Goal: Transaction & Acquisition: Purchase product/service

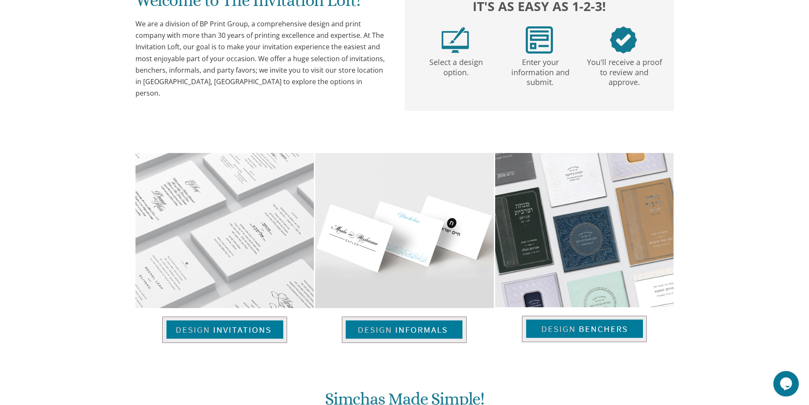
scroll to position [504, 0]
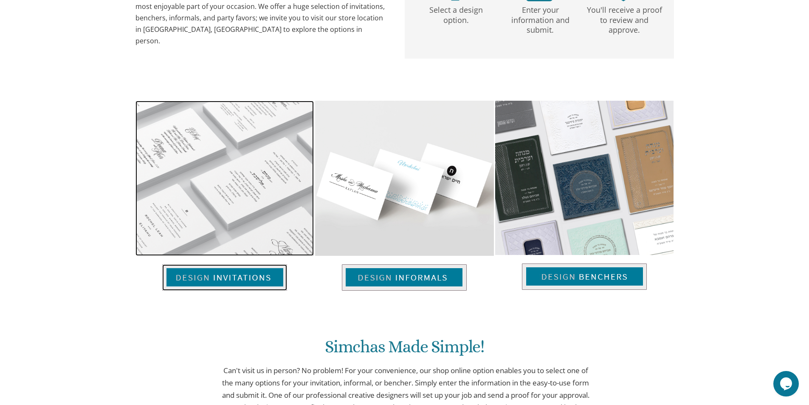
click at [200, 270] on img at bounding box center [224, 277] width 125 height 26
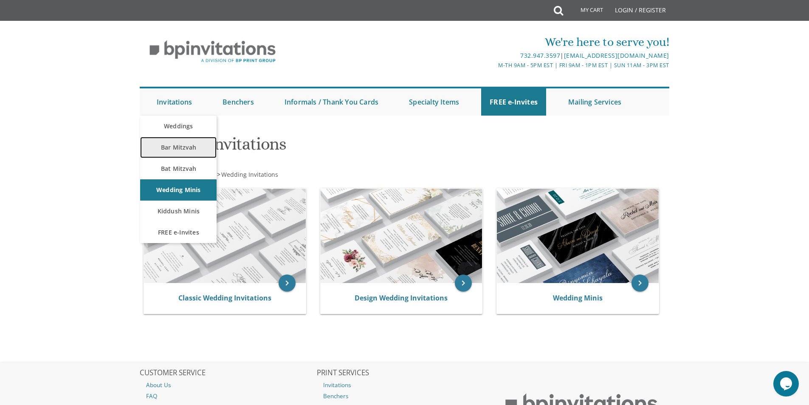
click at [175, 145] on link "Bar Mitzvah" at bounding box center [178, 147] width 76 height 21
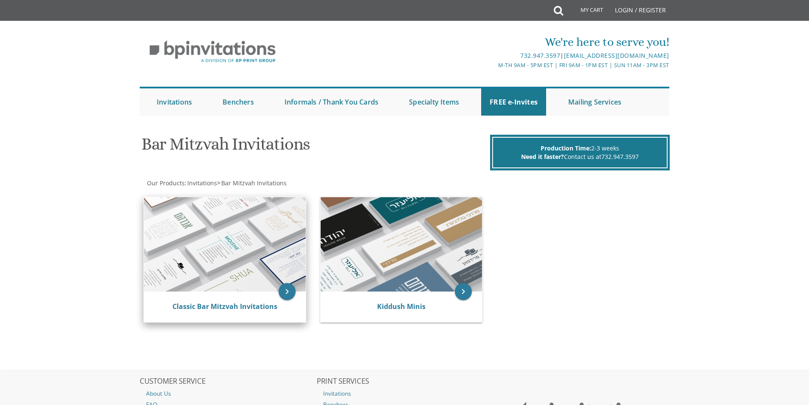
click at [224, 237] on img at bounding box center [225, 244] width 162 height 94
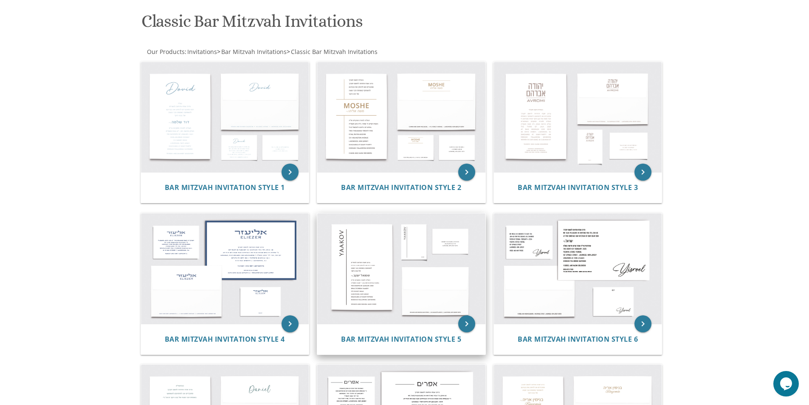
scroll to position [42, 0]
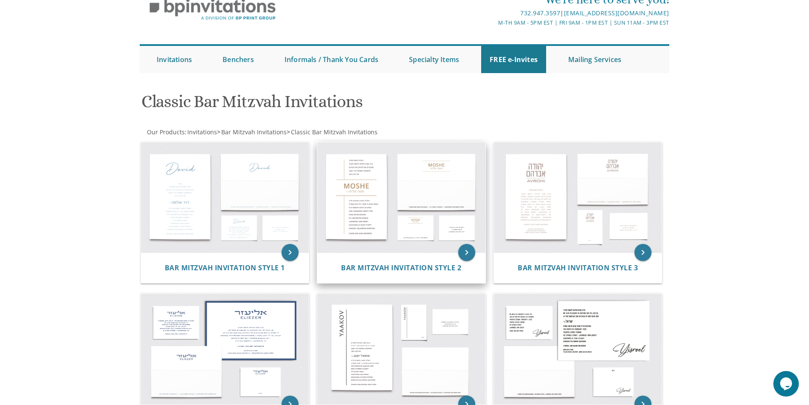
click at [363, 212] on img at bounding box center [401, 197] width 168 height 110
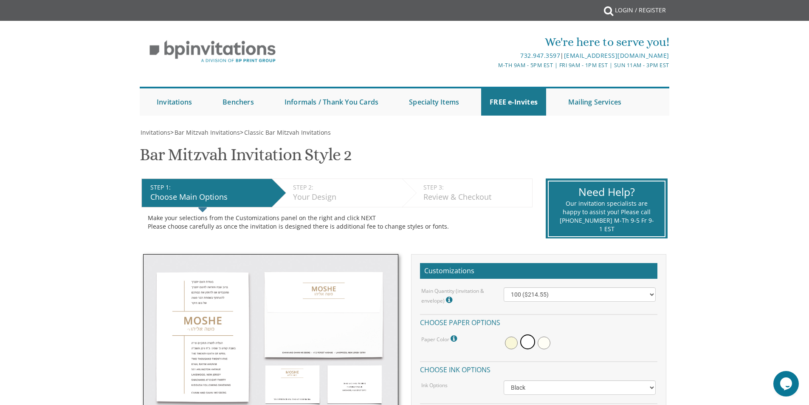
scroll to position [42, 0]
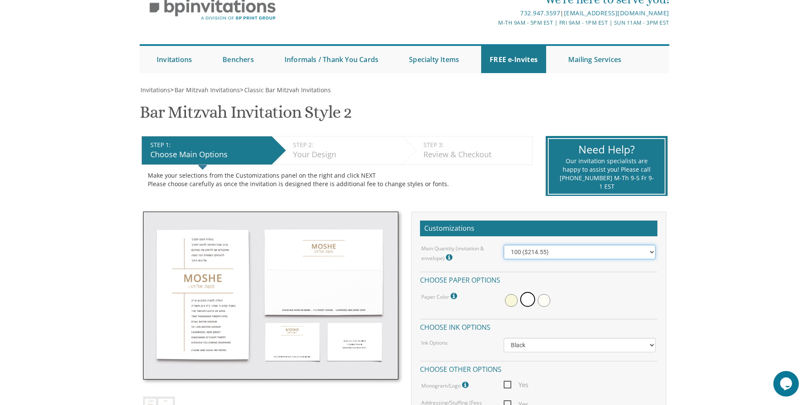
click at [599, 248] on select "100 ($214.55) 200 ($254.60) 300 ($294.25) 400 ($333.55) 500 ($373.90) 600 ($413…" at bounding box center [580, 252] width 152 height 14
select select "200"
click at [504, 245] on select "100 ($214.55) 200 ($254.60) 300 ($294.25) 400 ($333.55) 500 ($373.90) 600 ($413…" at bounding box center [580, 252] width 152 height 14
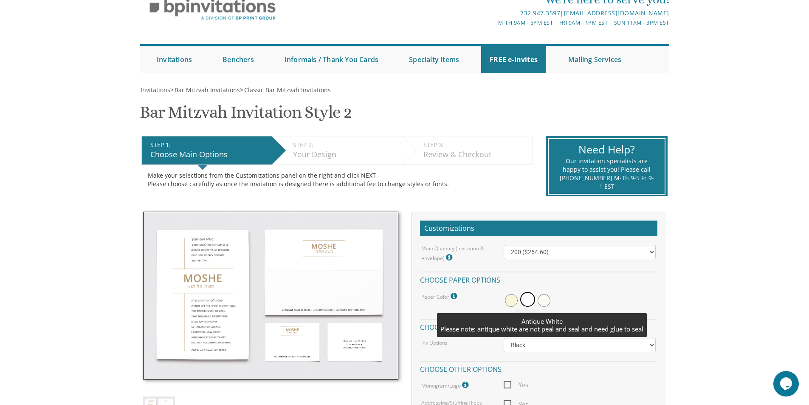
click at [545, 305] on span at bounding box center [544, 300] width 13 height 13
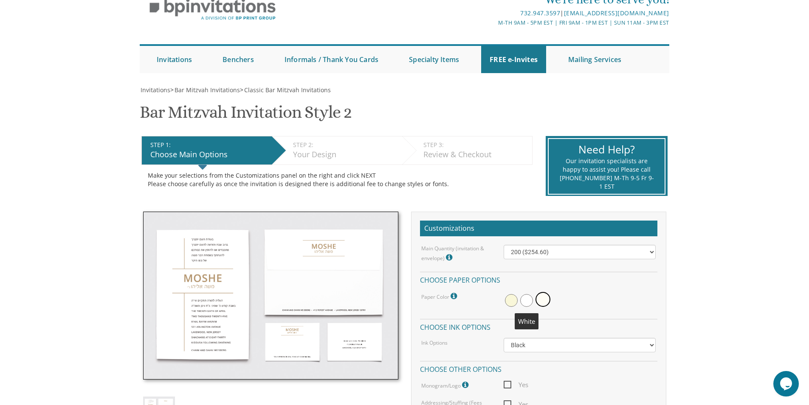
click at [523, 299] on span at bounding box center [526, 300] width 13 height 13
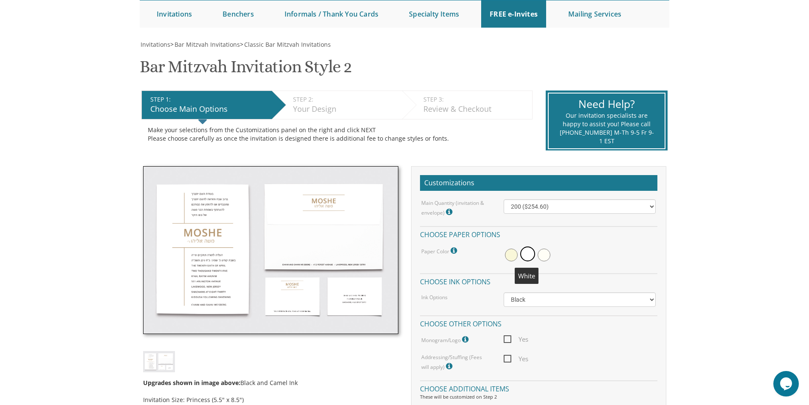
scroll to position [127, 0]
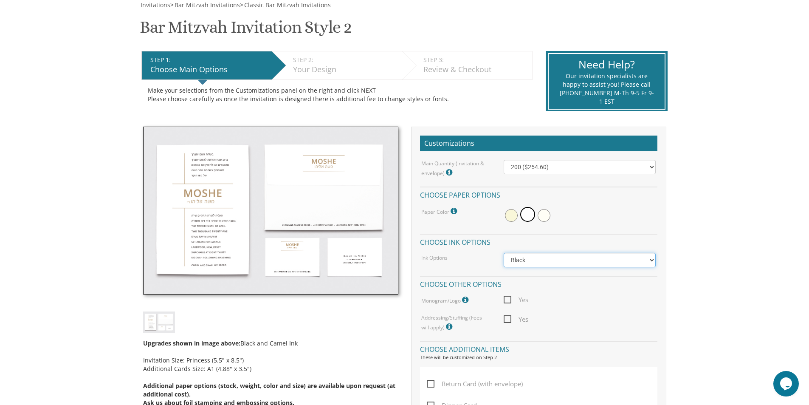
click at [596, 264] on select "Black Colored Ink ($65.00) Black + One Color ($100.00) Two Colors ($165.00)" at bounding box center [580, 260] width 152 height 14
click at [504, 253] on select "Black Colored Ink ($65.00) Black + One Color ($100.00) Two Colors ($165.00)" at bounding box center [580, 260] width 152 height 14
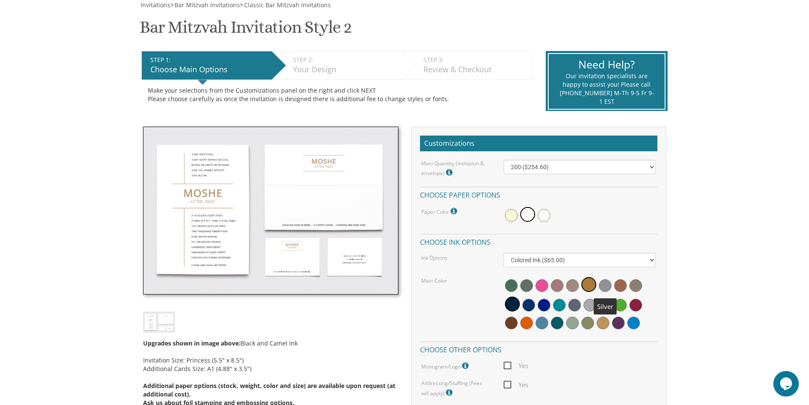
click at [601, 286] on span at bounding box center [605, 285] width 13 height 13
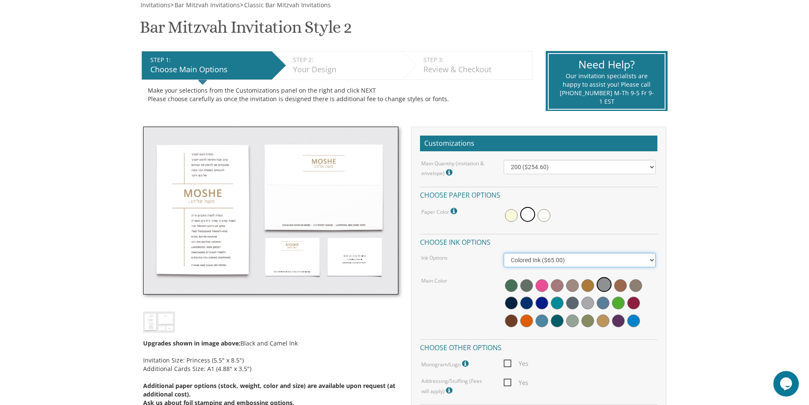
click at [555, 261] on select "Black Colored Ink ($65.00) Black + One Color ($100.00) Two Colors ($165.00)" at bounding box center [580, 260] width 152 height 14
click at [504, 253] on select "Black Colored Ink ($65.00) Black + One Color ($100.00) Two Colors ($165.00)" at bounding box center [580, 260] width 152 height 14
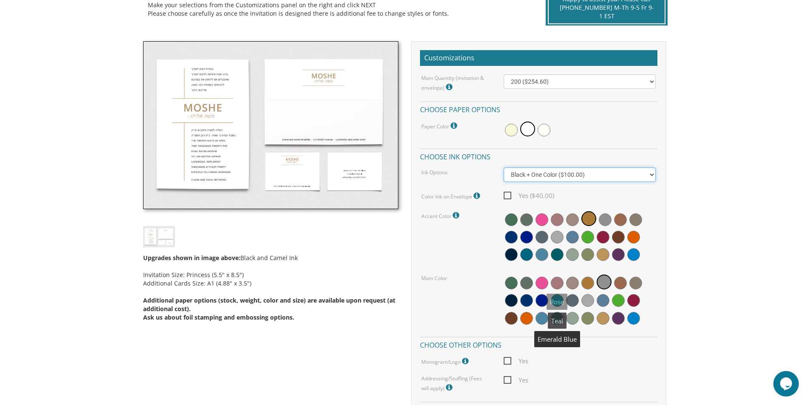
scroll to position [212, 0]
click at [542, 177] on select "Black Colored Ink ($65.00) Black + One Color ($100.00) Two Colors ($165.00)" at bounding box center [580, 175] width 152 height 14
select select "Black"
click at [504, 168] on select "Black Colored Ink ($65.00) Black + One Color ($100.00) Two Colors ($165.00)" at bounding box center [580, 175] width 152 height 14
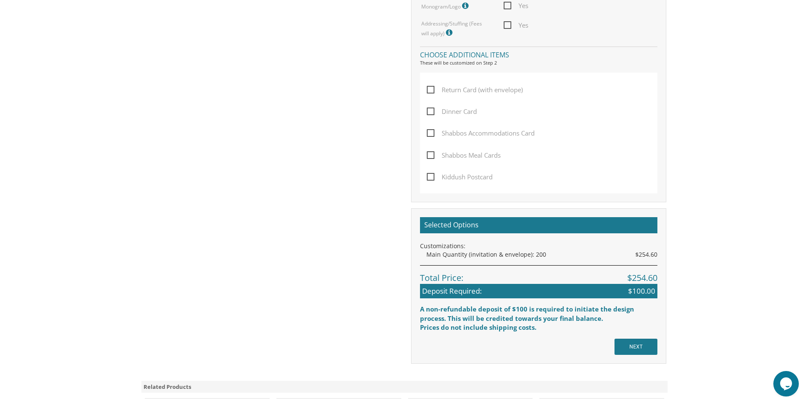
scroll to position [552, 0]
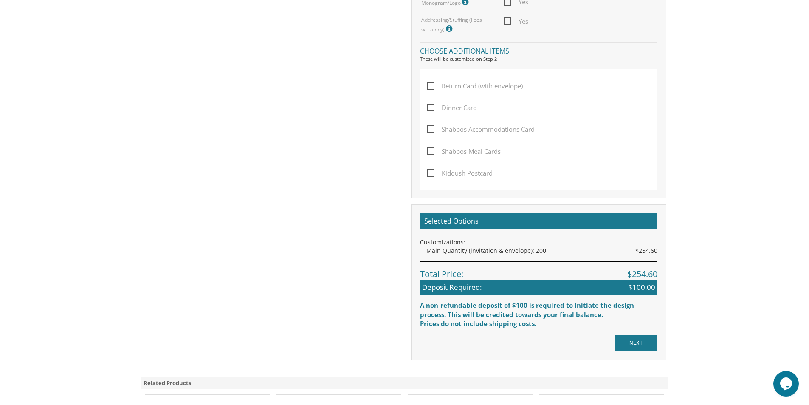
click at [429, 125] on span "Shabbos Accommodations Card" at bounding box center [481, 129] width 108 height 11
click at [429, 126] on input "Shabbos Accommodations Card" at bounding box center [430, 129] width 6 height 6
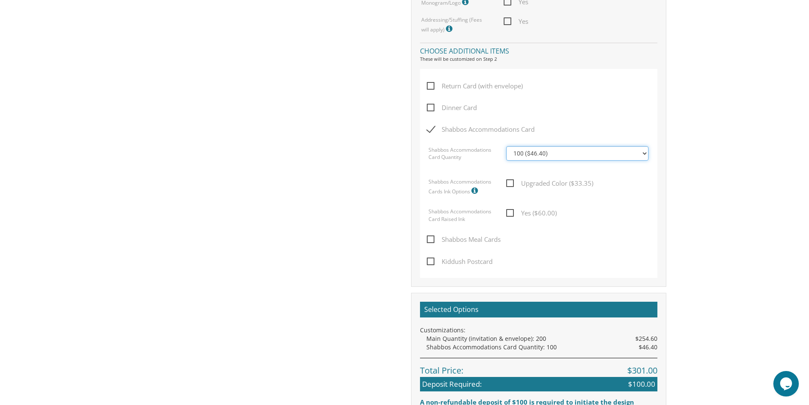
click at [579, 153] on select "100 ($46.40) 200 ($55.20) 300 ($61.85) 400 ($70.60) 500 ($77.20) 600 ($85.95) 7…" at bounding box center [577, 153] width 142 height 14
click at [433, 128] on span "Shabbos Accommodations Card" at bounding box center [481, 129] width 108 height 11
click at [432, 128] on input "Shabbos Accommodations Card" at bounding box center [430, 129] width 6 height 6
checkbox input "false"
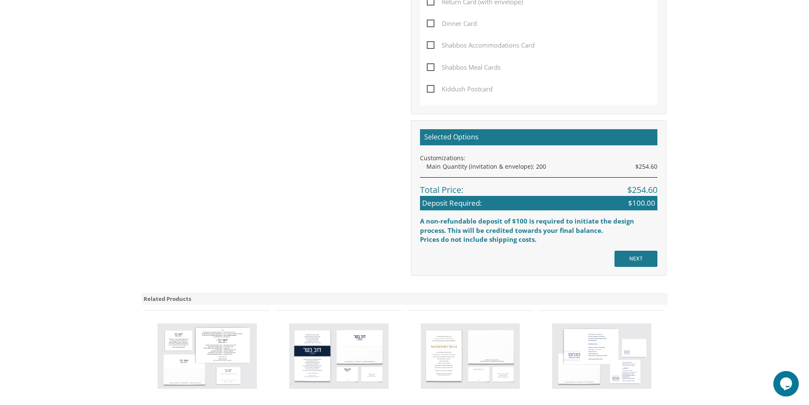
scroll to position [637, 0]
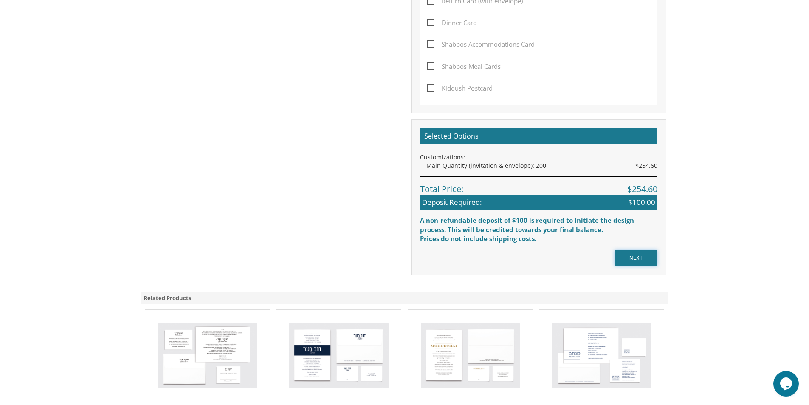
click at [641, 265] on input "NEXT" at bounding box center [636, 258] width 43 height 16
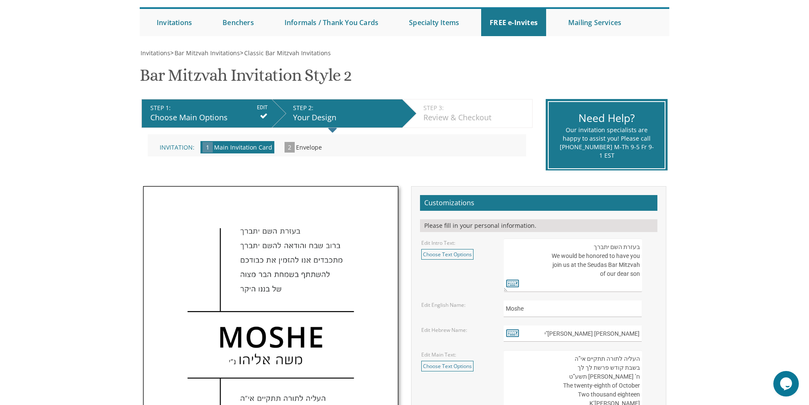
scroll to position [85, 0]
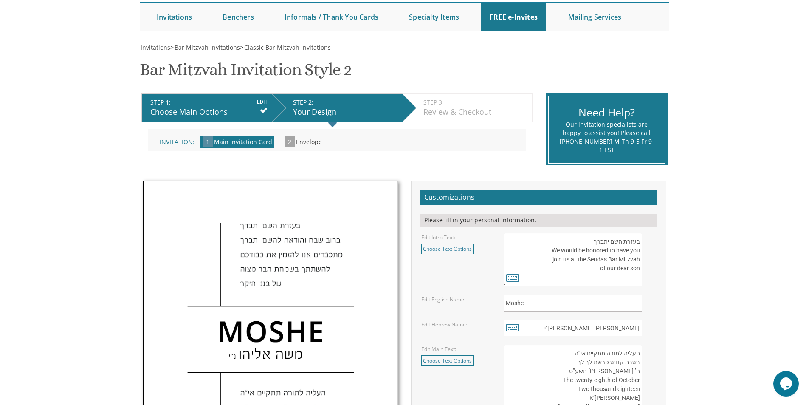
click at [594, 262] on textarea "בעזרת השם יתברך We would be honored to have you join us at the Seudas Bar Mitzv…" at bounding box center [573, 260] width 138 height 54
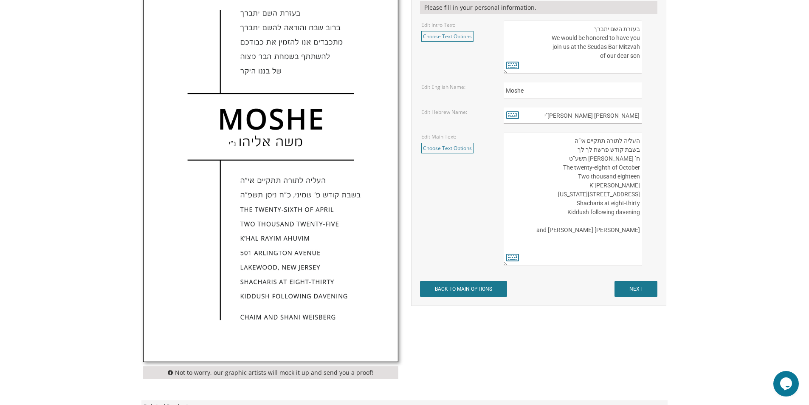
scroll to position [212, 0]
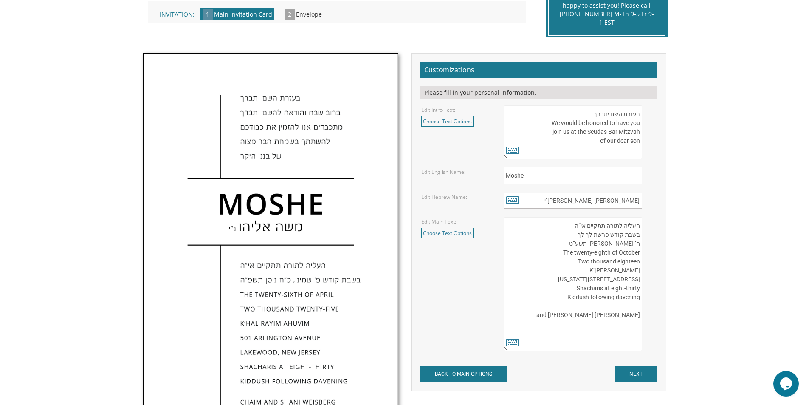
click at [252, 96] on img at bounding box center [271, 250] width 254 height 393
click at [636, 245] on textarea "העליה לתורה תתקיים אי”ה בשבת קודש פרשת לך לך ח’ [PERSON_NAME] תשע”ט The twenty-…" at bounding box center [573, 284] width 138 height 134
click at [637, 245] on textarea "העליה לתורה תתקיים אי”ה בשבת קודש פרשת לך לך ח’ חשון תשע”ט The twenty-eighth of…" at bounding box center [573, 284] width 138 height 134
click at [625, 263] on textarea "העליה לתורה תתקיים אי”ה בשבת קודש פרשת לך לך ח’ חשון תשע”ט The twenty-eighth of…" at bounding box center [573, 284] width 138 height 134
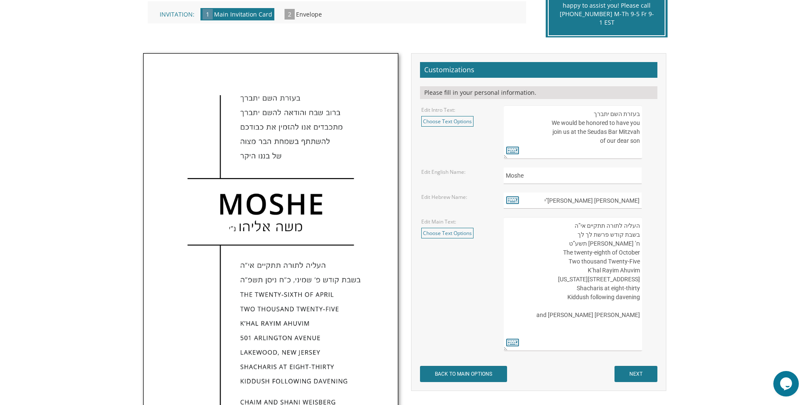
drag, startPoint x: 639, startPoint y: 272, endPoint x: 588, endPoint y: 273, distance: 50.5
click at [588, 273] on textarea "העליה לתורה תתקיים אי”ה בשבת קודש פרשת לך לך ח’ חשון תשע”ט The twenty-eighth of…" at bounding box center [573, 284] width 138 height 134
click at [576, 252] on textarea "העליה לתורה תתקיים אי”ה בשבת קודש פרשת לך לך ח’ חשון תשע”ט The twenty-eighth of…" at bounding box center [573, 284] width 138 height 134
drag, startPoint x: 641, startPoint y: 251, endPoint x: 620, endPoint y: 254, distance: 20.5
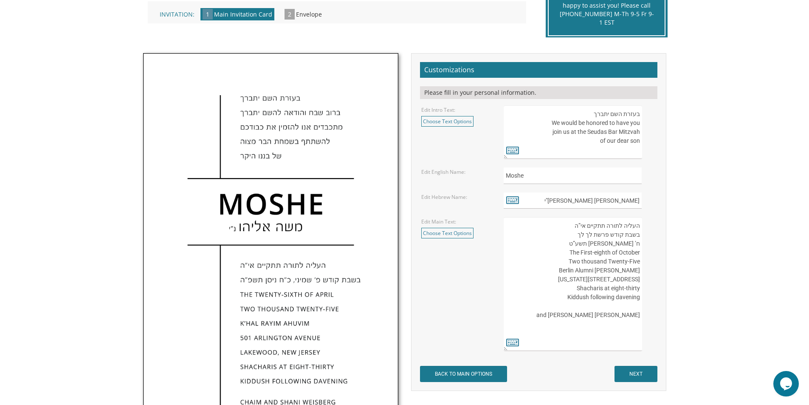
click at [620, 254] on textarea "העליה לתורה תתקיים אי”ה בשבת קודש פרשת לך לך ח’ חשון תשע”ט The twenty-eighth of…" at bounding box center [573, 284] width 138 height 134
click at [591, 253] on textarea "העליה לתורה תתקיים אי”ה בשבת קודש פרשת לך לך ח’ חשון תשע”ט The twenty-eighth of…" at bounding box center [573, 284] width 138 height 134
drag, startPoint x: 596, startPoint y: 280, endPoint x: 638, endPoint y: 281, distance: 42.0
click at [638, 281] on textarea "העליה לתורה תתקיים אי”ה בשבת קודש פרשת לך לך ח’ חשון תשע”ט The twenty-eighth of…" at bounding box center [573, 284] width 138 height 134
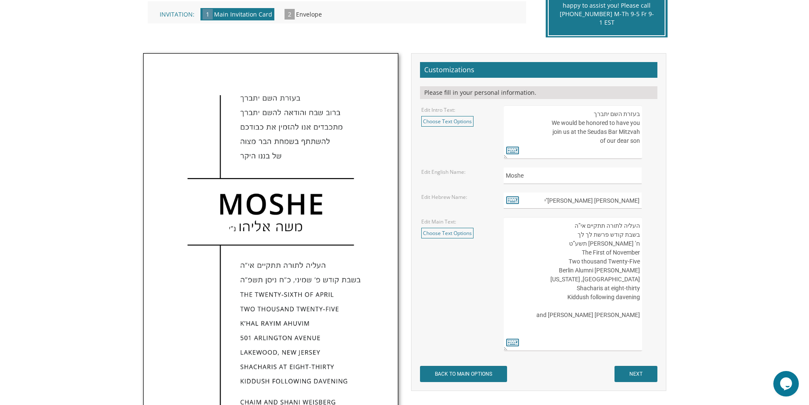
drag, startPoint x: 609, startPoint y: 278, endPoint x: 647, endPoint y: 281, distance: 38.8
click at [647, 281] on div "העליה לתורה תתקיים אי”ה בשבת קודש פרשת לך לך ח’ חשון תשע”ט The twenty-eighth of…" at bounding box center [580, 284] width 152 height 134
click at [639, 279] on textarea "העליה לתורה תתקיים אי”ה בשבת קודש פרשת לך לך ח’ חשון תשע”ט The twenty-eighth of…" at bounding box center [573, 284] width 138 height 134
click at [621, 277] on textarea "העליה לתורה תתקיים אי”ה בשבת קודש פרשת לך לך ח’ חשון תשע”ט The twenty-eighth of…" at bounding box center [573, 284] width 138 height 134
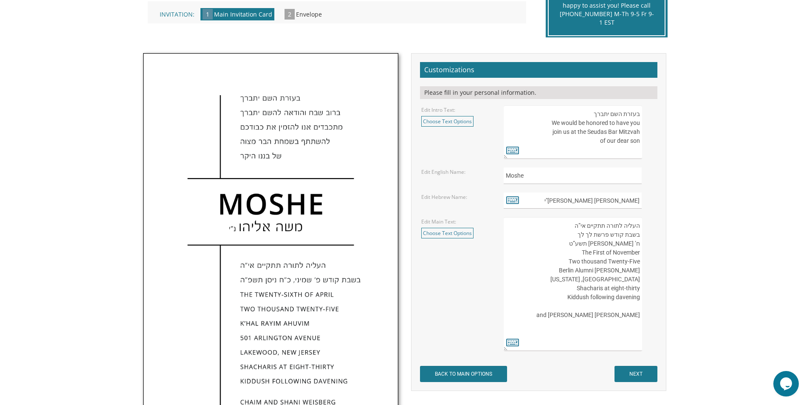
paste textarea "3007"
type textarea "העליה לתורה תתקיים אי”ה בשבת קודש פרשת לך לך ח’ חשון תשע”ט The First of Novembe…"
click at [459, 233] on link "Choose Text Options" at bounding box center [447, 233] width 52 height 11
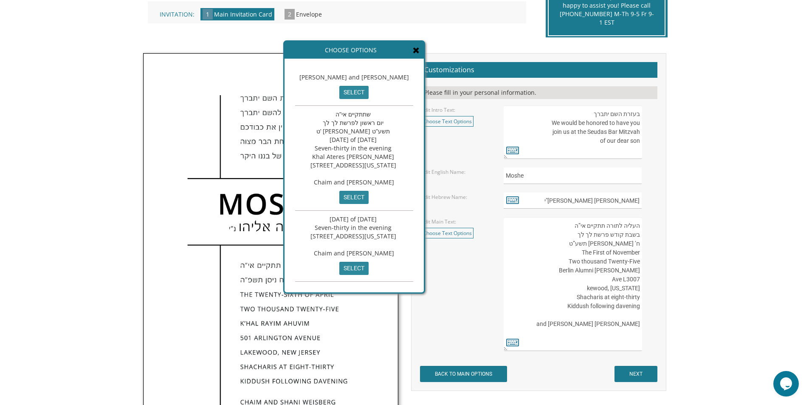
scroll to position [128, 0]
click at [420, 46] on icon at bounding box center [416, 50] width 7 height 8
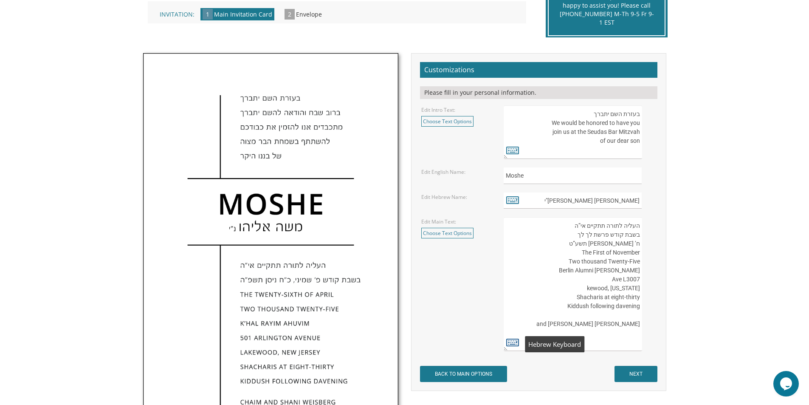
click at [511, 342] on icon at bounding box center [512, 342] width 13 height 12
type textarea "העליה לתורה תתקיים אי”ה בשבת קודש פרשת לך לך ח’ חשון תשע”ט The First of Novembe…"
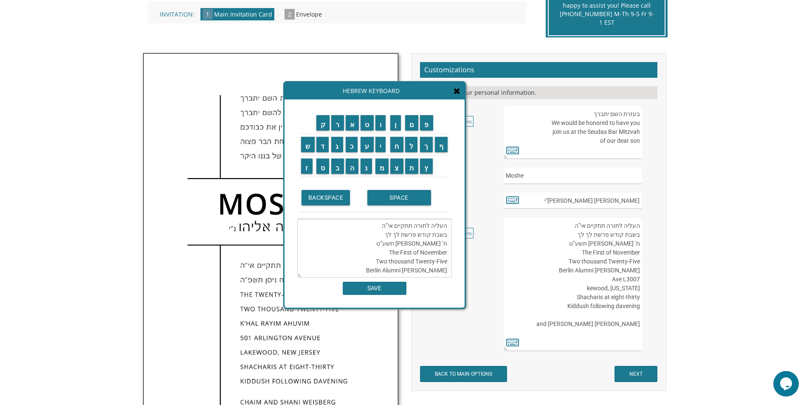
click at [457, 96] on span at bounding box center [457, 91] width 7 height 9
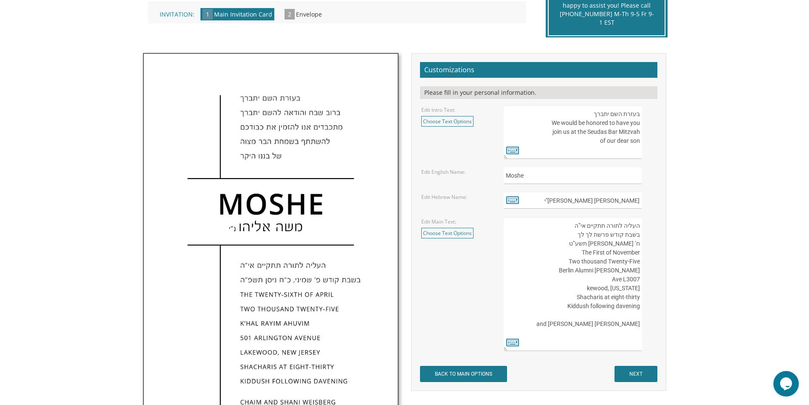
click at [623, 280] on textarea "העליה לתורה תתקיים אי”ה בשבת קודש פרשת לך לך ח’ חשון תשע”ט The twenty-eighth of…" at bounding box center [573, 284] width 138 height 134
click at [590, 287] on textarea "העליה לתורה תתקיים אי”ה בשבת קודש פרשת לך לך ח’ חשון תשע”ט The twenty-eighth of…" at bounding box center [573, 284] width 138 height 134
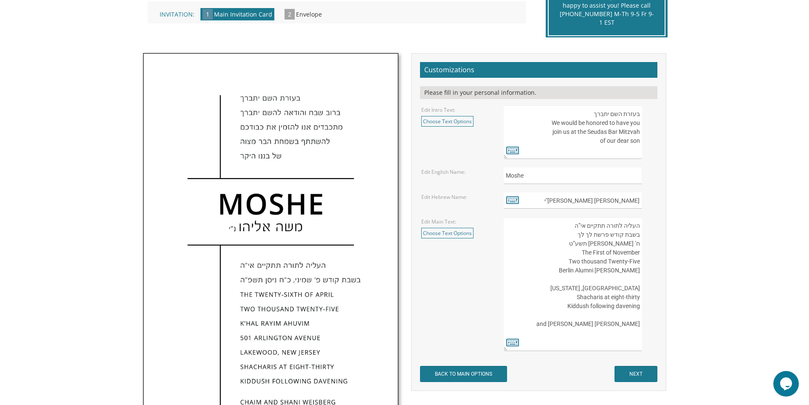
click at [609, 279] on textarea "העליה לתורה תתקיים אי”ה בשבת קודש פרשת לך לך ח’ חשון תשע”ט The twenty-eighth of…" at bounding box center [573, 284] width 138 height 134
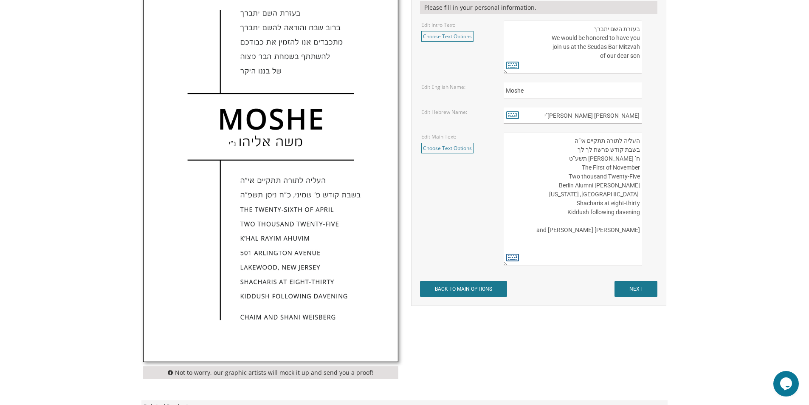
type textarea "העליה לתורה תתקיים אי”ה בשבת קודש פרשת לך לך ח’ חשון תשע”ט The First of Novembe…"
click at [516, 258] on icon at bounding box center [512, 257] width 13 height 12
type textarea "העליה לתורה תתקיים אי”ה בשבת קודש פרשת לך לך ח’ חשון תשע”ט The First of Novembe…"
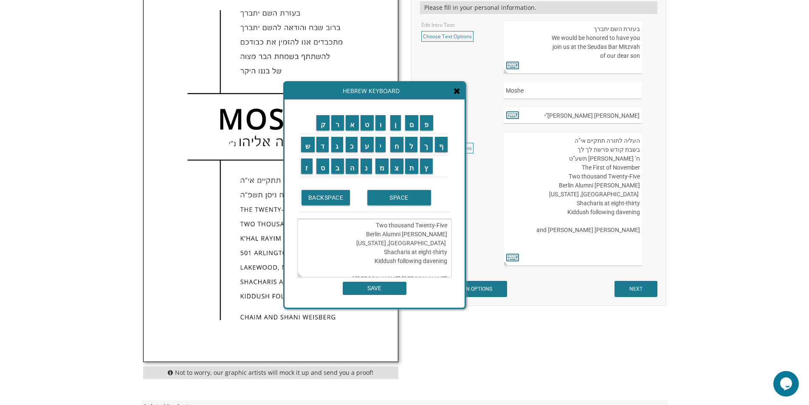
scroll to position [0, 0]
click at [458, 96] on div "Hebrew Keyboard" at bounding box center [375, 90] width 180 height 17
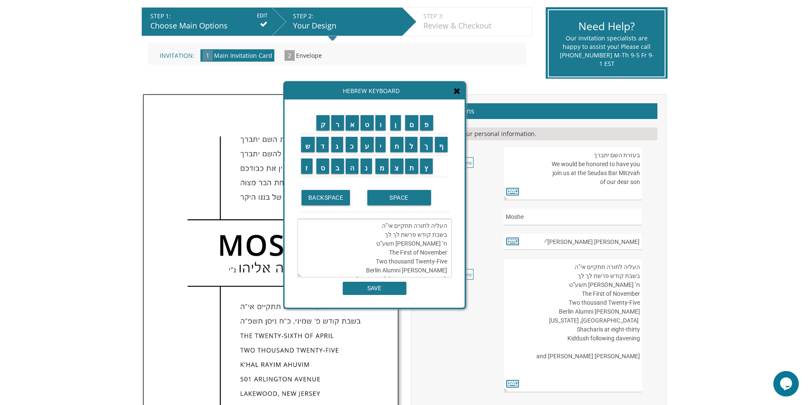
scroll to position [170, 0]
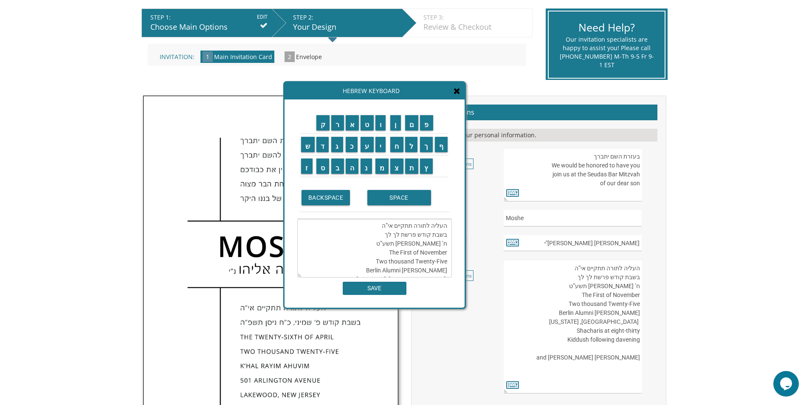
click at [457, 94] on icon at bounding box center [457, 91] width 7 height 8
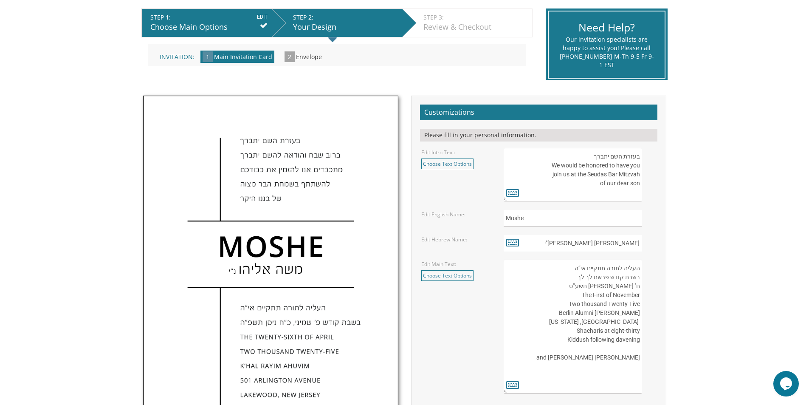
scroll to position [212, 0]
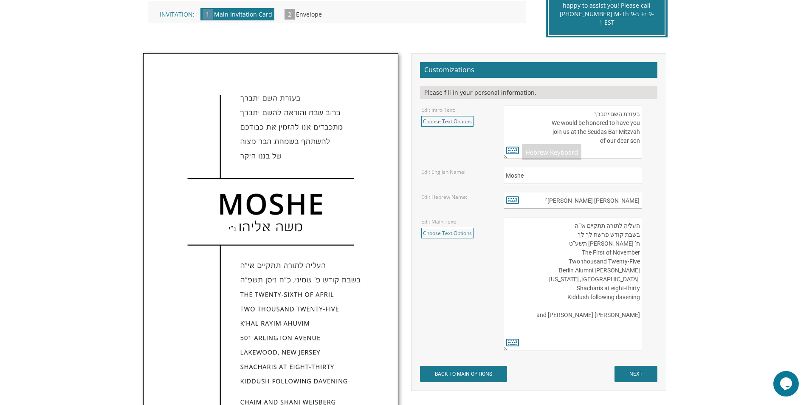
click at [464, 118] on link "Choose Text Options" at bounding box center [447, 121] width 52 height 11
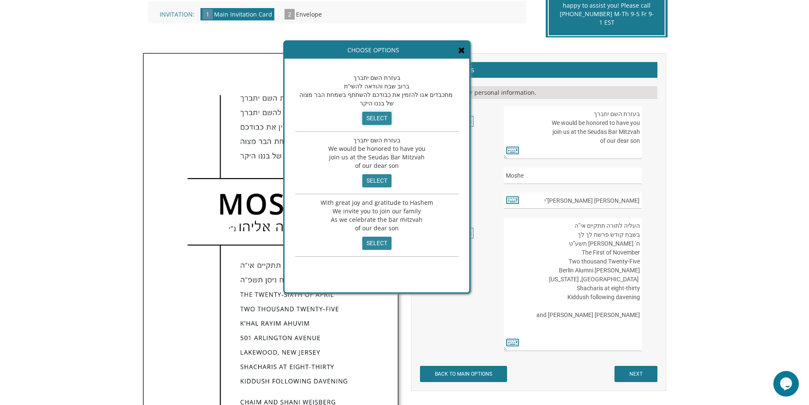
click at [368, 116] on input "select" at bounding box center [376, 118] width 29 height 13
type textarea "בעזרת השם יתברך ברוב שבח והודאה להשי”ת מתכבדים אנו להזמין את כבודכם להשתתף בשמח…"
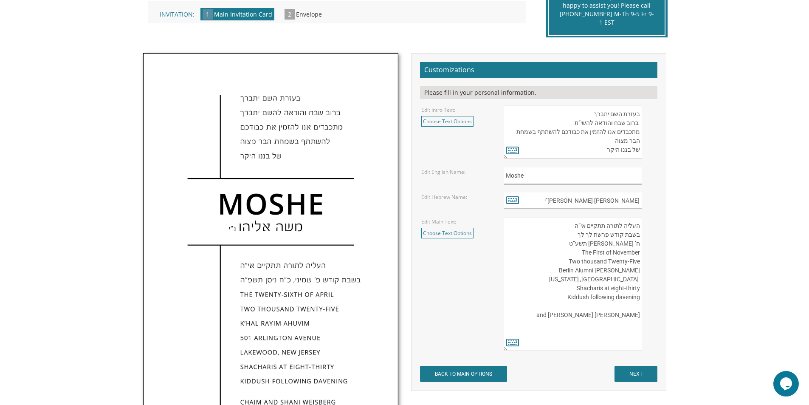
click at [543, 179] on input "Moshe" at bounding box center [573, 175] width 138 height 17
drag, startPoint x: 538, startPoint y: 178, endPoint x: 500, endPoint y: 178, distance: 37.8
click at [500, 178] on div "Moshe" at bounding box center [579, 175] width 165 height 17
type input "Baruch"
drag, startPoint x: 590, startPoint y: 202, endPoint x: 601, endPoint y: 201, distance: 11.5
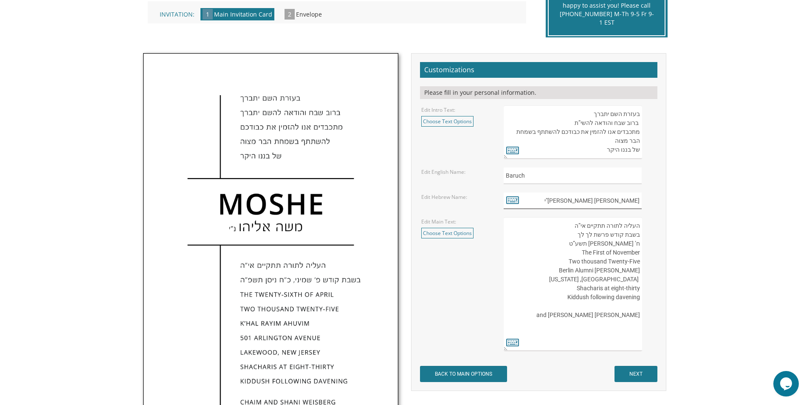
click at [590, 202] on input "משה אליהו נ"י" at bounding box center [573, 200] width 138 height 17
drag, startPoint x: 611, startPoint y: 200, endPoint x: 645, endPoint y: 198, distance: 33.6
click at [646, 197] on div "משה אליהו נ"י" at bounding box center [580, 200] width 152 height 17
click at [514, 197] on icon at bounding box center [512, 200] width 13 height 12
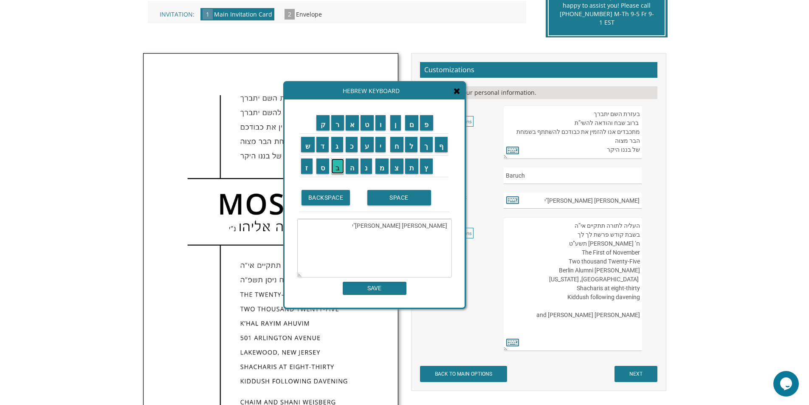
click at [342, 172] on input "ב" at bounding box center [337, 165] width 13 height 15
click at [403, 229] on textarea "משה אליהו נ"יב" at bounding box center [374, 248] width 155 height 59
drag, startPoint x: 419, startPoint y: 224, endPoint x: 470, endPoint y: 233, distance: 51.2
click at [470, 233] on div "Invitations > Bar Mitzvah Invitations > Classic Bar Mitzvah Invitations Bar Mit…" at bounding box center [404, 266] width 531 height 701
click at [339, 166] on input "ב" at bounding box center [337, 165] width 13 height 15
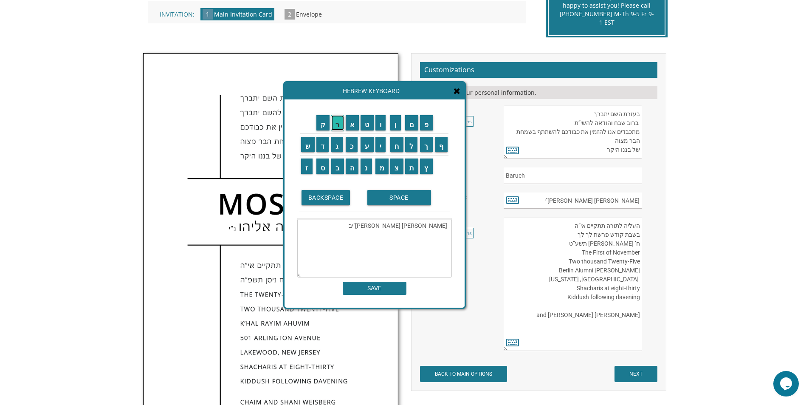
click at [336, 122] on input "ר" at bounding box center [337, 122] width 13 height 15
click at [383, 123] on input "ו" at bounding box center [380, 122] width 11 height 15
click at [428, 145] on input "ך" at bounding box center [426, 144] width 13 height 15
click at [392, 195] on input "SPACE" at bounding box center [399, 197] width 64 height 15
click at [353, 170] on input "ה" at bounding box center [352, 165] width 13 height 15
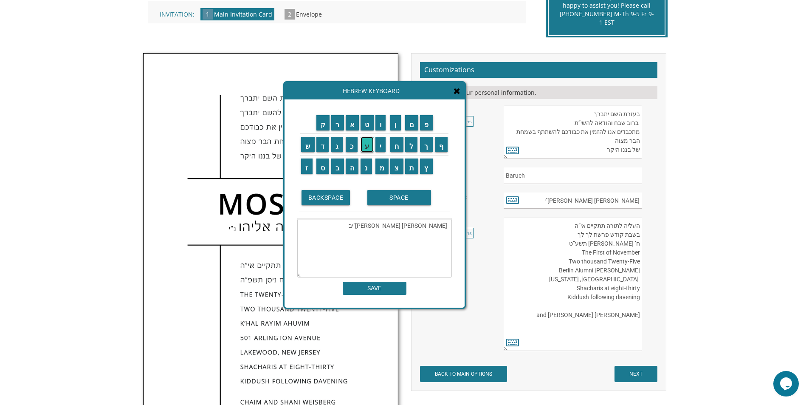
click at [364, 149] on input "ע" at bounding box center [367, 144] width 13 height 15
click at [426, 152] on input "ך" at bounding box center [426, 144] width 13 height 15
click at [425, 230] on textarea "ברוך נ"יב" at bounding box center [374, 248] width 155 height 59
click at [425, 227] on textarea "ברוך נ"יב" at bounding box center [374, 248] width 155 height 59
type textarea "[PERSON_NAME]"י"
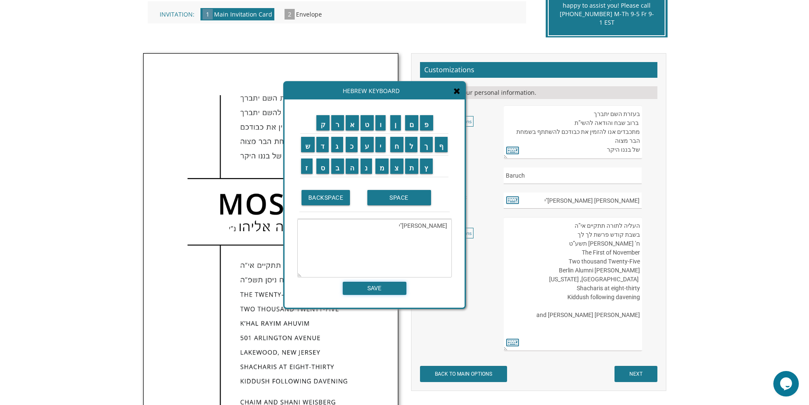
click at [373, 293] on input "SAVE" at bounding box center [375, 288] width 64 height 13
type input "[PERSON_NAME]"י"
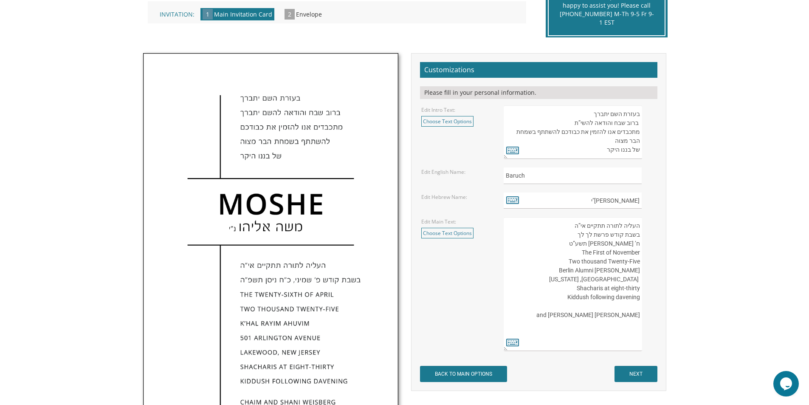
click at [638, 247] on textarea "העליה לתורה תתקיים אי”ה בשבת קודש פרשת לך לך ח’ חשון תשע”ט The twenty-eighth of…" at bounding box center [573, 284] width 138 height 134
click at [638, 245] on textarea "העליה לתורה תתקיים אי”ה בשבת קודש פרשת לך לך ח’ חשון תשע”ט The twenty-eighth of…" at bounding box center [573, 284] width 138 height 134
click at [637, 241] on textarea "העליה לתורה תתקיים אי”ה בשבת קודש פרשת לך לך ח’ חשון תשע”ט The twenty-eighth of…" at bounding box center [573, 284] width 138 height 134
click at [514, 344] on icon at bounding box center [512, 342] width 13 height 12
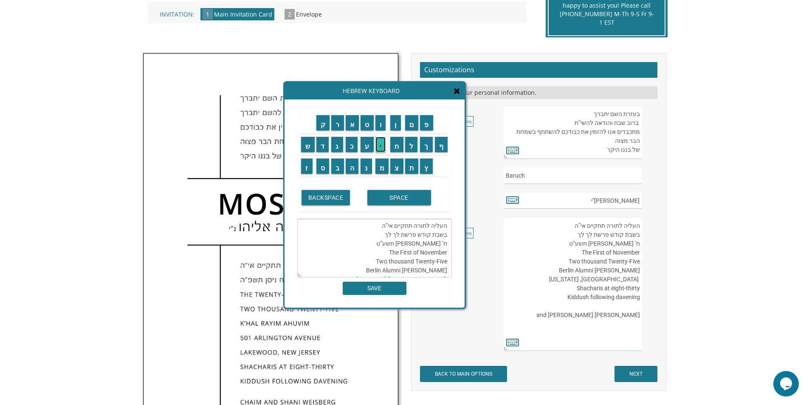
click at [383, 149] on input "י" at bounding box center [380, 144] width 11 height 15
click at [449, 270] on textarea "העליה לתורה תתקיים אי”ה בשבת קודש פרשת לך לך ח’ חשון תשע”ט The First of Novembe…" at bounding box center [374, 248] width 155 height 59
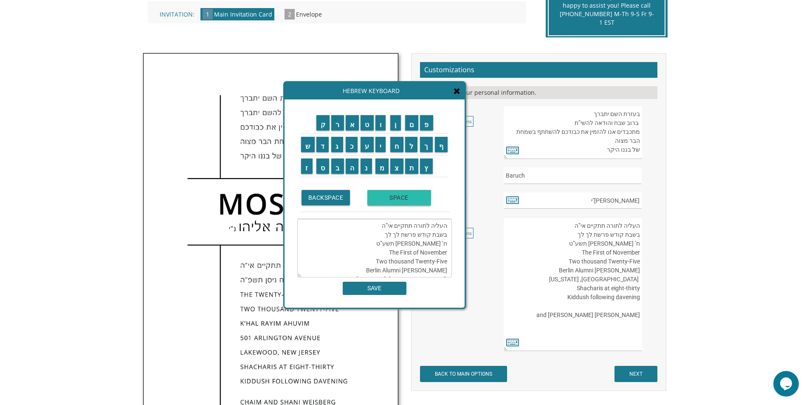
drag, startPoint x: 434, startPoint y: 237, endPoint x: 424, endPoint y: 203, distance: 35.2
click at [424, 203] on div "ק ר א ט ו ן ם פ ש ד ג כ ע י ח ל" at bounding box center [375, 203] width 180 height 208
click at [438, 250] on textarea "העליה לתורה תתקיים אי”ה בשבת קודש פרשת לך לך ח’ חשון תשע”ט The First of Novembe…" at bounding box center [374, 248] width 155 height 59
click at [445, 245] on textarea "העליה לתורה תתקיים אי”ה בשבת קודש פרשת לך לך ח’ חשון תשע”ט The First of Novembe…" at bounding box center [374, 248] width 155 height 59
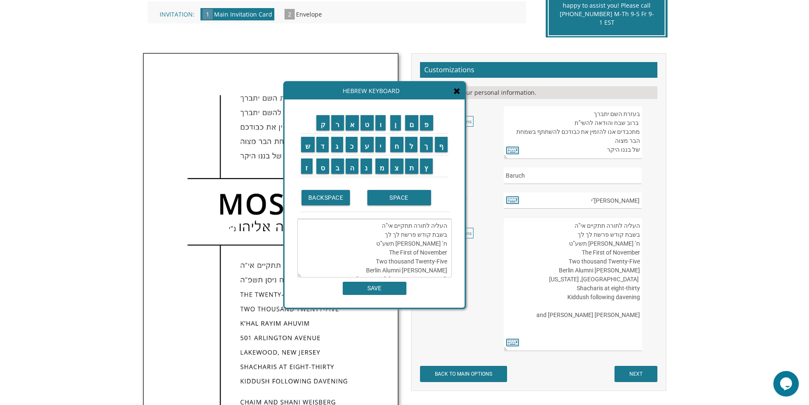
click at [445, 245] on textarea "העליה לתורה תתקיים אי”ה בשבת קודש פרשת לך לך ח’ חשון תשע”ט The First of Novembe…" at bounding box center [374, 248] width 155 height 59
paste textarea
click at [441, 234] on textarea "העליה לתורה תתקיים אי”ה בשבת קודש פרשת לך לך י’ חשון תשע”ט The First of Novembe…" at bounding box center [374, 248] width 155 height 59
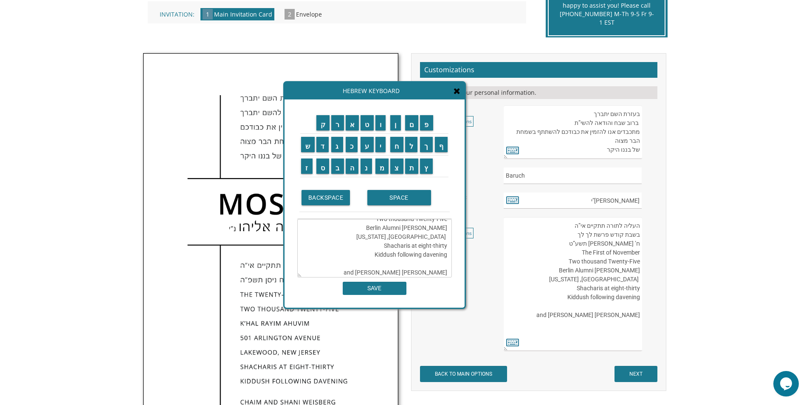
click at [447, 239] on textarea "העליה לתורה תתקיים אי”ה בשבת קודש פרשת לך לך י’ חשון תשע”ט The First of Novembe…" at bounding box center [374, 248] width 155 height 59
drag, startPoint x: 441, startPoint y: 239, endPoint x: 436, endPoint y: 239, distance: 5.1
click at [436, 239] on textarea "העליה לתורה תתקיים אי”ה בשבת קודש פרשת לך לך י’ חשון תשע”ט The First of Novembe…" at bounding box center [374, 248] width 155 height 59
click at [443, 234] on textarea "העליה לתורה תתקיים אי”ה בשבת קודש פרשת לך לך י’ חשון תשע”ט The First of Novembe…" at bounding box center [374, 248] width 155 height 59
click at [388, 236] on textarea "העליה לתורה תתקיים אי”ה בשבת קודש פרשת לך לך י’ חשון תשע”ט The First of Novembe…" at bounding box center [374, 248] width 155 height 59
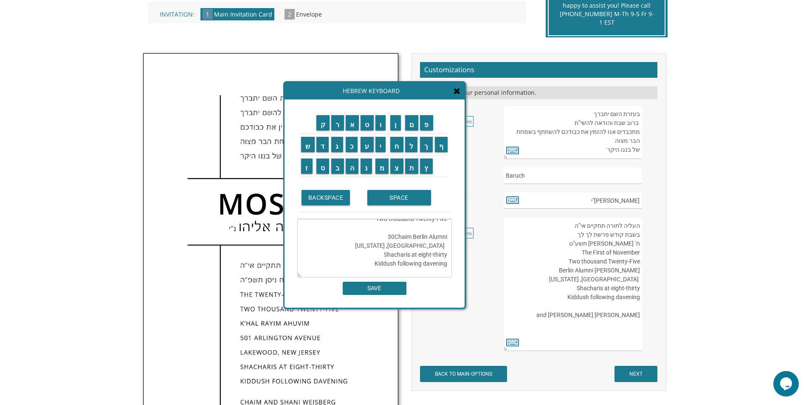
click at [388, 236] on textarea "העליה לתורה תתקיים אי”ה בשבת קודש פרשת לך לך י’ חשון תשע”ט The First of Novembe…" at bounding box center [374, 248] width 155 height 59
click at [389, 237] on textarea "העליה לתורה תתקיים אי”ה בשבת קודש פרשת לך לך י’ חשון תשע”ט The First of Novembe…" at bounding box center [374, 248] width 155 height 59
click at [394, 238] on textarea "העליה לתורה תתקיים אי”ה בשבת קודש פרשת לך לך י’ חשון תשע”ט The First of Novembe…" at bounding box center [374, 248] width 155 height 59
click at [443, 236] on textarea "העליה לתורה תתקיים אי”ה בשבת קודש פרשת לך לך י’ חשון תשע”ט The First of Novembe…" at bounding box center [374, 248] width 155 height 59
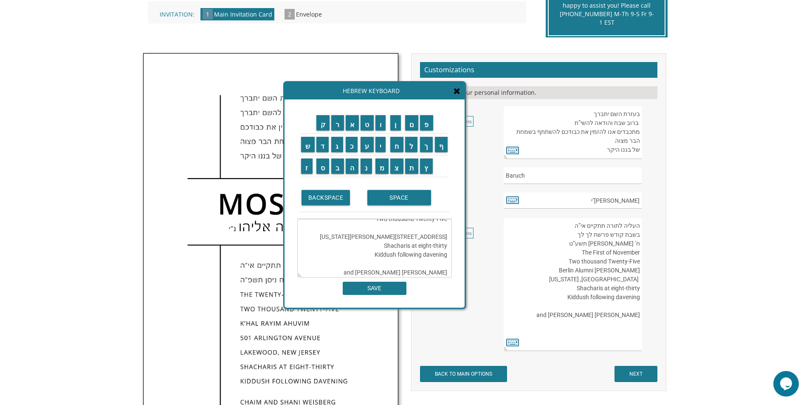
click at [443, 236] on textarea "העליה לתורה תתקיים אי”ה בשבת קודש פרשת לך לך י’ חשון תשע”ט The First of Novembe…" at bounding box center [374, 248] width 155 height 59
click at [429, 254] on textarea "העליה לתורה תתקיים אי”ה בשבת קודש פרשת לך לך י’ חשון תשע”ט The First of Novembe…" at bounding box center [374, 248] width 155 height 59
paste textarea "3007"
click at [443, 254] on textarea "העליה לתורה תתקיים אי”ה בשבת קודש פרשת לך לך י’ חשון תשע”ט The First of Novembe…" at bounding box center [374, 248] width 155 height 59
paste textarea "3007"
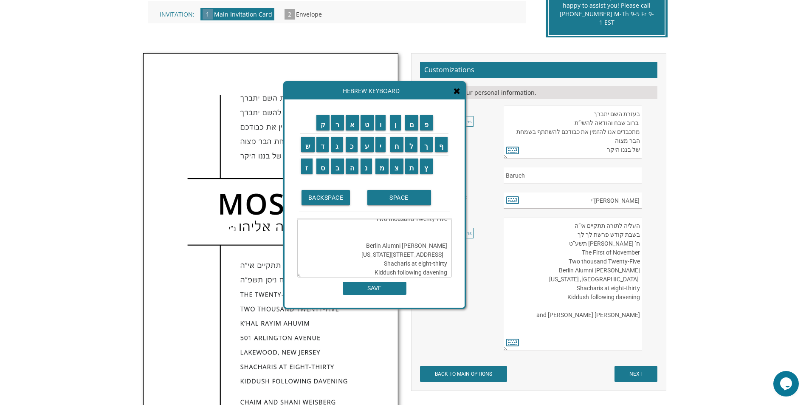
click at [430, 255] on textarea "העליה לתורה תתקיים אי”ה בשבת קודש פרשת לך לך י’ חשון תשע”ט The First of Novembe…" at bounding box center [374, 248] width 155 height 59
click at [420, 228] on textarea "העליה לתורה תתקיים אי”ה בשבת קודש פרשת לך לך י’ חשון תשע”ט The First of Novembe…" at bounding box center [374, 248] width 155 height 59
click at [430, 232] on textarea "העליה לתורה תתקיים אי”ה בשבת קודש פרשת לך לך י’ חשון תשע”ט The First of Novembe…" at bounding box center [374, 248] width 155 height 59
click at [437, 246] on textarea "העליה לתורה תתקיים אי”ה בשבת קודש פרשת לך לך י’ חשון תשע”ט The First of Novembe…" at bounding box center [374, 248] width 155 height 59
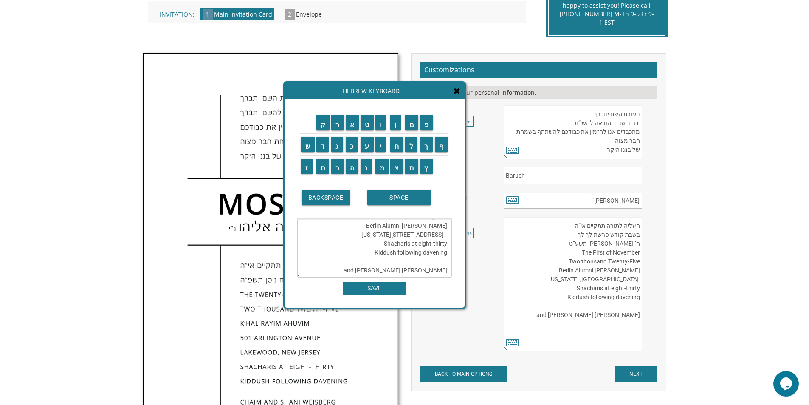
scroll to position [71, 0]
drag, startPoint x: 439, startPoint y: 252, endPoint x: 382, endPoint y: 245, distance: 57.3
click at [382, 245] on textarea "העליה לתורה תתקיים אי”ה בשבת קודש פרשת לך לך י’ חשון תשע”ט The First of Novembe…" at bounding box center [374, 248] width 155 height 59
click at [423, 253] on textarea "העליה לתורה תתקיים אי”ה בשבת קודש פרשת לך לך י’ חשון תשע”ט The First of Novembe…" at bounding box center [374, 248] width 155 height 59
drag, startPoint x: 446, startPoint y: 253, endPoint x: 388, endPoint y: 252, distance: 57.8
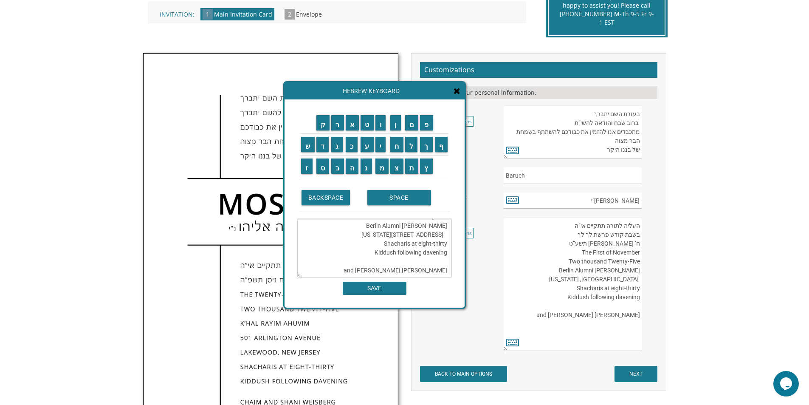
click at [388, 252] on textarea "העליה לתורה תתקיים אי”ה בשבת קודש פרשת לך לך י’ חשון תשע”ט The First of Novembe…" at bounding box center [374, 248] width 155 height 59
type textarea "העליה לתורה תתקיים אי”ה בשבת קודש פרשת לך לך י’ חשון תשע”ט The First of Novembe…"
click at [393, 288] on input "SAVE" at bounding box center [375, 288] width 64 height 13
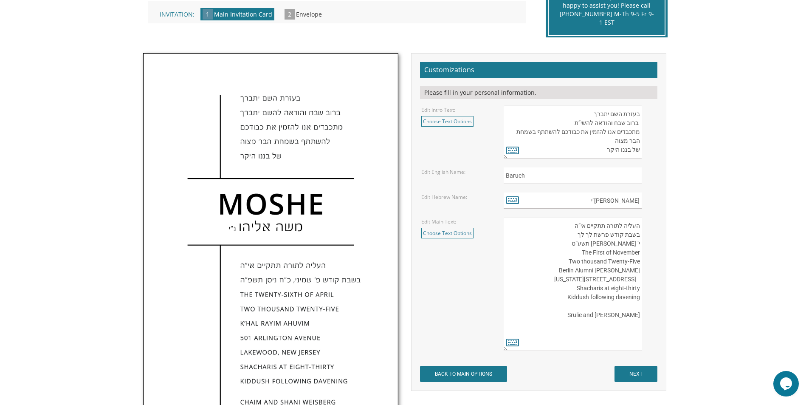
click at [620, 279] on textarea "העליה לתורה תתקיים אי”ה בשבת קודש פרשת לך לך ח’ חשון תשע”ט The twenty-eighth of…" at bounding box center [573, 284] width 138 height 134
click at [625, 279] on textarea "העליה לתורה תתקיים אי”ה בשבת קודש פרשת לך לך ח’ חשון תשע”ט The twenty-eighth of…" at bounding box center [573, 284] width 138 height 134
click at [640, 263] on textarea "העליה לתורה תתקיים אי”ה בשבת קודש פרשת לך לך ח’ חשון תשע”ט The twenty-eighth of…" at bounding box center [573, 284] width 138 height 134
click at [620, 281] on textarea "העליה לתורה תתקיים אי”ה בשבת קודש פרשת לך לך ח’ חשון תשע”ט The twenty-eighth of…" at bounding box center [573, 284] width 138 height 134
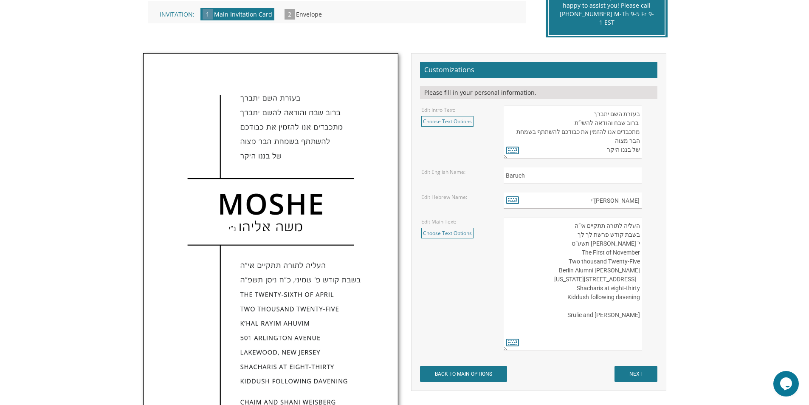
click at [620, 281] on textarea "העליה לתורה תתקיים אי”ה בשבת קודש פרשת לך לך ח’ חשון תשע”ט The twenty-eighth of…" at bounding box center [573, 284] width 138 height 134
click at [629, 279] on textarea "העליה לתורה תתקיים אי”ה בשבת קודש פרשת לך לך ח’ חשון תשע”ט The twenty-eighth of…" at bounding box center [573, 284] width 138 height 134
click at [589, 269] on textarea "העליה לתורה תתקיים אי”ה בשבת קודש פרשת לך לך ח’ חשון תשע”ט The twenty-eighth of…" at bounding box center [573, 284] width 138 height 134
click at [587, 269] on textarea "העליה לתורה תתקיים אי”ה בשבת קודש פרשת לך לך ח’ חשון תשע”ט The twenty-eighth of…" at bounding box center [573, 284] width 138 height 134
click at [586, 269] on textarea "העליה לתורה תתקיים אי”ה בשבת קודש פרשת לך לך ח’ חשון תשע”ט The twenty-eighth of…" at bounding box center [573, 284] width 138 height 134
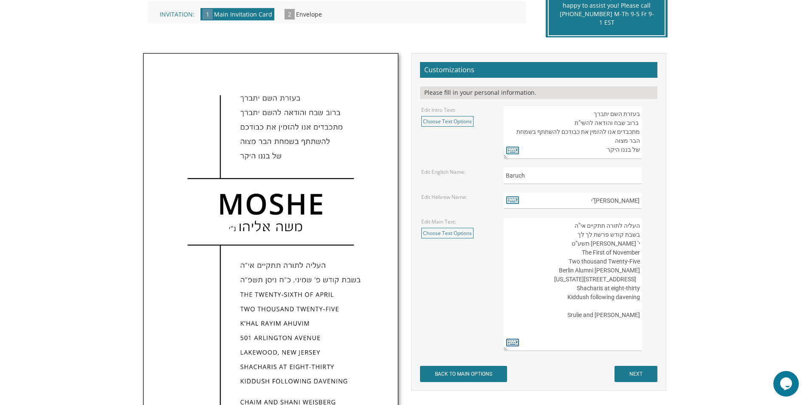
type textarea "העליה לתורה תתקיים אי”ה בשבת קודש פרשת לך לך י’ חשון תשע”ט The First of Novembe…"
click at [514, 344] on icon at bounding box center [512, 342] width 13 height 12
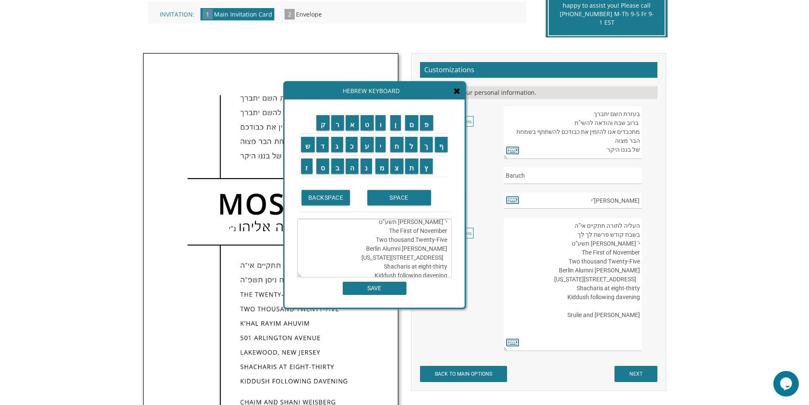
scroll to position [42, 0]
click at [404, 241] on textarea "העליה לתורה תתקיים אי”ה בשבת קודש פרשת לך לך י’ חשון תשע”ט The First of Novembe…" at bounding box center [374, 248] width 155 height 59
click at [396, 229] on textarea "העליה לתורה תתקיים אי”ה בשבת קודש פרשת לך לך י’ חשון תשע”ט The First of Novembe…" at bounding box center [374, 248] width 155 height 59
drag, startPoint x: 393, startPoint y: 228, endPoint x: 449, endPoint y: 253, distance: 61.6
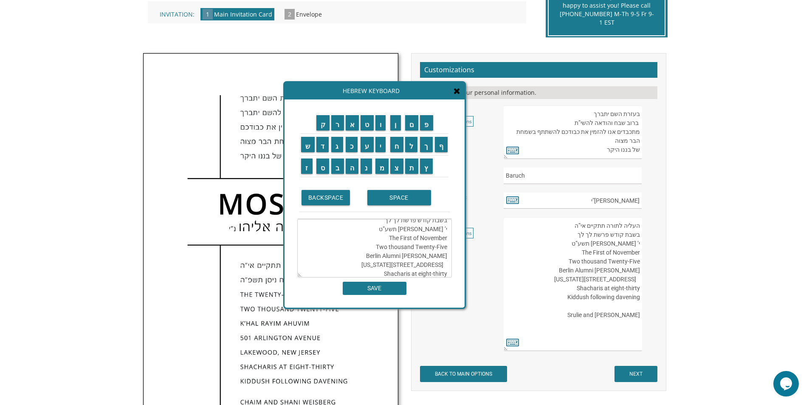
click at [449, 253] on textarea "העליה לתורה תתקיים אי”ה בשבת קודש פרשת לך לך י’ חשון תשע”ט The First of Novembe…" at bounding box center [374, 248] width 155 height 59
click at [317, 265] on textarea "העליה לתורה תתקיים אי”ה בשבת קודש פרשת לך לך י’ חשון תשע”ט The First of Novembe…" at bounding box center [374, 248] width 155 height 59
type textarea "העליה לתורה תתקיים אי”ה בשבת קודש פרשת לך לך י’ חשון תשע”ט The First of Novembe…"
click at [381, 289] on input "SAVE" at bounding box center [375, 288] width 64 height 13
type textarea "העליה לתורה תתקיים אי”ה בשבת קודש פרשת לך לך י’ חשון תשע”ט The First of Novembe…"
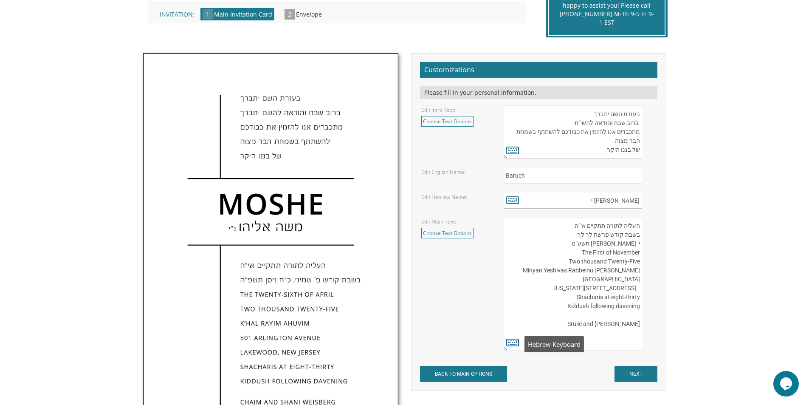
click at [513, 340] on icon at bounding box center [512, 342] width 13 height 12
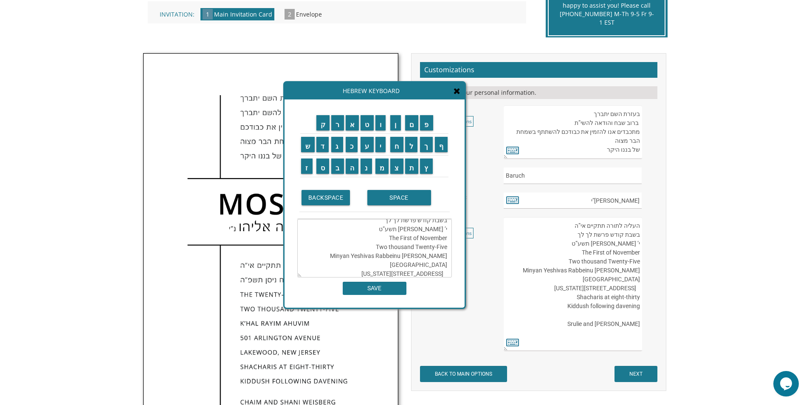
drag, startPoint x: 442, startPoint y: 262, endPoint x: 403, endPoint y: 264, distance: 38.7
click at [403, 264] on textarea "העליה לתורה תתקיים אי”ה בשבת קודש פרשת לך לך י’ חשון תשע”ט The First of Novembe…" at bounding box center [374, 248] width 155 height 59
click at [412, 254] on textarea "העליה לתורה תתקיים אי”ה בשבת קודש פרשת לך לך י’ חשון תשע”ט The First of Novembe…" at bounding box center [374, 248] width 155 height 59
type textarea "העליה לתורה תתקיים אי”ה בשבת קודש פרשת לך לך י’ חשון תשע”ט The First of Novembe…"
click at [388, 291] on input "SAVE" at bounding box center [375, 288] width 64 height 13
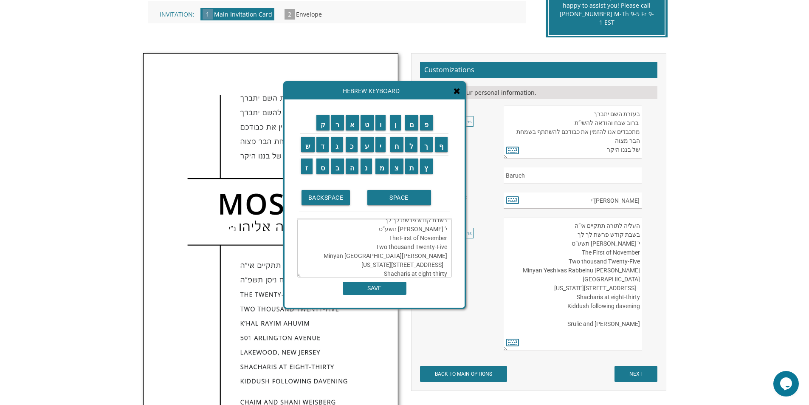
type textarea "העליה לתורה תתקיים אי”ה בשבת קודש פרשת לך לך י’ חשון תשע”ט The First of Novembe…"
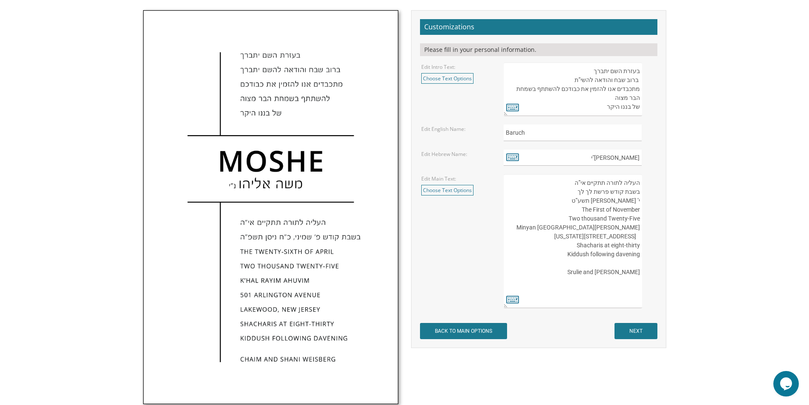
scroll to position [255, 0]
drag, startPoint x: 564, startPoint y: 228, endPoint x: 645, endPoint y: 226, distance: 80.7
click at [645, 226] on div "העליה לתורה תתקיים אי”ה בשבת קודש פרשת לך לך ח’ חשון תשע”ט The twenty-eighth of…" at bounding box center [580, 242] width 152 height 134
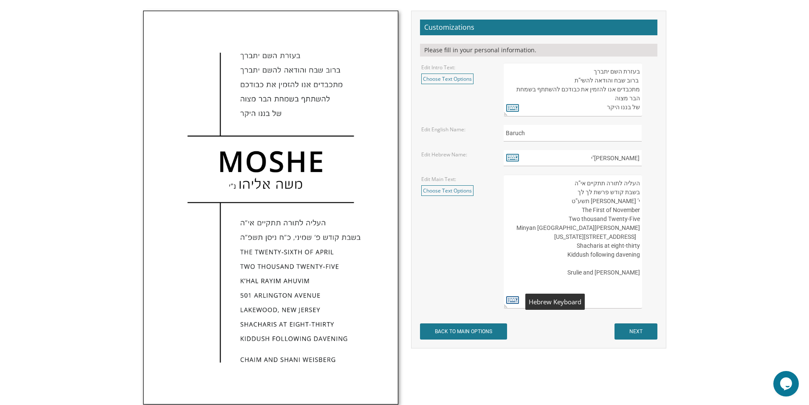
click at [512, 301] on icon at bounding box center [512, 299] width 13 height 12
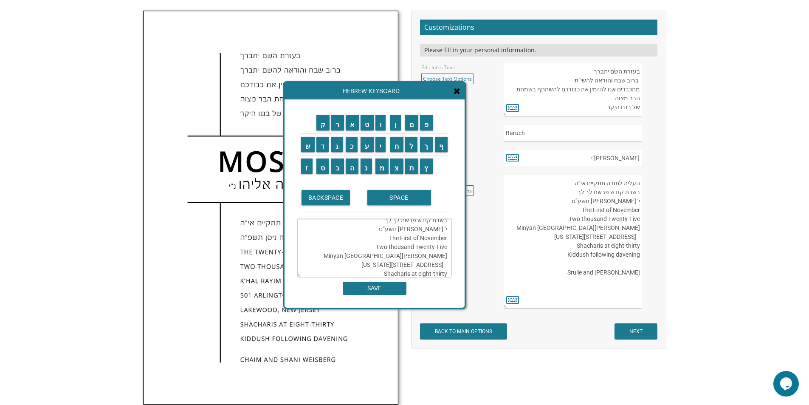
click at [412, 256] on textarea "העליה לתורה תתקיים אי”ה בשבת קודש פרשת לך לך י’ חשון תשע”ט The First of Novembe…" at bounding box center [374, 248] width 155 height 59
click at [448, 256] on textarea "העליה לתורה תתקיים אי”ה בשבת קודש פרשת לך לך י’ חשון תשע”ט The First of Novembe…" at bounding box center [374, 248] width 155 height 59
click at [445, 258] on textarea "העליה לתורה תתקיים אי”ה בשבת קודש פרשת לך לך י’ חשון תשע”ט The First of Novembe…" at bounding box center [374, 248] width 155 height 59
click at [447, 240] on textarea "העליה לתורה תתקיים אי”ה בשבת קודש פרשת לך לך י’ חשון תשע”ט The First of Novembe…" at bounding box center [374, 248] width 155 height 59
drag, startPoint x: 441, startPoint y: 264, endPoint x: 429, endPoint y: 263, distance: 12.4
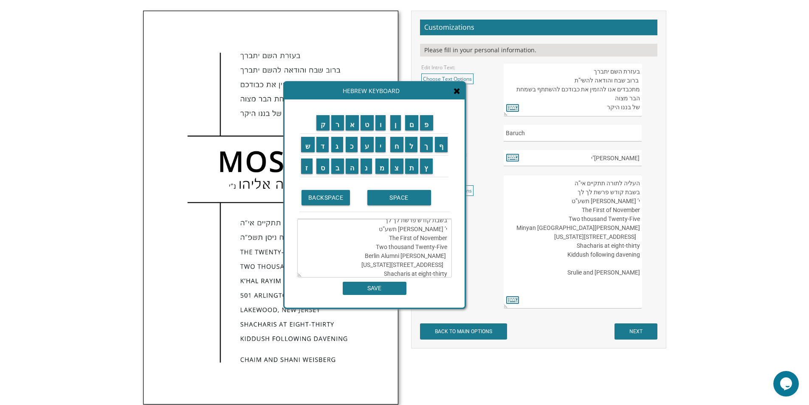
click at [428, 262] on textarea "העליה לתורה תתקיים אי”ה בשבת קודש פרשת לך לך י’ חשון תשע”ט The First of Novembe…" at bounding box center [374, 248] width 155 height 59
type textarea "העליה לתורה תתקיים אי”ה בשבת קודש פרשת לך לך י’ חשון תשע”ט The First of Novembe…"
click at [392, 292] on input "SAVE" at bounding box center [375, 288] width 64 height 13
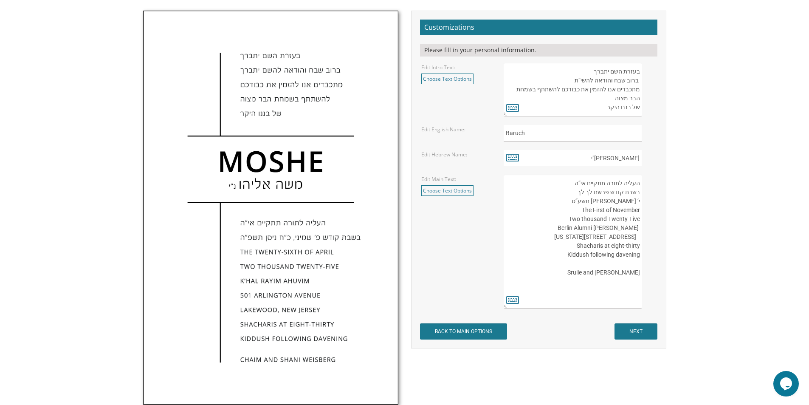
click at [609, 202] on textarea "העליה לתורה תתקיים אי”ה בשבת קודש פרשת לך לך ח’ חשון תשע”ט The twenty-eighth of…" at bounding box center [573, 242] width 138 height 134
type textarea "העליה לתורה תתקיים אי”ה בשבת קודש פרשת לך לך י’ חשון תש The First of November T…"
click at [512, 300] on icon at bounding box center [512, 299] width 13 height 12
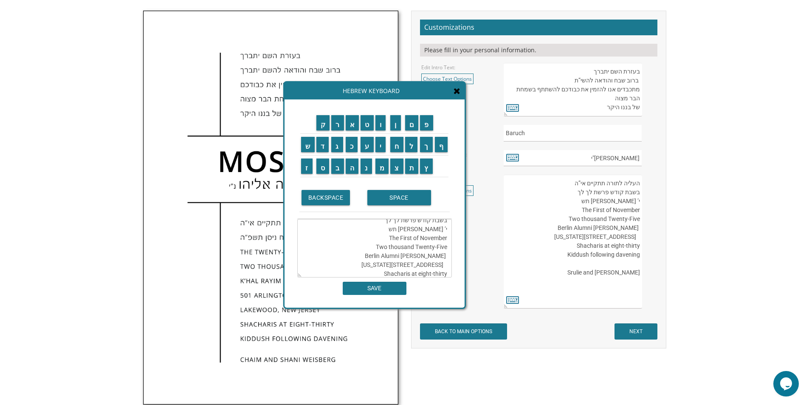
click at [421, 230] on textarea "העליה לתורה תתקיים אי”ה בשבת קודש פרשת לך לך י’ חשון תש The First of November T…" at bounding box center [374, 248] width 155 height 59
click at [432, 128] on input "פ" at bounding box center [426, 122] width 13 height 15
click at [381, 127] on input "ו" at bounding box center [380, 122] width 11 height 15
click at [426, 124] on input "פ" at bounding box center [426, 122] width 13 height 15
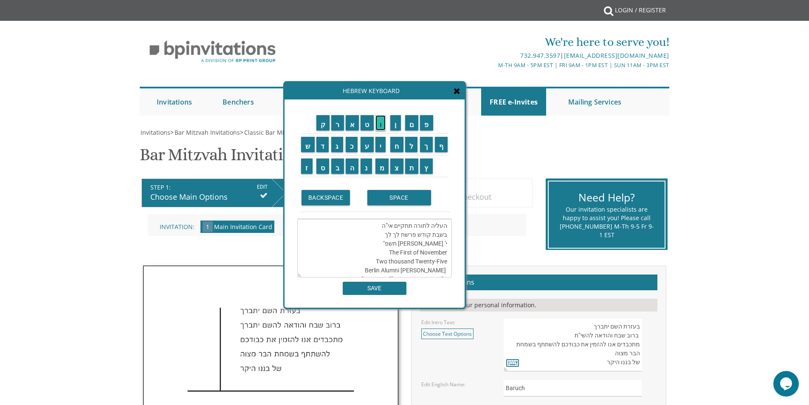
click at [385, 127] on input "ו" at bounding box center [380, 122] width 11 height 15
type textarea "העליה לתורה תתקיים אי”ה בשבת קודש פרשת לך לך י’ חשון תשפ"ו The First of Novembe…"
click at [381, 291] on input "SAVE" at bounding box center [375, 288] width 64 height 13
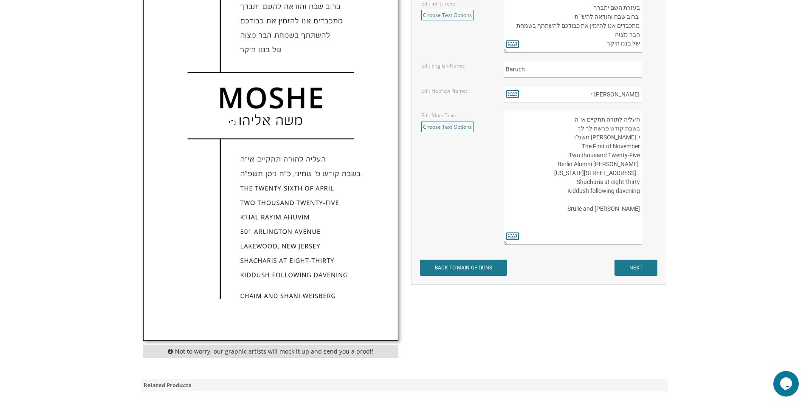
scroll to position [267, 0]
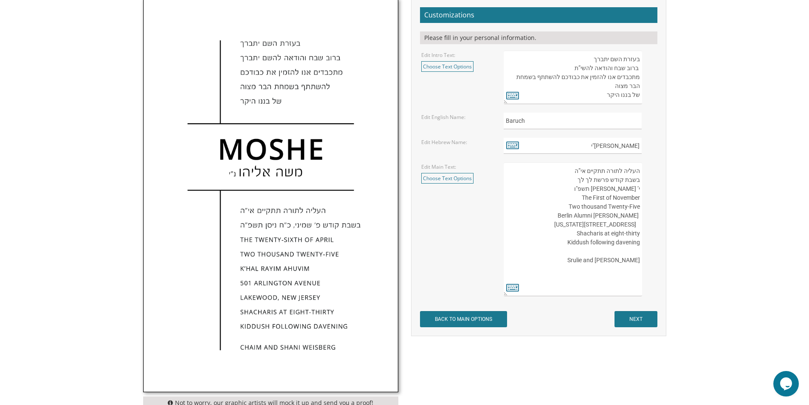
click at [584, 208] on textarea "העליה לתורה תתקיים אי”ה בשבת קודש פרשת לך לך ח’ חשון תשע”ט The twenty-eighth of…" at bounding box center [573, 229] width 138 height 134
click at [610, 243] on textarea "העליה לתורה תתקיים אי”ה בשבת קודש פרשת לך לך ח’ חשון תשע”ט The twenty-eighth of…" at bounding box center [573, 229] width 138 height 134
click at [590, 254] on textarea "העליה לתורה תתקיים אי”ה בשבת קודש פרשת לך לך ח’ חשון תשע”ט The twenty-eighth of…" at bounding box center [573, 229] width 138 height 134
drag, startPoint x: 611, startPoint y: 240, endPoint x: 639, endPoint y: 240, distance: 28.5
click at [639, 240] on textarea "העליה לתורה תתקיים אי”ה בשבת קודש פרשת לך לך ח’ חשון תשע”ט The twenty-eighth of…" at bounding box center [573, 229] width 138 height 134
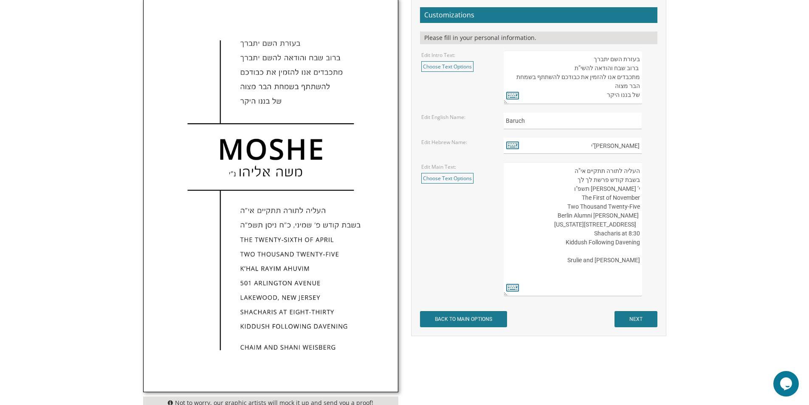
click at [635, 223] on textarea "העליה לתורה תתקיים אי”ה בשבת קודש פרשת לך לך ח’ חשון תשע”ט The twenty-eighth of…" at bounding box center [573, 229] width 138 height 134
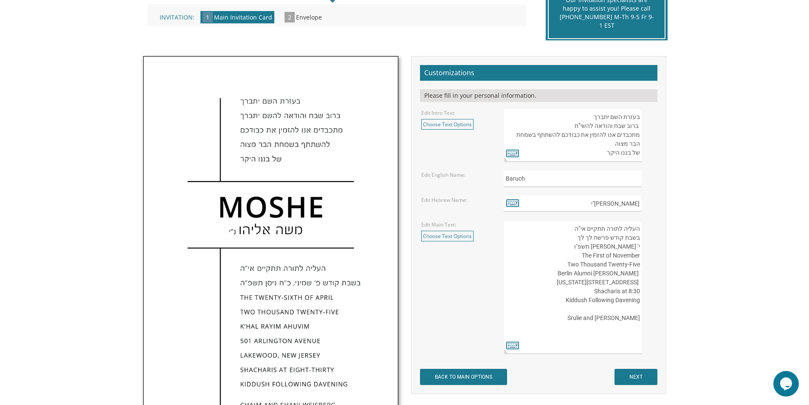
scroll to position [225, 0]
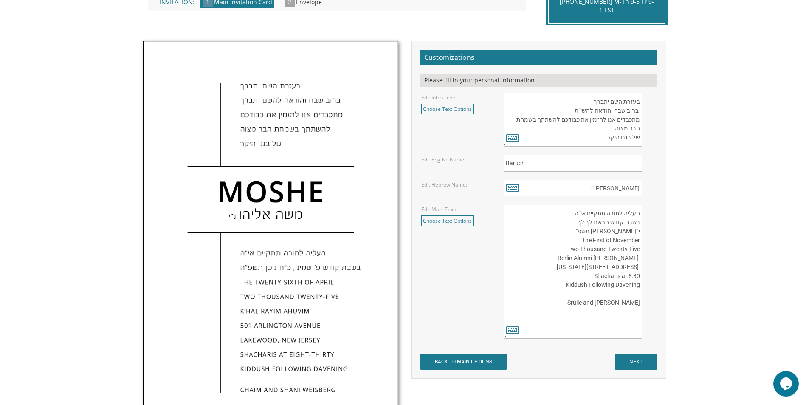
drag, startPoint x: 626, startPoint y: 267, endPoint x: 638, endPoint y: 266, distance: 12.3
click at [638, 266] on textarea "העליה לתורה תתקיים אי”ה בשבת קודש פרשת לך לך ח’ חשון תשע”ט The twenty-eighth of…" at bounding box center [573, 272] width 138 height 134
click at [587, 267] on textarea "העליה לתורה תתקיים אי”ה בשבת קודש פרשת לך לך ח’ חשון תשע”ט The twenty-eighth of…" at bounding box center [573, 272] width 138 height 134
drag, startPoint x: 626, startPoint y: 268, endPoint x: 643, endPoint y: 267, distance: 17.8
click at [643, 267] on div "העליה לתורה תתקיים אי”ה בשבת קודש פרשת לך לך ח’ חשון תשע”ט The twenty-eighth of…" at bounding box center [580, 272] width 152 height 134
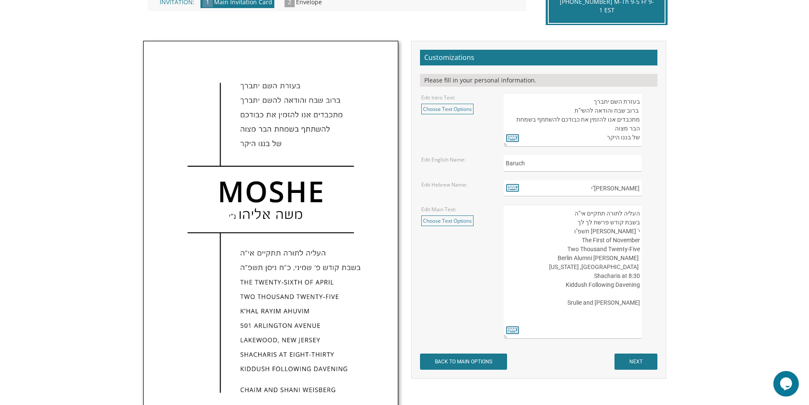
click at [612, 266] on textarea "העליה לתורה תתקיים אי”ה בשבת קודש פרשת לך לך ח’ חשון תשע”ט The twenty-eighth of…" at bounding box center [573, 272] width 138 height 134
click at [610, 265] on textarea "העליה לתורה תתקיים אי”ה בשבת קודש פרשת לך לך ח’ חשון תשע”ט The twenty-eighth of…" at bounding box center [573, 272] width 138 height 134
type textarea "העליה לתורה תתקיים אי”ה בשבת קודש פרשת לך לך י’ חשון תשפ"ו The First of Novembe…"
drag, startPoint x: 614, startPoint y: 274, endPoint x: 606, endPoint y: 268, distance: 9.9
click at [608, 266] on textarea "העליה לתורה תתקיים אי”ה בשבת קודש פרשת לך לך ח’ חשון תשע”ט The twenty-eighth of…" at bounding box center [573, 272] width 138 height 134
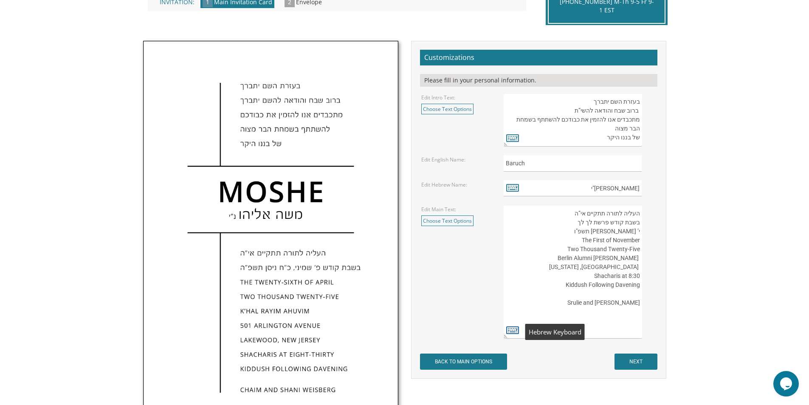
click at [508, 332] on icon at bounding box center [512, 330] width 13 height 12
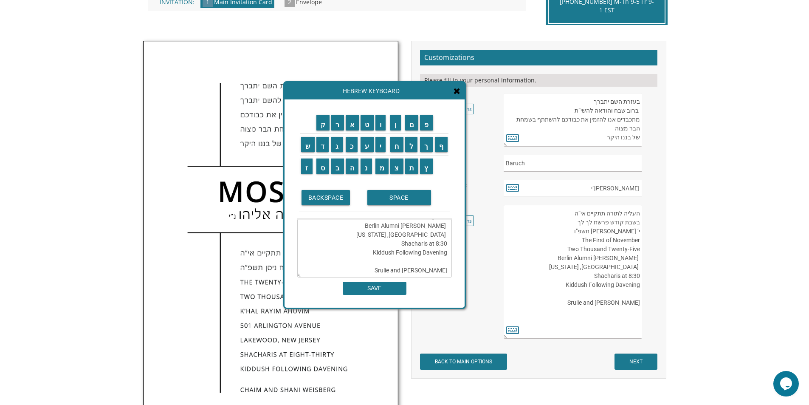
scroll to position [29, 0]
click at [415, 249] on textarea "העליה לתורה תתקיים אי”ה בשבת קודש פרשת לך לך י’ חשון תשפ"ו The First of Novembe…" at bounding box center [374, 248] width 155 height 59
click at [416, 246] on textarea "העליה לתורה תתקיים אי”ה בשבת קודש פרשת לך לך י’ חשון תשפ"ו The First of Novembe…" at bounding box center [374, 248] width 155 height 59
click at [410, 254] on textarea "העליה לתורה תתקיים אי”ה בשבת קודש פרשת לך לך י’ חשון תשפ"ו The First of Novembe…" at bounding box center [374, 248] width 155 height 59
click at [409, 253] on textarea "העליה לתורה תתקיים אי”ה בשבת קודש פרשת לך לך י’ חשון תשפ"ו The First of Novembe…" at bounding box center [374, 248] width 155 height 59
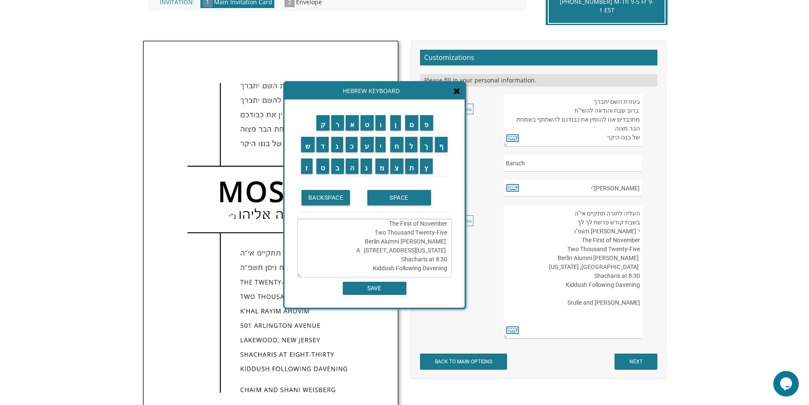
type textarea "העליה לתורה תתקיים אי”ה בשבת קודש פרשת לך לך י’ חשון תשפ"ו The First of Novembe…"
click at [361, 296] on div "ק ר א ט ו ן ם פ ש ד ג כ ע י ח ל" at bounding box center [375, 203] width 180 height 208
click at [372, 297] on div "ק ר א ט ו ן ם פ ש ד ג כ ע י ח ל" at bounding box center [375, 203] width 180 height 208
click at [372, 295] on div "ק ר א ט ו ן ם פ ש ד ג כ ע י ח ל" at bounding box center [375, 203] width 180 height 208
click at [420, 253] on textarea "העליה לתורה תתקיים אי”ה בשבת קודש פרשת לך לך י’ חשון תשפ"ו The First of Novembe…" at bounding box center [374, 248] width 155 height 59
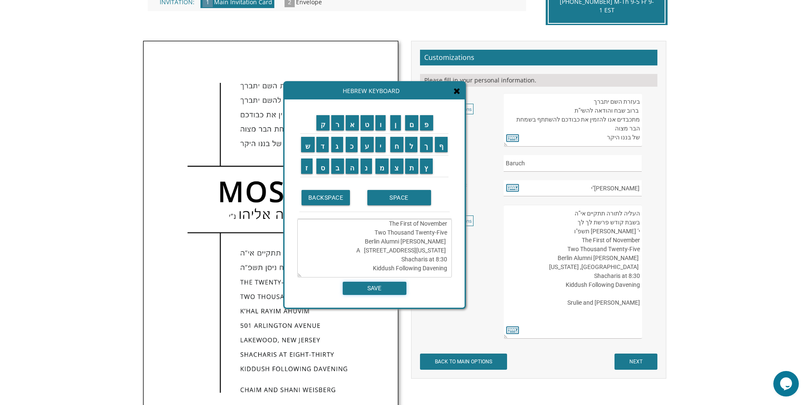
click at [386, 290] on input "SAVE" at bounding box center [375, 288] width 64 height 13
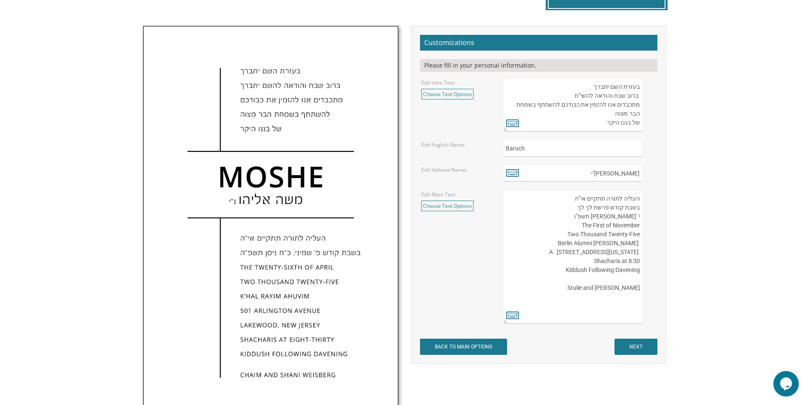
scroll to position [225, 0]
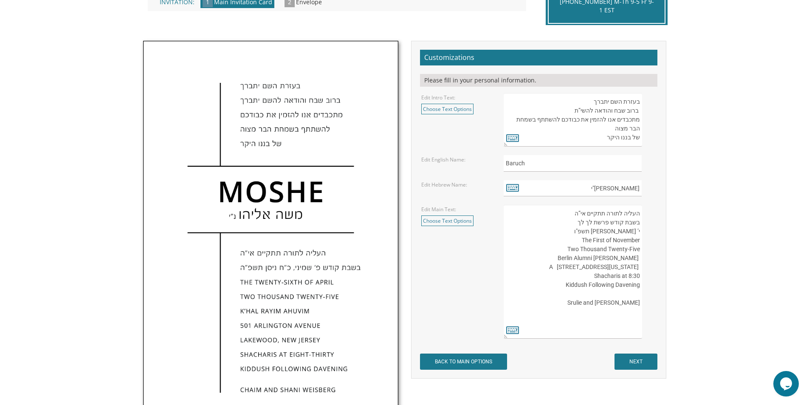
drag, startPoint x: 516, startPoint y: 244, endPoint x: 586, endPoint y: 263, distance: 72.6
click at [586, 263] on textarea "העליה לתורה תתקיים אי”ה בשבת קודש פרשת לך לך ח’ חשון תשע”ט The twenty-eighth of…" at bounding box center [573, 272] width 138 height 134
click at [570, 240] on textarea "העליה לתורה תתקיים אי”ה בשבת קודש פרשת לך לך ח’ חשון תשע”ט The twenty-eighth of…" at bounding box center [573, 272] width 138 height 134
drag, startPoint x: 581, startPoint y: 239, endPoint x: 608, endPoint y: 244, distance: 27.2
click at [608, 244] on textarea "העליה לתורה תתקיים אי”ה בשבת קודש פרשת לך לך ח’ חשון תשע”ט The twenty-eighth of…" at bounding box center [573, 272] width 138 height 134
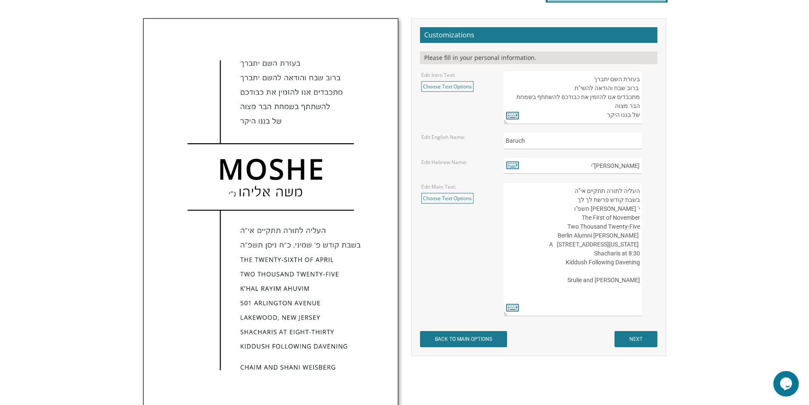
scroll to position [267, 0]
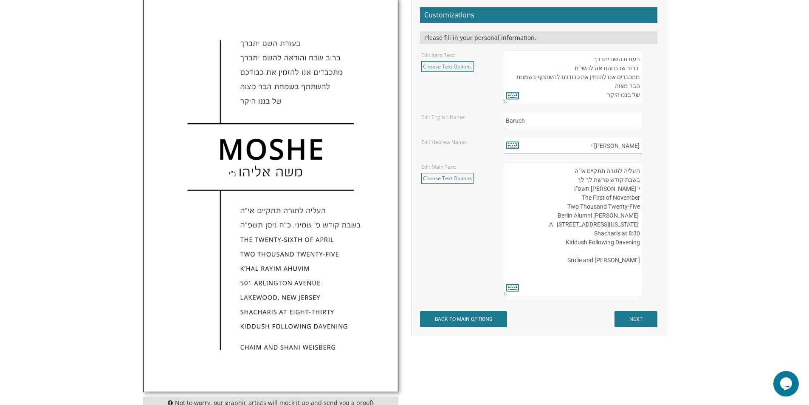
click at [639, 265] on textarea "העליה לתורה תתקיים אי”ה בשבת קודש פרשת לך לך ח’ חשון תשע”ט The twenty-eighth of…" at bounding box center [573, 229] width 138 height 134
click at [640, 270] on textarea "העליה לתורה תתקיים אי”ה בשבת קודש פרשת לך לך ח’ חשון תשע”ט The twenty-eighth of…" at bounding box center [573, 229] width 138 height 134
click at [659, 367] on div "Not to worry, our graphic artists will mock it up and send you a proof! Customi…" at bounding box center [405, 205] width 536 height 415
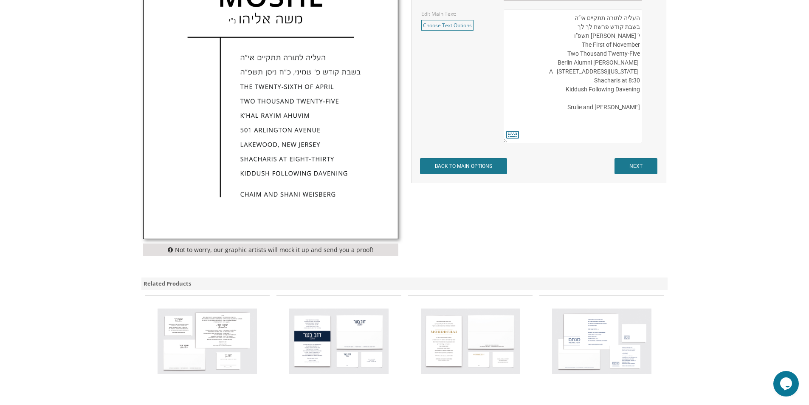
scroll to position [352, 0]
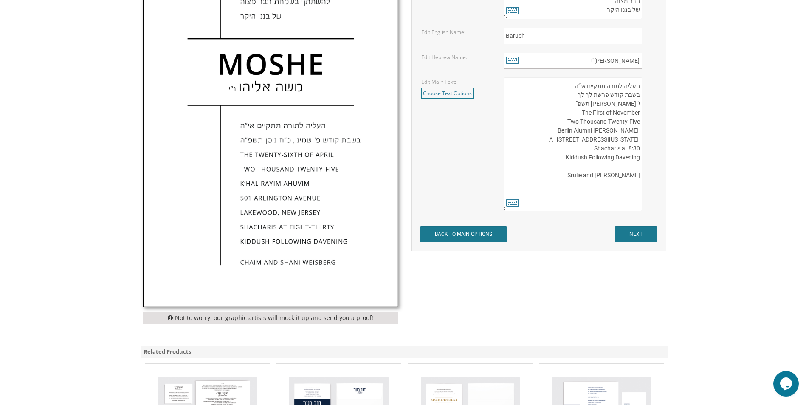
click at [597, 205] on textarea "העליה לתורה תתקיים אי”ה בשבת קודש פרשת לך לך ח’ חשון תשע”ט The twenty-eighth of…" at bounding box center [573, 144] width 138 height 134
paste textarea "תפארת בנים אבותם"
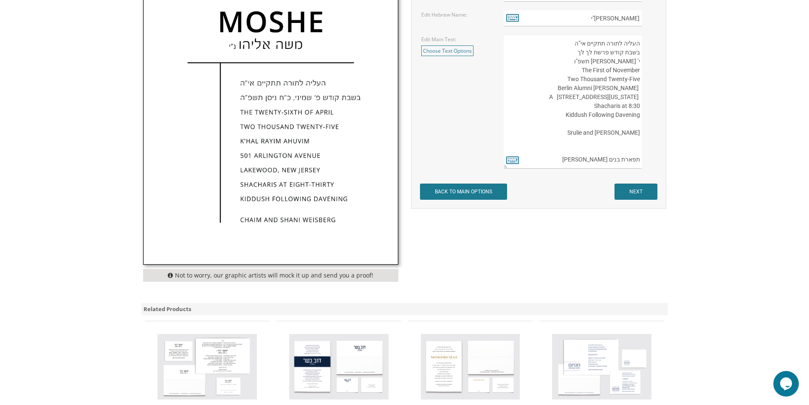
paste textarea "משה אדלר ורעיתו"
click at [622, 157] on textarea "העליה לתורה תתקיים אי”ה בשבת קודש פרשת לך לך ח’ חשון תשע”ט The twenty-eighth of…" at bounding box center [573, 102] width 138 height 134
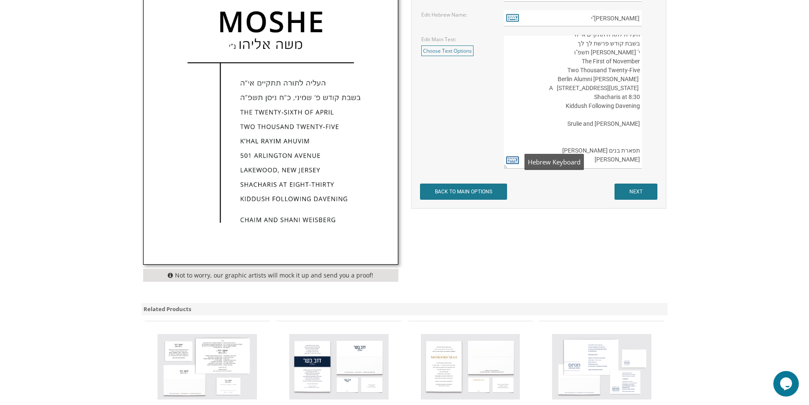
type textarea "העליה לתורה תתקיים אי”ה בשבת קודש פרשת לך לך י’ חשון תשפ"ו The First of Novembe…"
click at [511, 159] on icon at bounding box center [512, 160] width 13 height 12
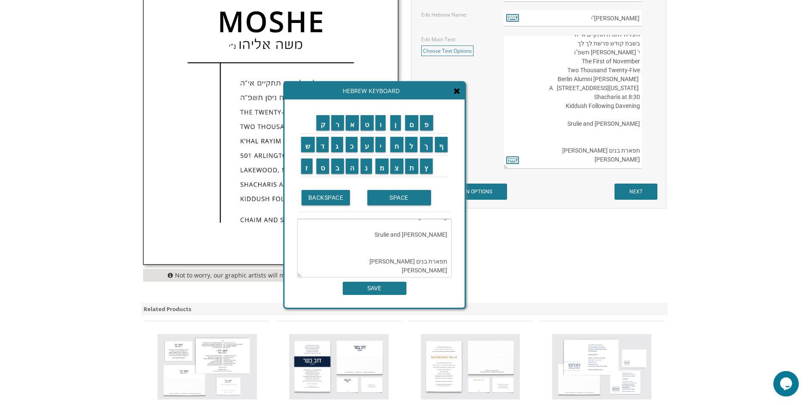
scroll to position [98, 0]
click at [429, 260] on textarea "העליה לתורה תתקיים אי”ה בשבת קודש פרשת לך לך י’ חשון תשפ"ו The First of Novembe…" at bounding box center [374, 248] width 155 height 59
click at [355, 168] on input "ה" at bounding box center [352, 165] width 13 height 15
click at [368, 149] on input "ע" at bounding box center [367, 144] width 13 height 15
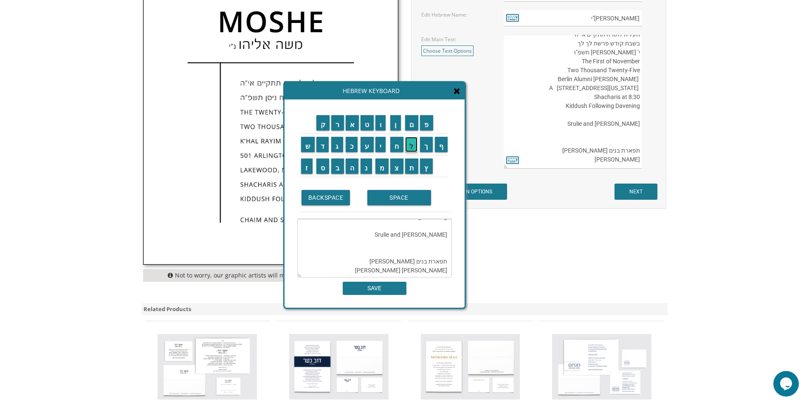
click at [409, 148] on input "ל" at bounding box center [411, 144] width 13 height 15
click at [431, 127] on input "פ" at bounding box center [426, 122] width 13 height 15
click at [338, 146] on input "ג" at bounding box center [337, 144] width 12 height 15
click at [381, 124] on input "ו" at bounding box center [380, 122] width 11 height 15
click at [370, 125] on input "ט" at bounding box center [367, 122] width 13 height 15
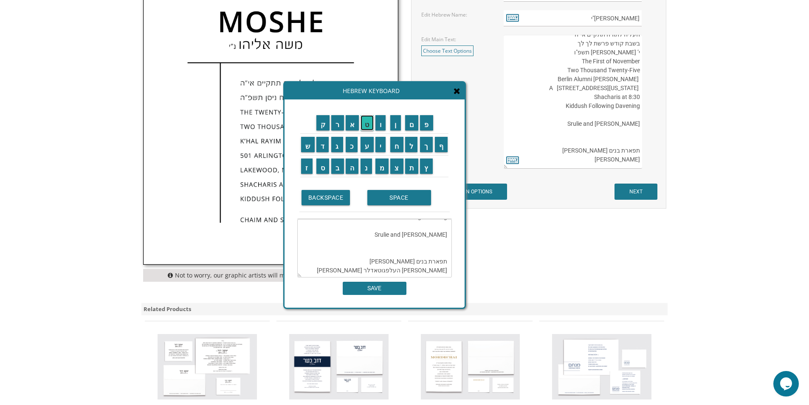
click at [370, 125] on input "ט" at bounding box center [367, 122] width 13 height 15
click at [397, 263] on textarea "העליה לתורה תתקיים אי”ה בשבת קודש פרשת לך לך י’ חשון תשפ"ו The First of Novembe…" at bounding box center [374, 248] width 155 height 59
click at [403, 259] on textarea "העליה לתורה תתקיים אי”ה בשבת קודש פרשת לך לך י’ חשון תשפ"ו The First of Novembe…" at bounding box center [374, 248] width 155 height 59
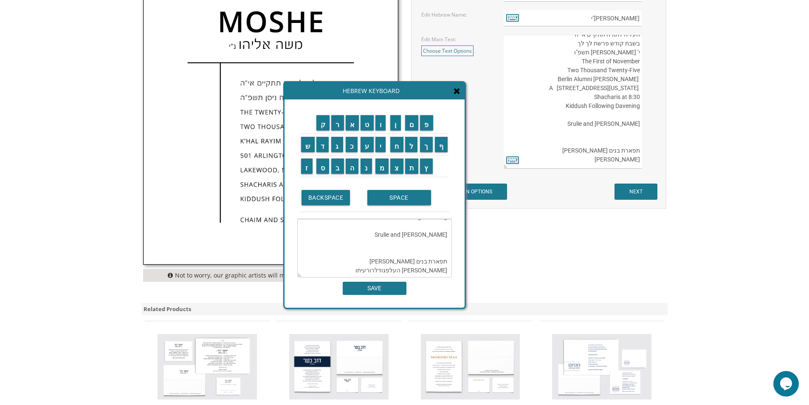
click at [409, 259] on textarea "העליה לתורה תתקיים אי”ה בשבת קודש פרשת לך לך י’ חשון תשפ"ו The First of Novembe…" at bounding box center [374, 248] width 155 height 59
click at [410, 260] on textarea "העליה לתורה תתקיים אי”ה בשבת קודש פרשת לך לך י’ חשון תשפ"ו The First of Novembe…" at bounding box center [374, 248] width 155 height 59
click at [370, 126] on input "ט" at bounding box center [367, 122] width 13 height 15
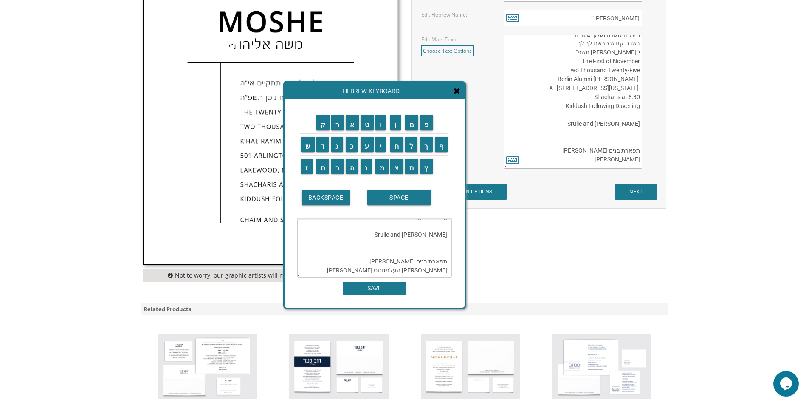
click at [440, 262] on textarea "העליה לתורה תתקיים אי”ה בשבת קודש פרשת לך לך י’ חשון תשפ"ו The First of Novembe…" at bounding box center [374, 248] width 155 height 59
click at [325, 149] on input "ד" at bounding box center [322, 144] width 13 height 15
click at [379, 125] on input "ו" at bounding box center [380, 122] width 11 height 15
click at [324, 149] on input "ד" at bounding box center [322, 144] width 13 height 15
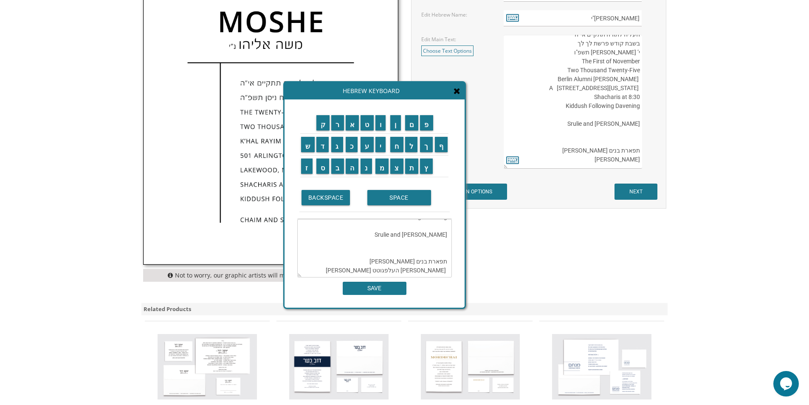
click at [448, 263] on textarea "העליה לתורה תתקיים אי”ה בשבת קודש פרשת לך לך י’ חשון תשפ"ו The First of Novembe…" at bounding box center [374, 248] width 155 height 59
click at [402, 261] on textarea "העליה לתורה תתקיים אי”ה בשבת קודש פרשת לך לך י’ חשון תשפ"ו The First of Novembe…" at bounding box center [374, 248] width 155 height 59
click at [446, 265] on textarea "העליה לתורה תתקיים אי”ה בשבת קודש פרשת לך לך י’ חשון תשפ"ו The First of Novembe…" at bounding box center [374, 248] width 155 height 59
paste textarea "ורעיתו"
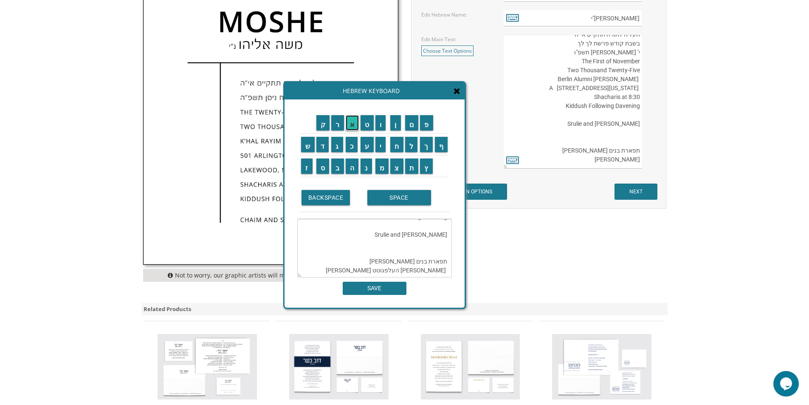
click at [355, 130] on input "א" at bounding box center [353, 122] width 14 height 15
click at [352, 130] on input "א" at bounding box center [353, 122] width 14 height 15
click at [337, 171] on input "ב" at bounding box center [337, 165] width 13 height 15
click at [341, 127] on input "ר" at bounding box center [337, 122] width 13 height 15
click at [353, 167] on input "ה" at bounding box center [352, 165] width 13 height 15
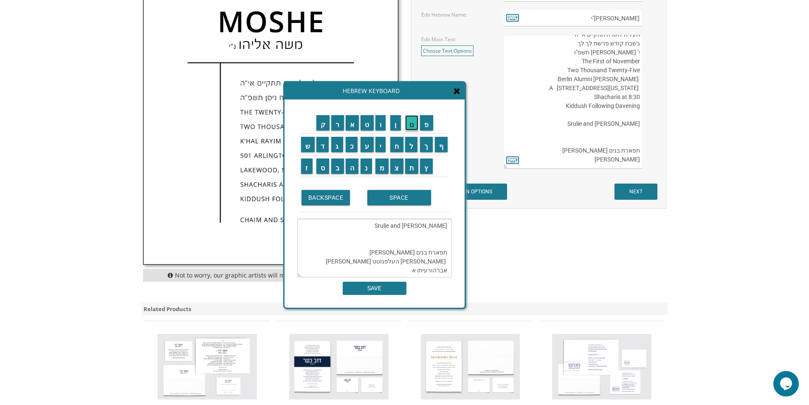
click at [412, 127] on input "ם" at bounding box center [412, 122] width 14 height 15
click at [377, 143] on input "י" at bounding box center [380, 144] width 11 height 15
click at [364, 144] on input "ע" at bounding box center [367, 144] width 13 height 15
click at [324, 126] on input "ק" at bounding box center [323, 122] width 14 height 15
click at [336, 164] on input "ב" at bounding box center [337, 165] width 13 height 15
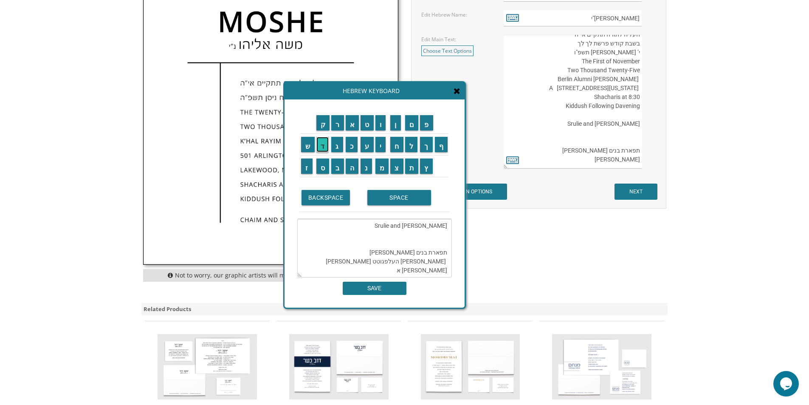
click at [324, 146] on input "ד" at bounding box center [322, 144] width 13 height 15
click at [378, 126] on input "ו" at bounding box center [380, 122] width 11 height 15
click at [332, 168] on input "ב" at bounding box center [337, 165] width 13 height 15
click at [409, 271] on textarea "העליה לתורה תתקיים אי”ה בשבת קודש פרשת לך לך י’ חשון תשפ"ו The First of Novembe…" at bounding box center [374, 248] width 155 height 59
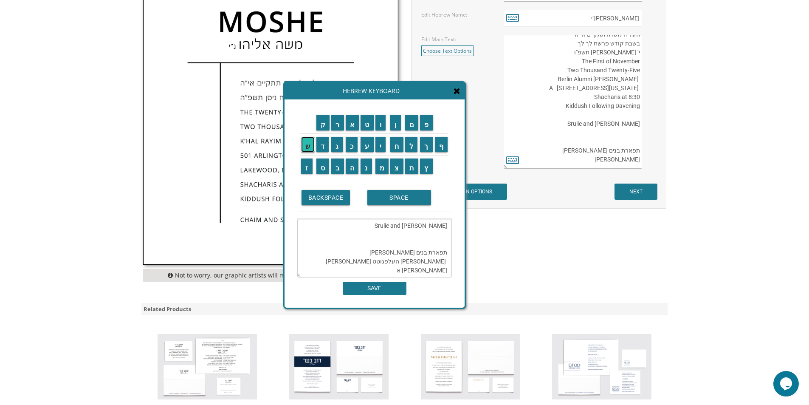
click at [308, 144] on input "ש" at bounding box center [308, 144] width 14 height 15
click at [380, 129] on input "ו" at bounding box center [380, 122] width 11 height 15
click at [352, 124] on input "א" at bounding box center [353, 122] width 14 height 15
click at [338, 123] on input "ר" at bounding box center [337, 122] width 13 height 15
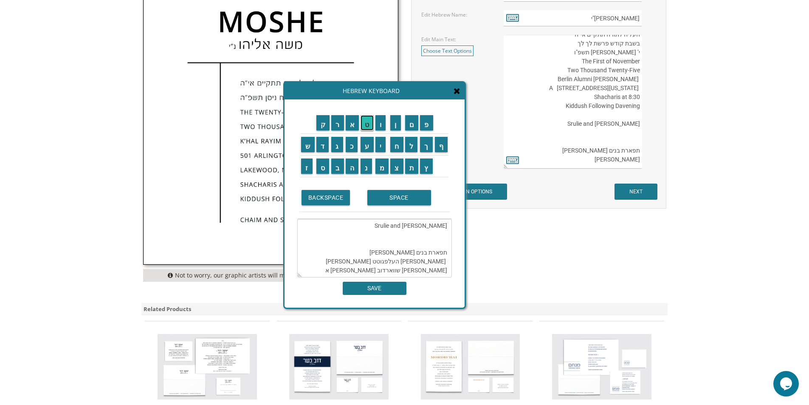
click at [366, 127] on input "ט" at bounding box center [367, 122] width 13 height 15
click at [425, 166] on input "ץ" at bounding box center [426, 165] width 13 height 15
click at [383, 269] on textarea "העליה לתורה תתקיים אי”ה בשבת קודש פרשת לך לך י’ חשון תשפ"ו The First of Novembe…" at bounding box center [374, 248] width 155 height 59
click at [369, 268] on textarea "העליה לתורה תתקיים אי”ה בשבת קודש פרשת לך לך י’ חשון תשפ"ו The First of Novembe…" at bounding box center [374, 248] width 155 height 59
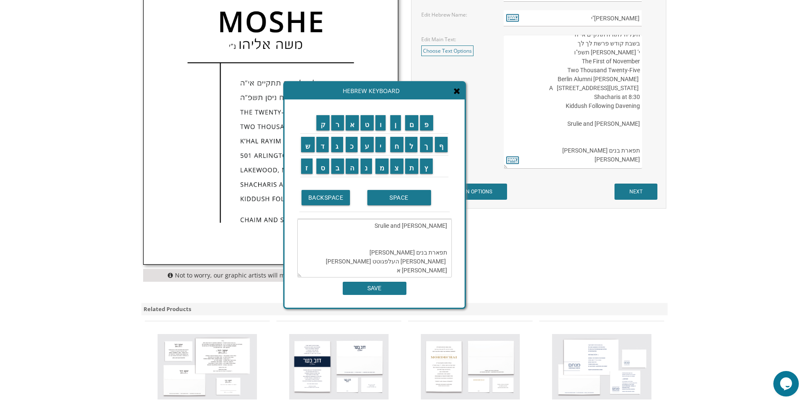
click at [369, 268] on textarea "העליה לתורה תתקיים אי”ה בשבת קודש פרשת לך לך י’ חשון תשפ"ו The First of Novembe…" at bounding box center [374, 248] width 155 height 59
type textarea "העליה לתורה תתקיים אי”ה בשבת קודש פרשת לך לך י’ חשון תשפ"ו The First of Novembe…"
click at [369, 286] on input "SAVE" at bounding box center [375, 288] width 64 height 13
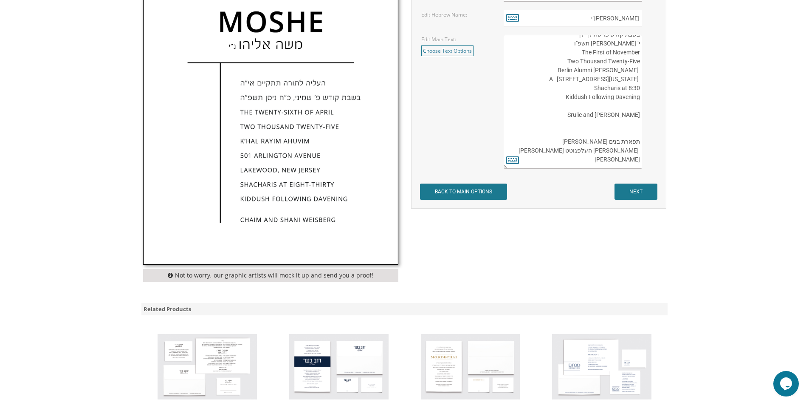
click at [640, 155] on textarea "העליה לתורה תתקיים אי”ה בשבת קודש פרשת לך לך ח’ חשון תשע”ט The twenty-eighth of…" at bounding box center [573, 102] width 138 height 134
click at [633, 135] on textarea "העליה לתורה תתקיים אי”ה בשבת קודש פרשת לך לך ח’ חשון תשע”ט The twenty-eighth of…" at bounding box center [573, 102] width 138 height 134
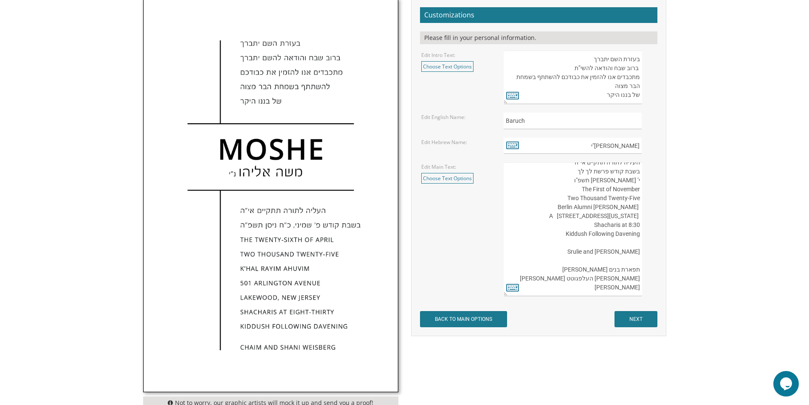
scroll to position [0, 0]
type textarea "העליה לתורה תתקיים אי”ה בשבת קודש פרשת לך לך י’ חשון תשפ"ו The First of Novembe…"
click at [640, 323] on input "NEXT" at bounding box center [636, 319] width 43 height 16
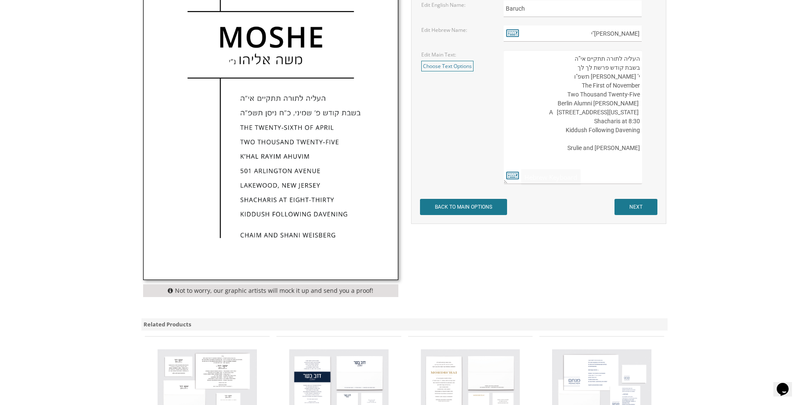
scroll to position [395, 0]
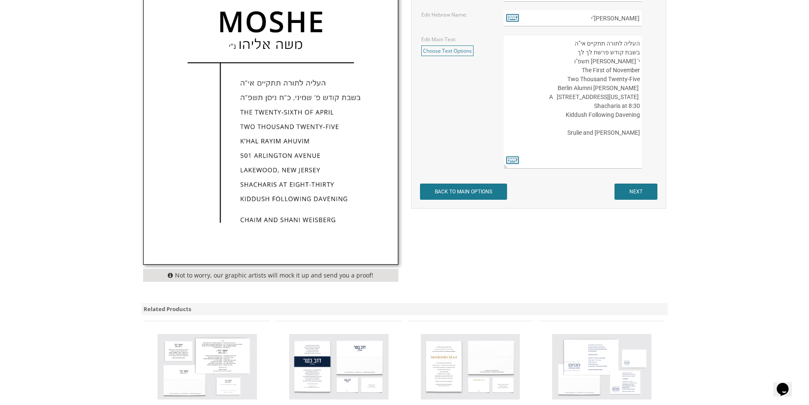
click at [317, 367] on img at bounding box center [338, 366] width 99 height 65
click at [316, 387] on img at bounding box center [338, 366] width 99 height 65
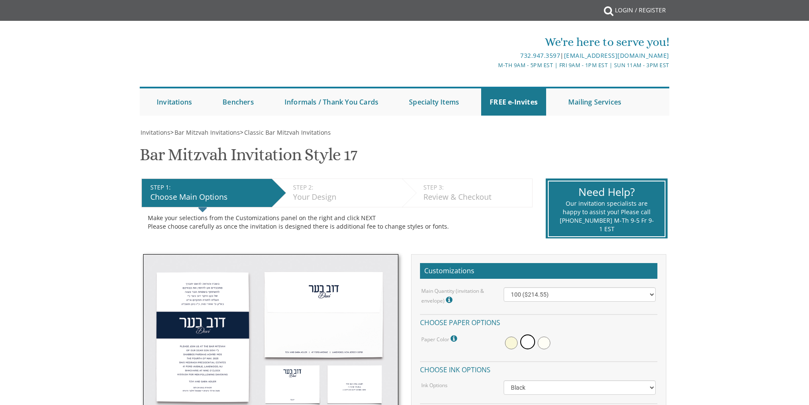
scroll to position [45, 0]
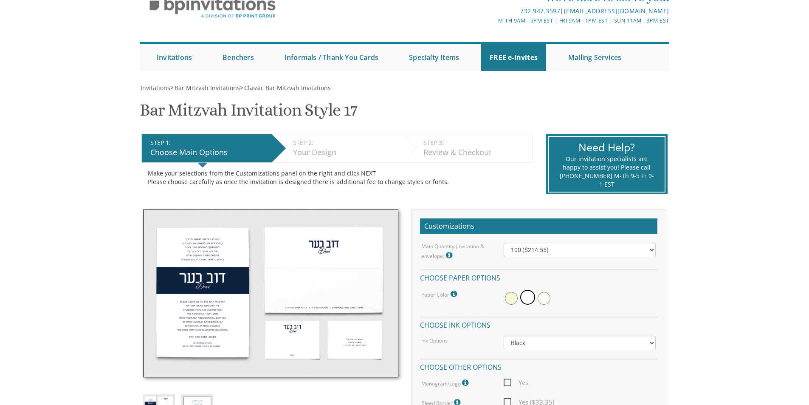
click at [210, 258] on img at bounding box center [270, 293] width 255 height 168
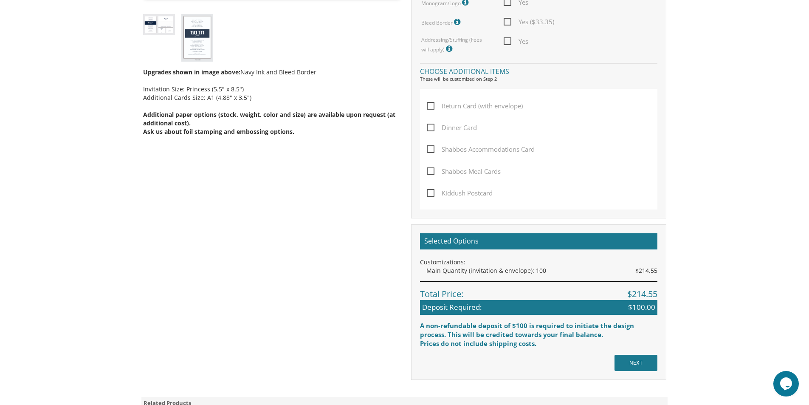
scroll to position [467, 0]
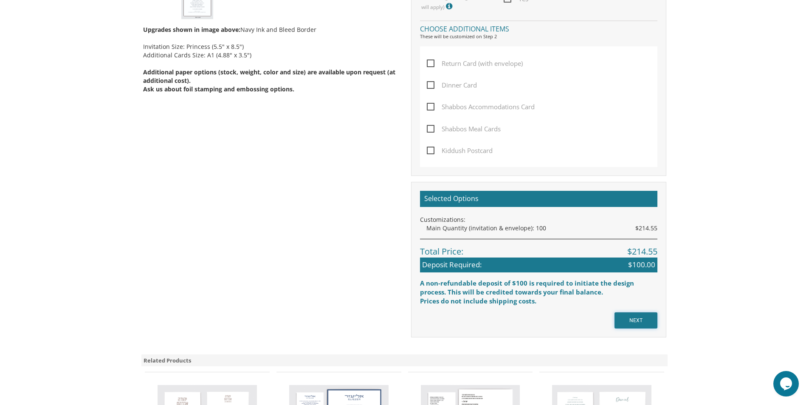
click at [643, 313] on input "NEXT" at bounding box center [636, 320] width 43 height 16
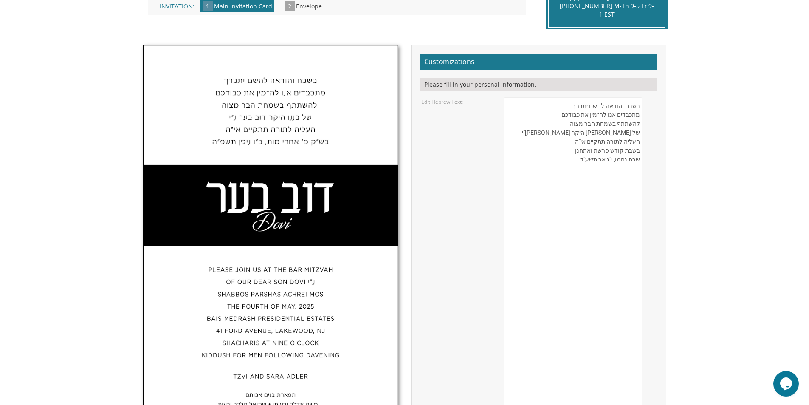
scroll to position [297, 0]
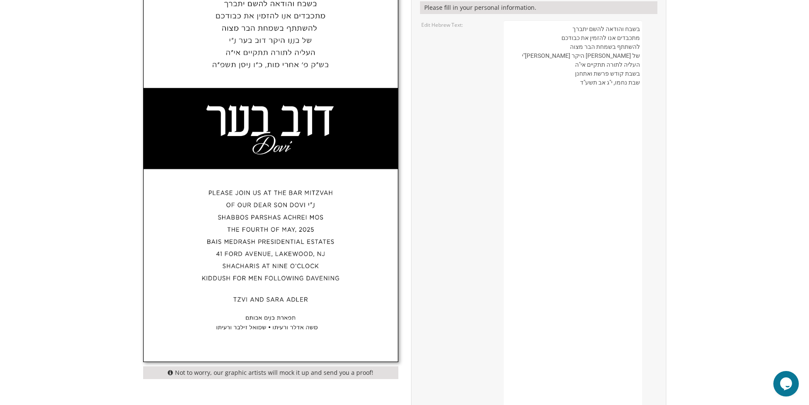
click at [320, 327] on img at bounding box center [271, 165] width 254 height 393
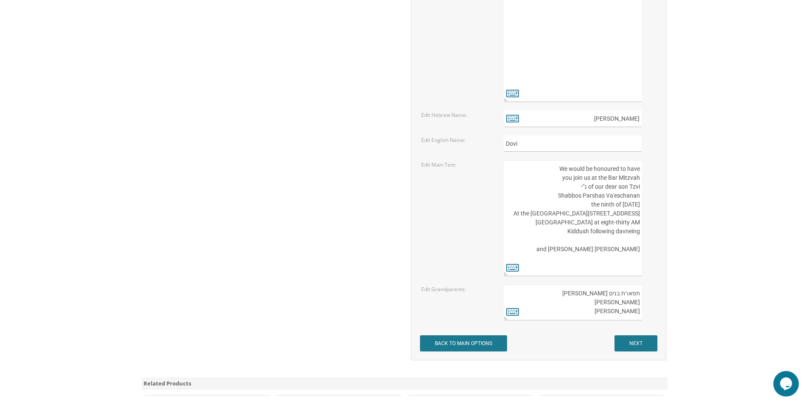
scroll to position [1104, 0]
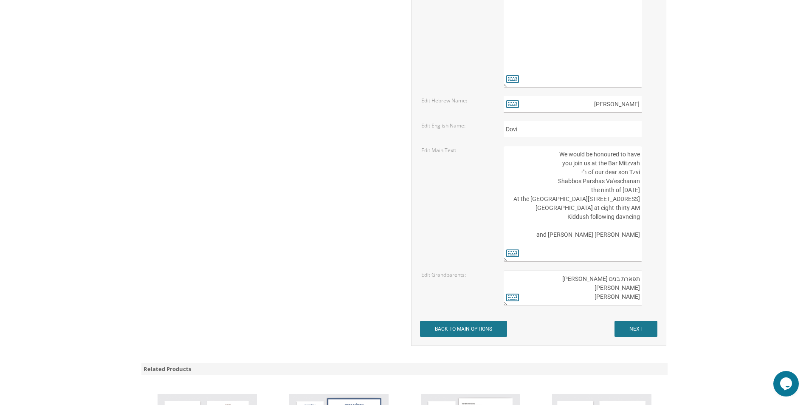
drag, startPoint x: 586, startPoint y: 274, endPoint x: 632, endPoint y: 277, distance: 45.9
click at [632, 277] on textarea "תפארת בנים אבותם משה אדלר ורעיתו שמואל זילבר ורעיתו" at bounding box center [573, 288] width 138 height 36
click at [626, 280] on textarea "תפארת בנים אבותם משה אדלר ורעיתו שמואל זילבר ורעיתו" at bounding box center [573, 288] width 138 height 36
click at [618, 277] on textarea "תפארת בנים אבותם משה אדלר ורעיתו שמואל זילבר ורעיתו" at bounding box center [573, 288] width 138 height 36
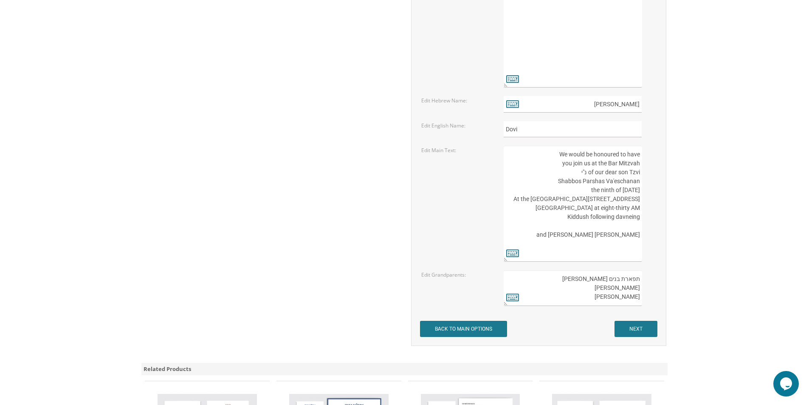
click at [618, 277] on textarea "תפארת בנים אבותם משה אדלר ורעיתו שמואל זילבר ורעיתו" at bounding box center [573, 288] width 138 height 36
click at [596, 290] on textarea "תפארת בנים אבותם משה אדלר ורעיתו שמואל זילבר ורעיתו" at bounding box center [573, 288] width 138 height 36
click at [601, 288] on textarea "תפארת בנים אבותם משה אדלר ורעיתו שמואל זילבר ורעיתו" at bounding box center [573, 288] width 138 height 36
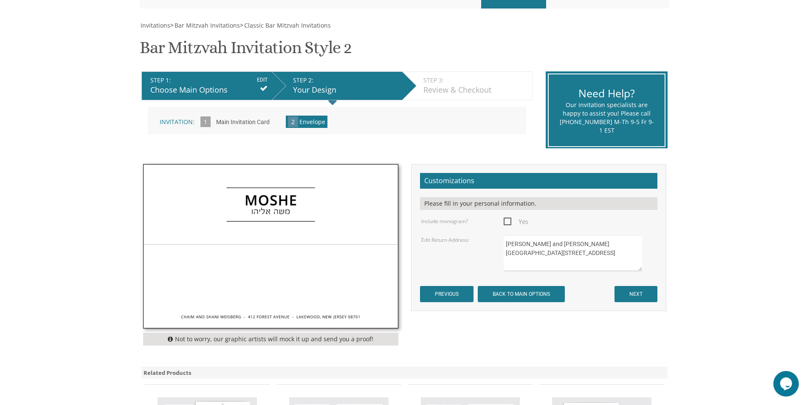
scroll to position [127, 0]
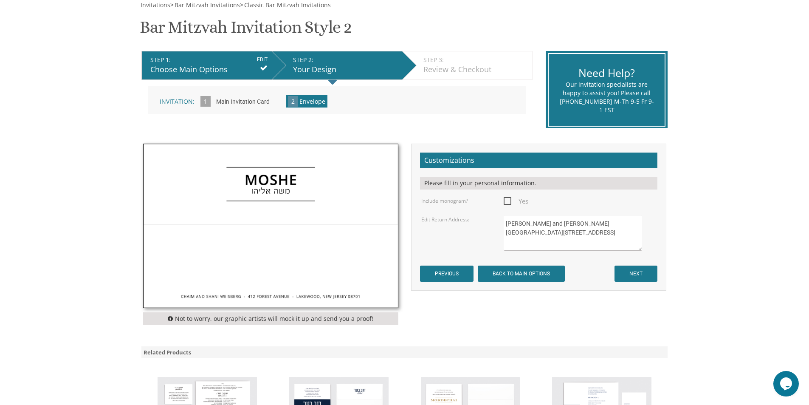
click at [508, 203] on span "Yes" at bounding box center [516, 201] width 25 height 11
click at [508, 203] on input "Yes" at bounding box center [507, 200] width 6 height 6
click at [508, 203] on span "Yes" at bounding box center [516, 201] width 25 height 11
click at [508, 203] on input "Yes" at bounding box center [507, 200] width 6 height 6
click at [508, 202] on span "Yes" at bounding box center [516, 201] width 25 height 11
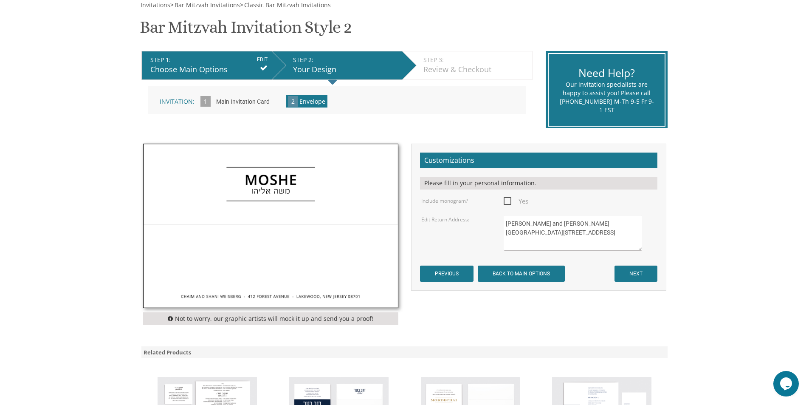
click at [508, 202] on input "Yes" at bounding box center [507, 200] width 6 height 6
checkbox input "true"
click at [530, 222] on textarea "[PERSON_NAME] and [PERSON_NAME][GEOGRAPHIC_DATA][STREET_ADDRESS]" at bounding box center [573, 233] width 138 height 36
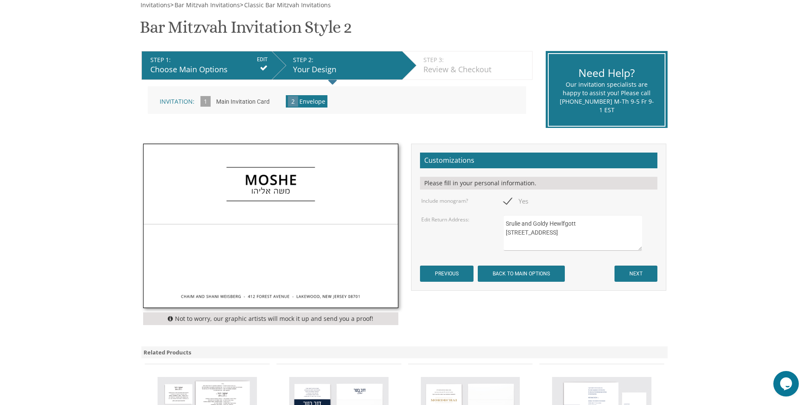
click at [562, 227] on textarea "[PERSON_NAME] and [PERSON_NAME][GEOGRAPHIC_DATA][STREET_ADDRESS]" at bounding box center [573, 233] width 138 height 36
click at [515, 232] on textarea "[PERSON_NAME] and [PERSON_NAME][GEOGRAPHIC_DATA][STREET_ADDRESS]" at bounding box center [573, 233] width 138 height 36
click at [539, 232] on textarea "[PERSON_NAME] and [PERSON_NAME][GEOGRAPHIC_DATA][STREET_ADDRESS]" at bounding box center [573, 233] width 138 height 36
click at [520, 244] on textarea "[PERSON_NAME] and [PERSON_NAME][GEOGRAPHIC_DATA][STREET_ADDRESS]" at bounding box center [573, 233] width 138 height 36
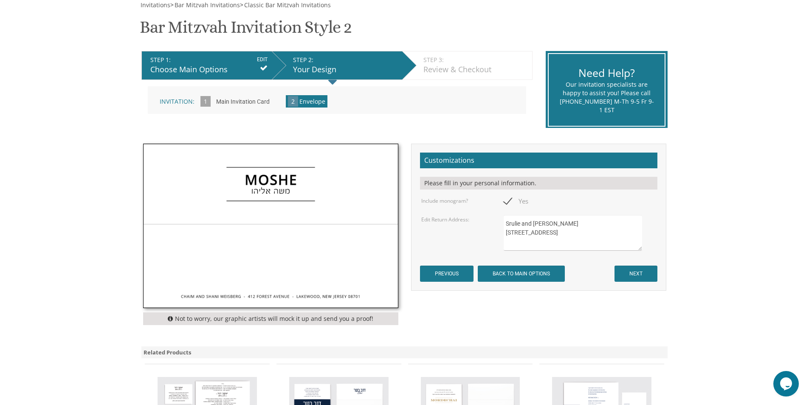
click at [520, 244] on textarea "[PERSON_NAME] and [PERSON_NAME][GEOGRAPHIC_DATA][STREET_ADDRESS]" at bounding box center [573, 233] width 138 height 36
click at [535, 242] on textarea "[PERSON_NAME] and [PERSON_NAME][GEOGRAPHIC_DATA][STREET_ADDRESS]" at bounding box center [573, 233] width 138 height 36
click at [287, 240] on img at bounding box center [271, 226] width 254 height 164
click at [548, 243] on textarea "[PERSON_NAME] and [PERSON_NAME][GEOGRAPHIC_DATA][STREET_ADDRESS]" at bounding box center [573, 233] width 138 height 36
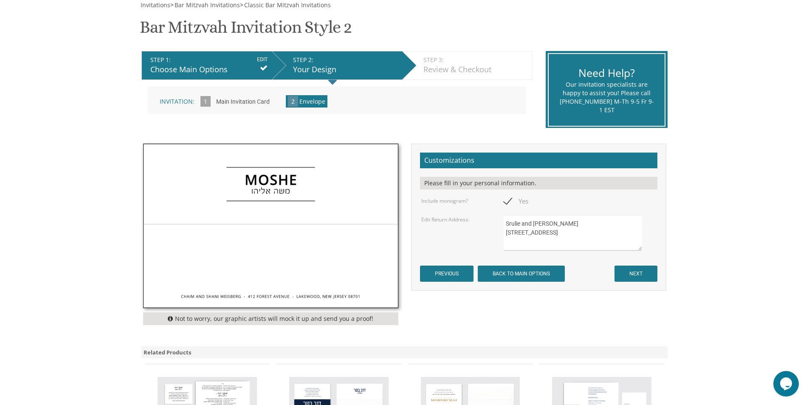
type textarea "Srulie and [PERSON_NAME] [STREET_ADDRESS]"
click at [632, 275] on input "NEXT" at bounding box center [636, 273] width 43 height 16
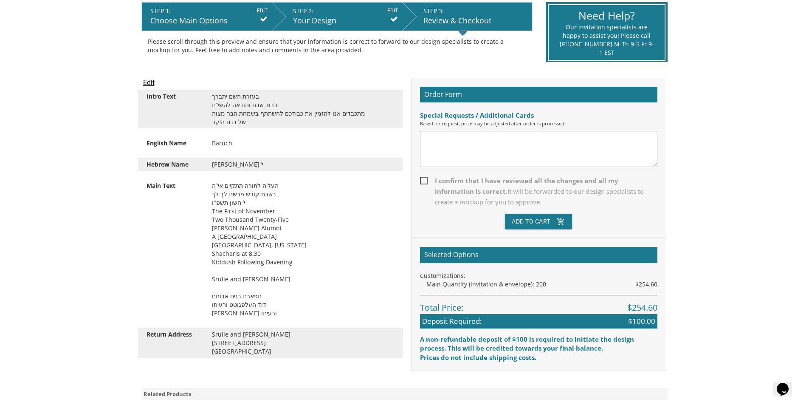
scroll to position [212, 0]
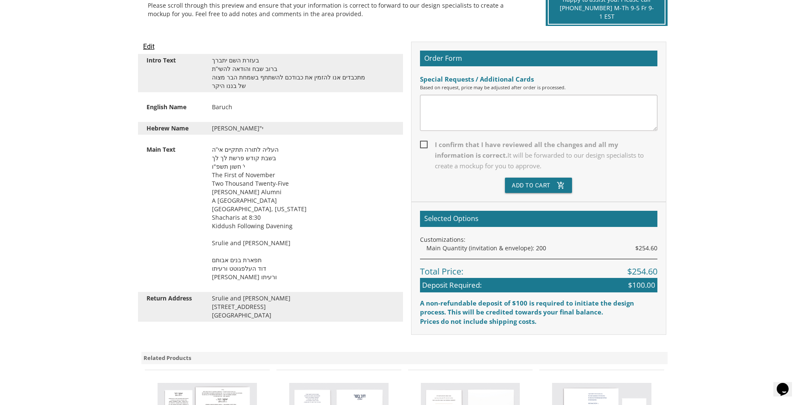
click at [423, 143] on span "I confirm that I have reviewed all the changes and all my information is correc…" at bounding box center [538, 155] width 237 height 32
click at [423, 143] on input "I confirm that I have reviewed all the changes and all my information is correc…" at bounding box center [423, 144] width 6 height 6
checkbox input "true"
click at [487, 110] on textarea at bounding box center [538, 113] width 237 height 36
drag, startPoint x: 254, startPoint y: 201, endPoint x: 213, endPoint y: 202, distance: 41.2
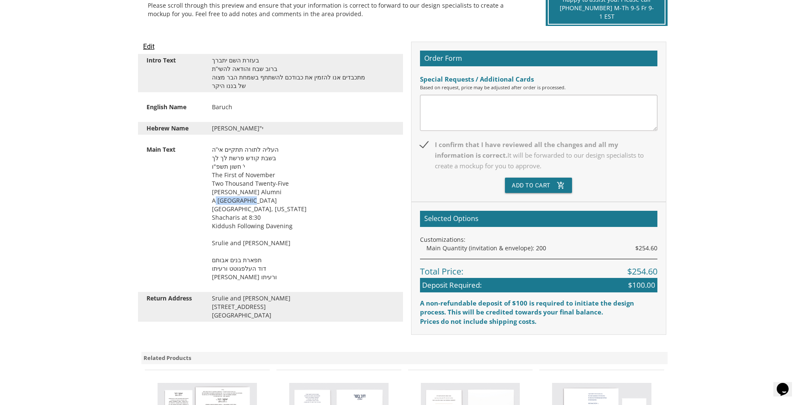
click at [213, 202] on div "העליה לתורה תתקיים אי”ה בשבת קודש פרשת לך לך י’ חשון תשפ"ו The First of Novembe…" at bounding box center [303, 213] width 195 height 136
copy div "A 3007 Ave L"
click at [474, 113] on textarea at bounding box center [538, 113] width 237 height 36
paste textarea "A 3007 Ave L"
click at [499, 106] on textarea "the address line should read A 3007 Ave L" at bounding box center [538, 113] width 237 height 36
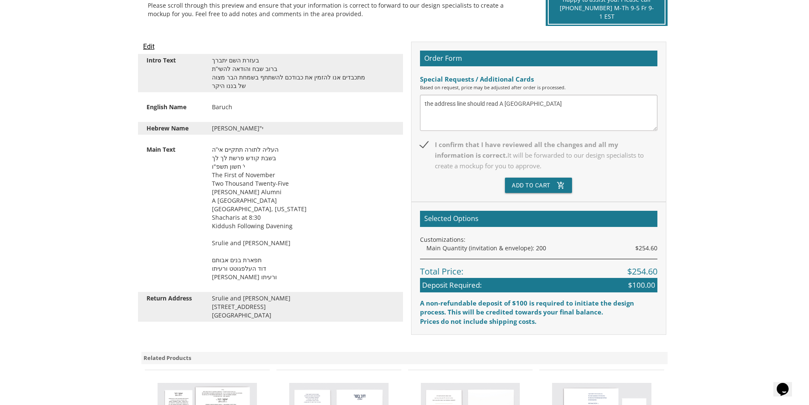
click at [501, 103] on textarea "the address line should read A 3007 Ave L" at bounding box center [538, 113] width 237 height 36
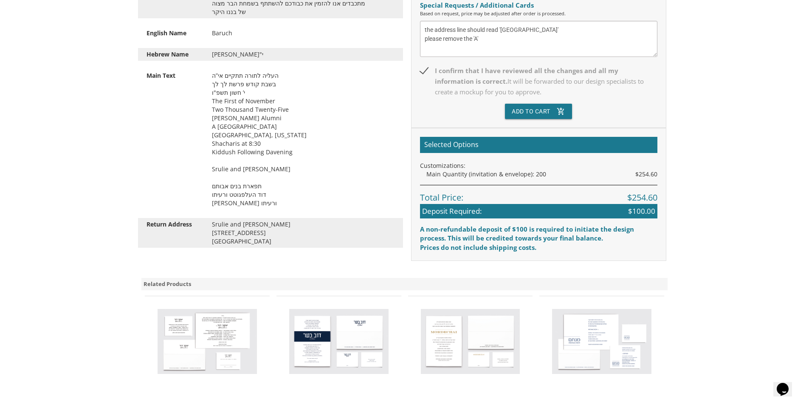
scroll to position [297, 0]
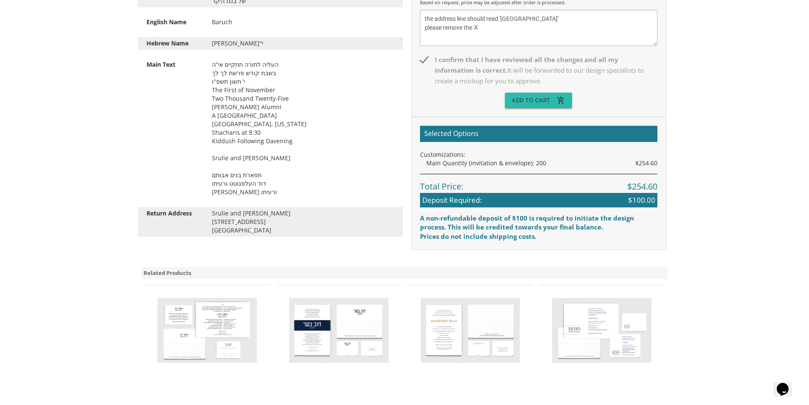
type textarea "the address line should read '3007 Ave L' please remove the 'A'"
click at [534, 106] on button "Add To Cart add_shopping_cart" at bounding box center [538, 100] width 67 height 15
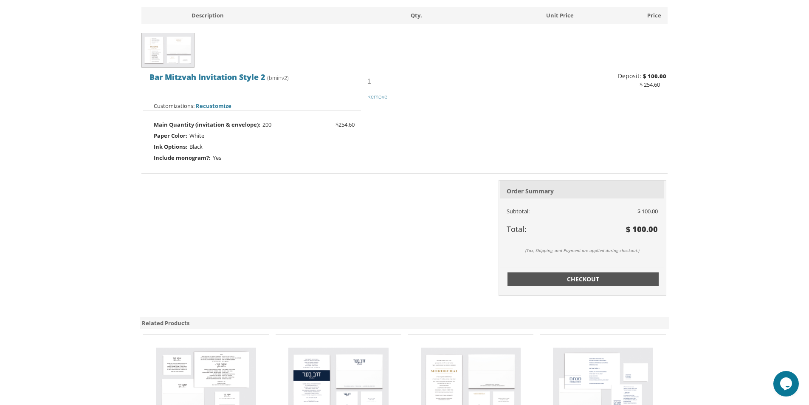
scroll to position [212, 0]
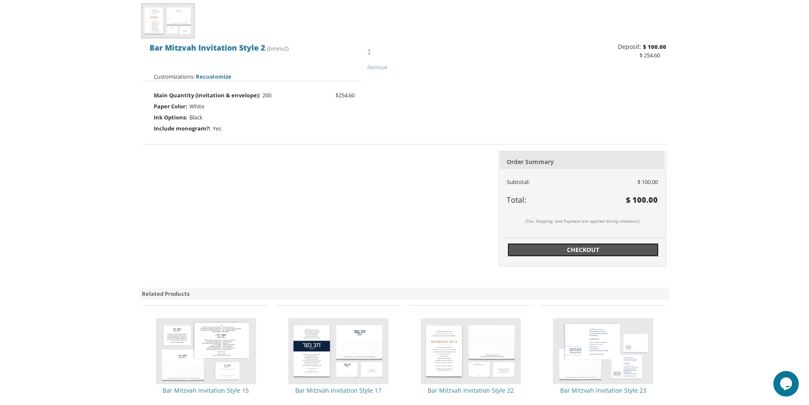
click at [527, 253] on span "Checkout" at bounding box center [583, 249] width 141 height 8
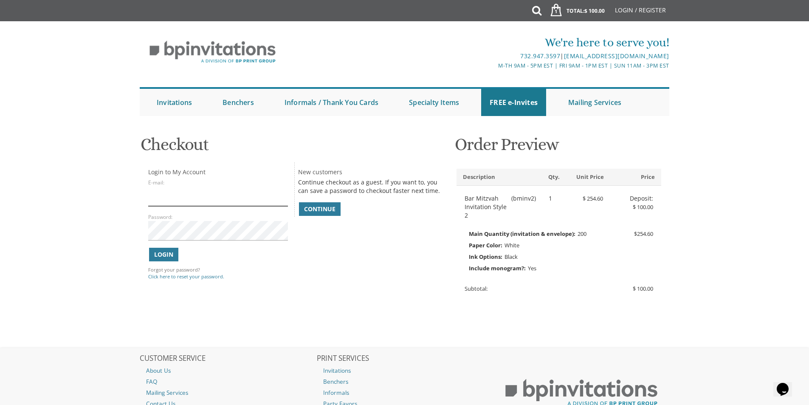
click at [194, 201] on input "E-mail:" at bounding box center [217, 196] width 139 height 20
click at [310, 214] on link "Continue" at bounding box center [320, 209] width 42 height 14
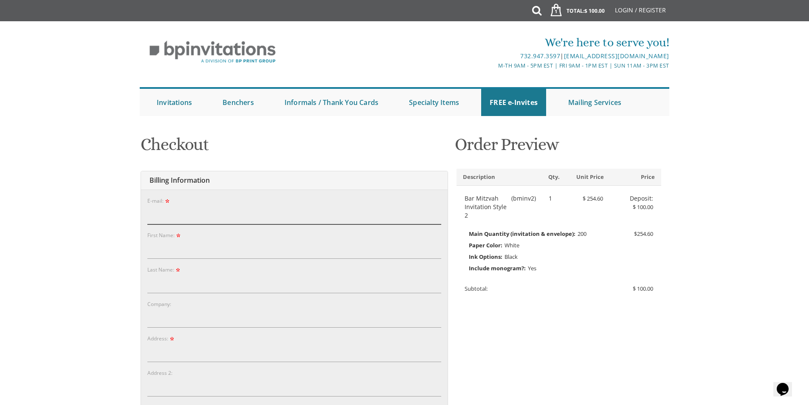
click at [259, 224] on form "E-mail: Password: Password Confirm: First Name: Company:" at bounding box center [294, 408] width 294 height 424
click at [261, 215] on input "E-mail:" at bounding box center [294, 215] width 294 height 20
type input "goldy@artscroll.com"
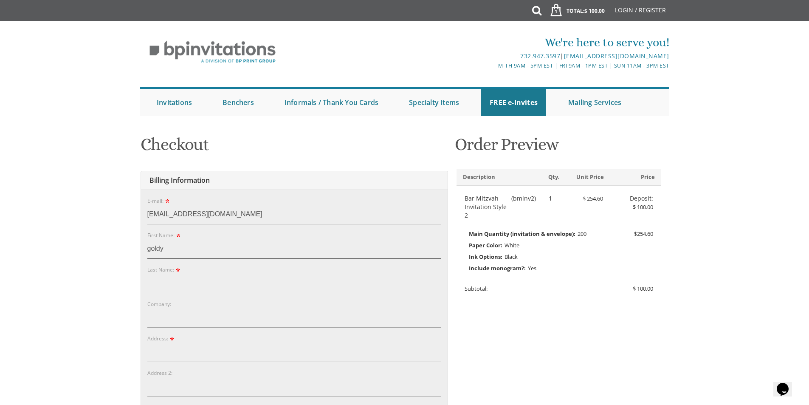
type input "goldy"
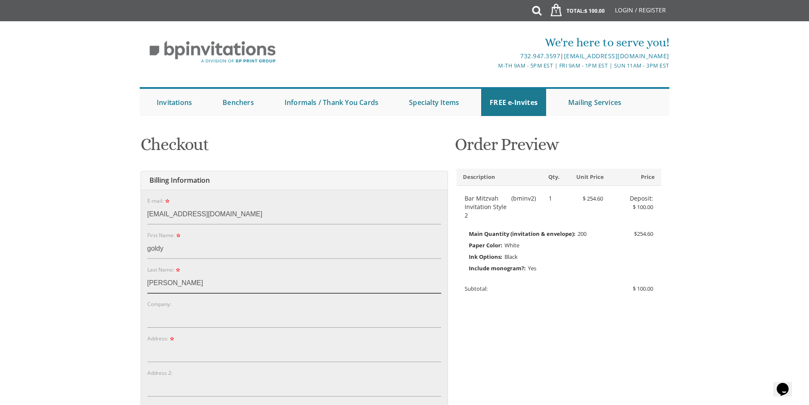
type input "helfgott"
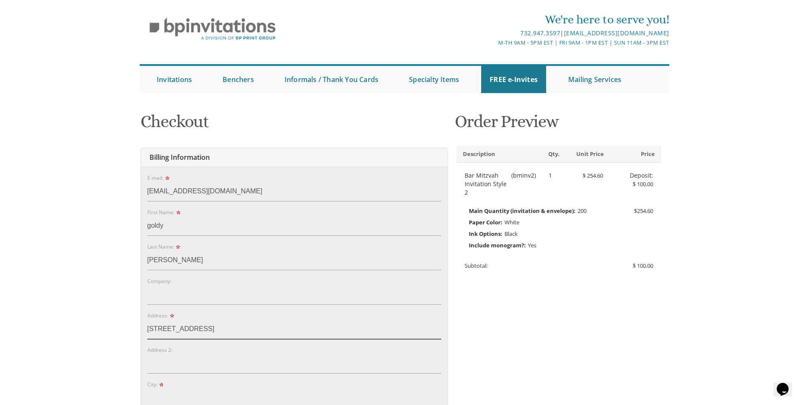
scroll to position [42, 0]
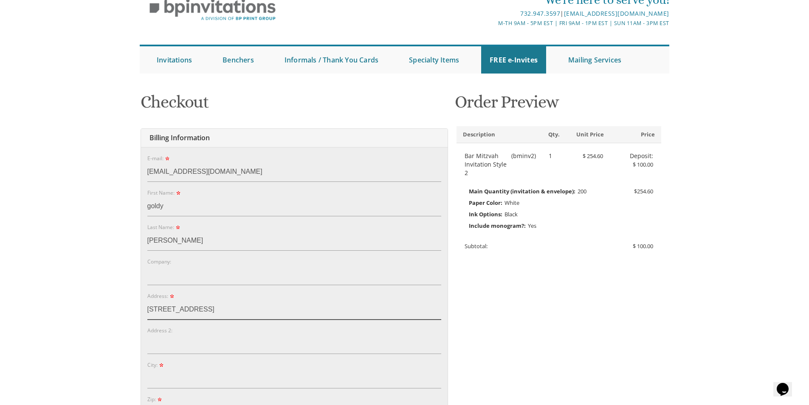
type input "3209 AVE L"
click at [183, 378] on input "City:" at bounding box center [294, 379] width 294 height 20
type input "Brooklyn"
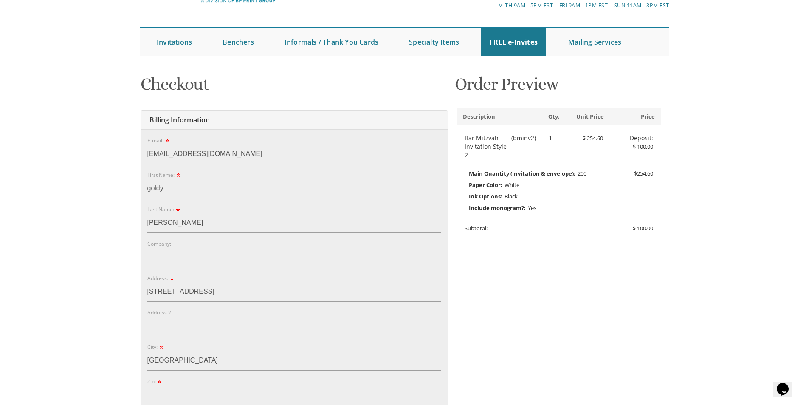
scroll to position [285, 0]
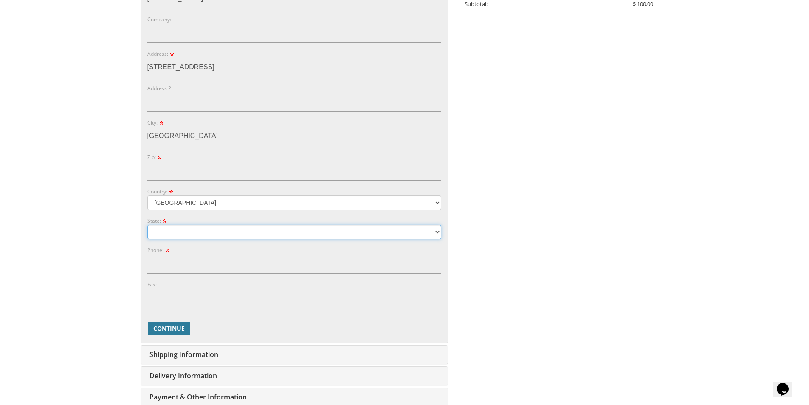
click at [188, 231] on select "Alabama Alaska Guam" at bounding box center [294, 232] width 294 height 14
select select "NY"
click at [147, 225] on select "Alabama Alaska Guam" at bounding box center [294, 232] width 294 height 14
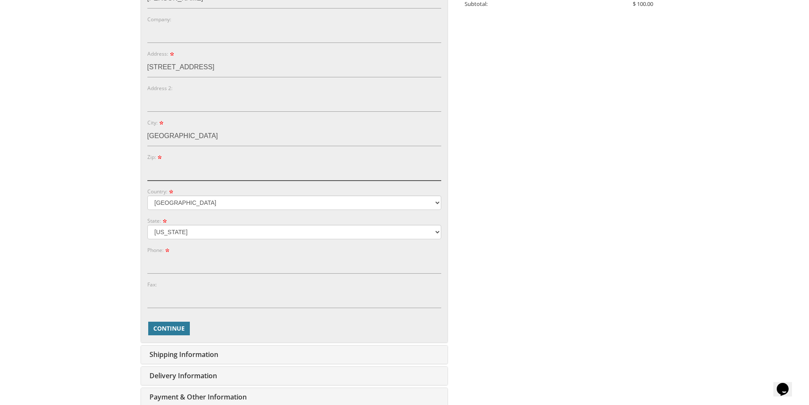
click at [192, 167] on input "Zip:" at bounding box center [294, 171] width 294 height 20
type input "11210"
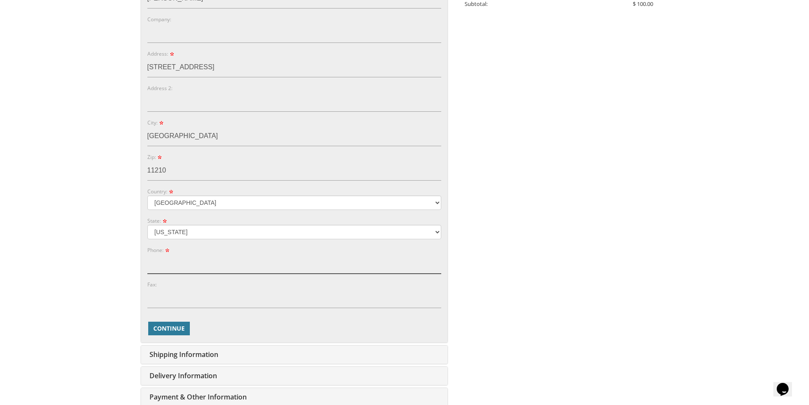
click at [217, 271] on input "Phone:" at bounding box center [294, 264] width 294 height 20
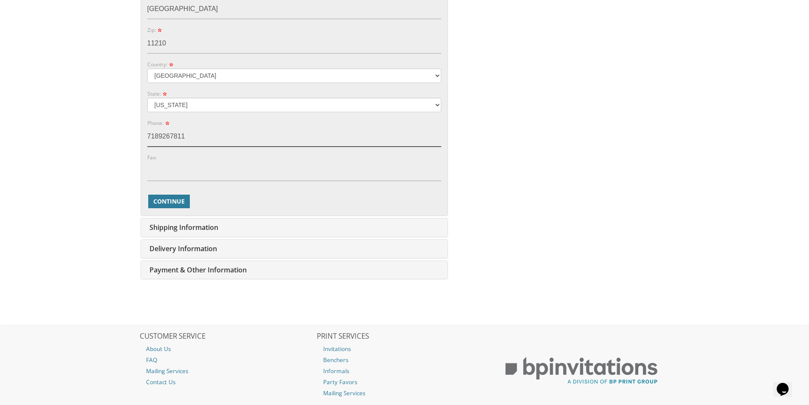
scroll to position [412, 0]
type input "7189267811"
click at [180, 203] on span "Continue" at bounding box center [168, 201] width 31 height 8
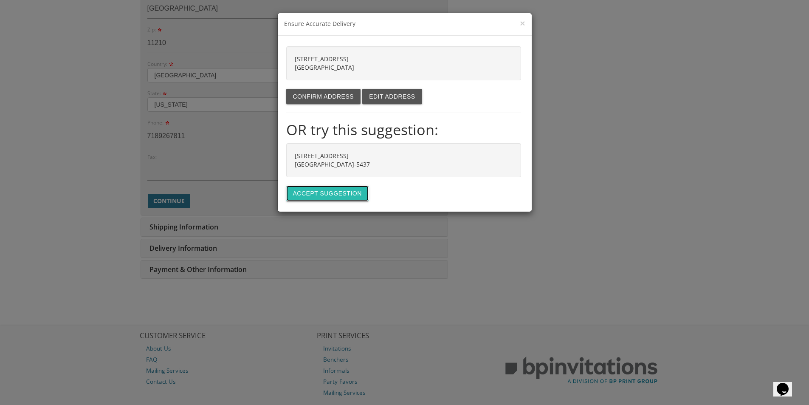
click at [316, 192] on button "Accept suggestion" at bounding box center [327, 193] width 82 height 15
type input "3209 AVENUE L"
type input "BROOKLYN"
type input "11210-5437"
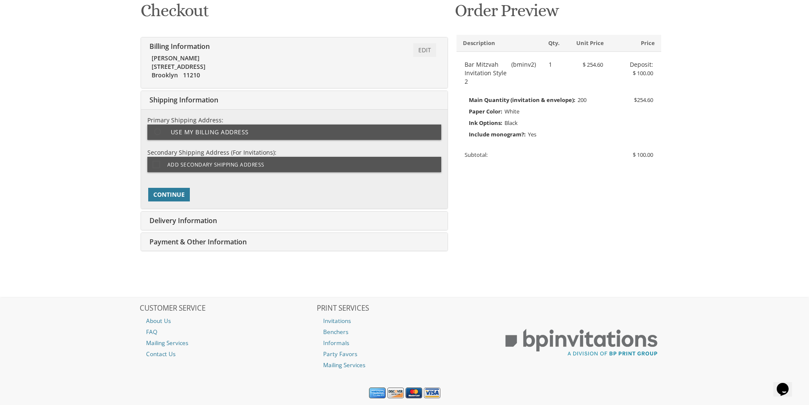
scroll to position [158, 0]
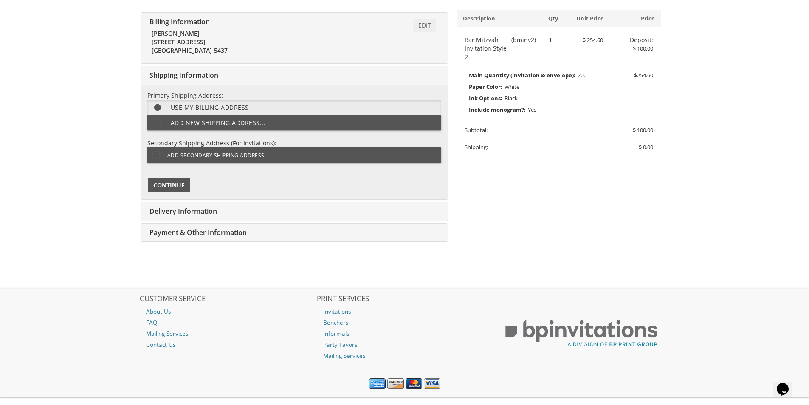
click at [175, 185] on span "Continue" at bounding box center [168, 185] width 31 height 8
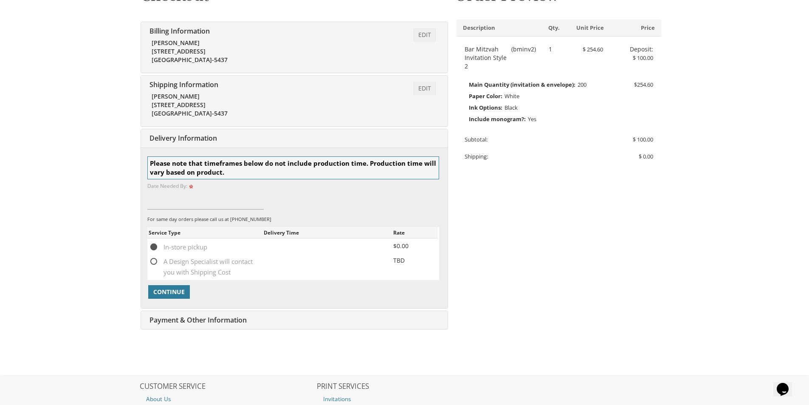
scroll to position [124, 0]
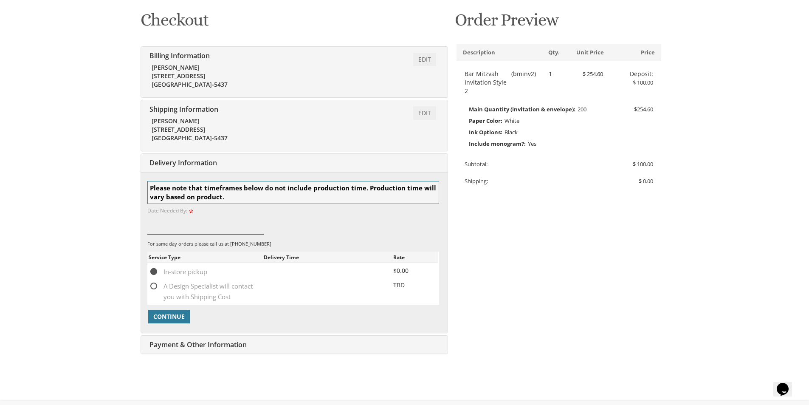
click at [223, 218] on input at bounding box center [205, 224] width 117 height 20
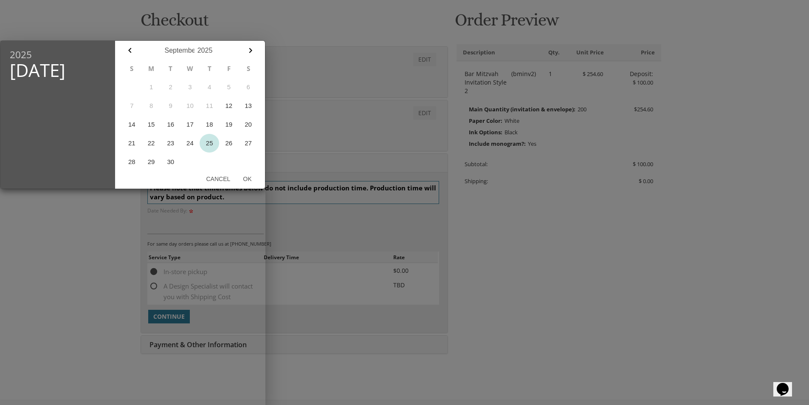
click at [212, 140] on button "25" at bounding box center [210, 143] width 20 height 19
click at [244, 177] on button "Ok" at bounding box center [247, 178] width 21 height 15
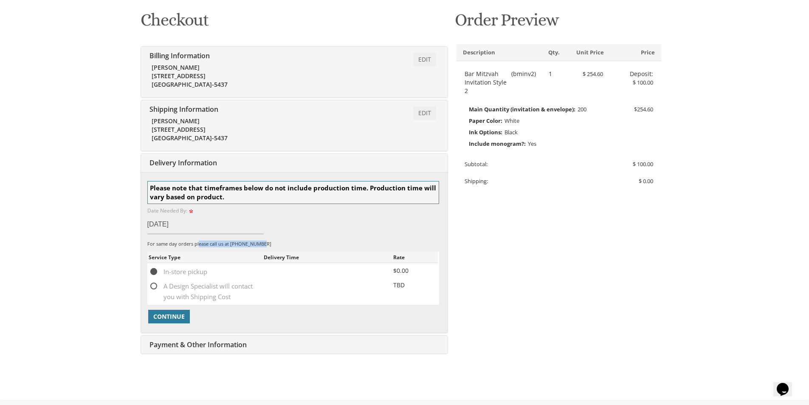
drag, startPoint x: 205, startPoint y: 245, endPoint x: 276, endPoint y: 245, distance: 71.8
click at [276, 245] on div "For same day orders please call us at 732-947-3597" at bounding box center [293, 243] width 292 height 7
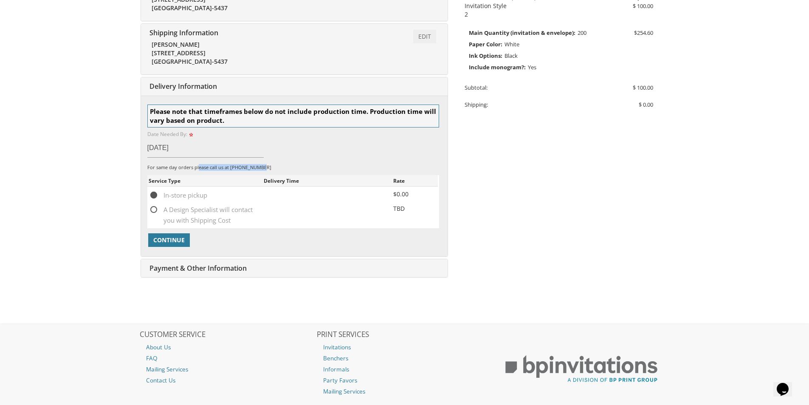
scroll to position [209, 0]
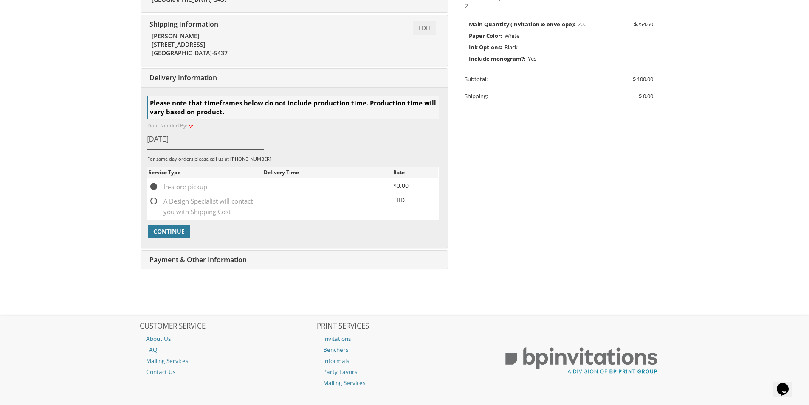
click at [180, 140] on input "Sep 25, 2025" at bounding box center [205, 140] width 117 height 20
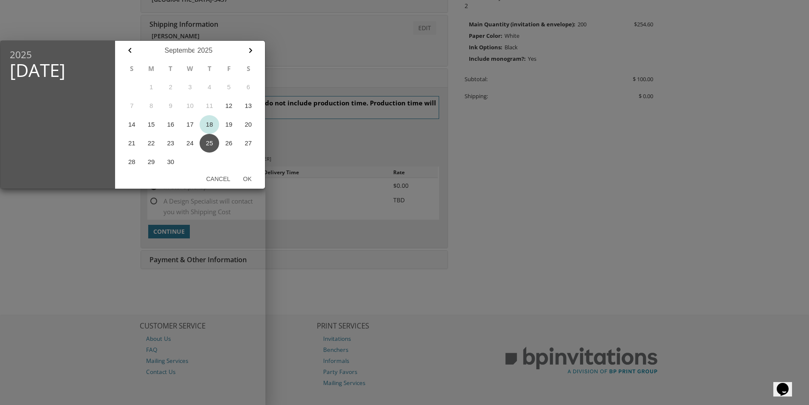
click at [213, 124] on button "18" at bounding box center [210, 124] width 20 height 19
click at [245, 181] on button "Ok" at bounding box center [247, 178] width 21 height 15
type input "Sep 18, 2025"
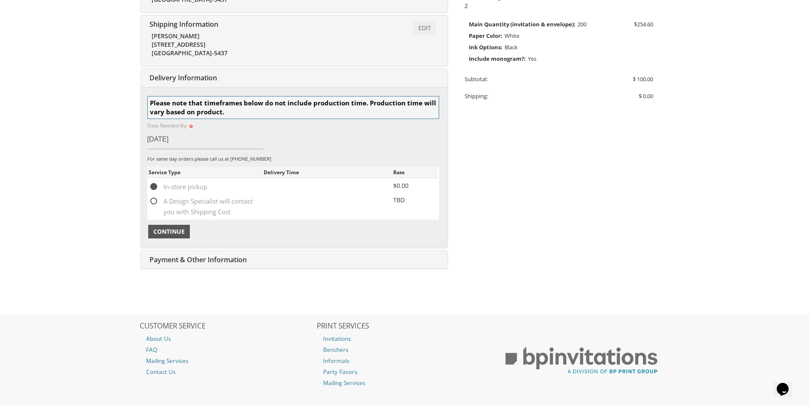
click at [178, 229] on span "Continue" at bounding box center [168, 231] width 31 height 8
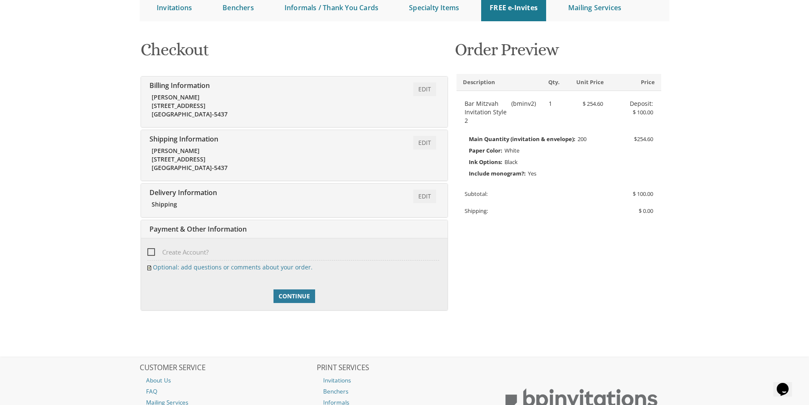
scroll to position [94, 0]
click at [426, 197] on link "Edit" at bounding box center [424, 197] width 23 height 14
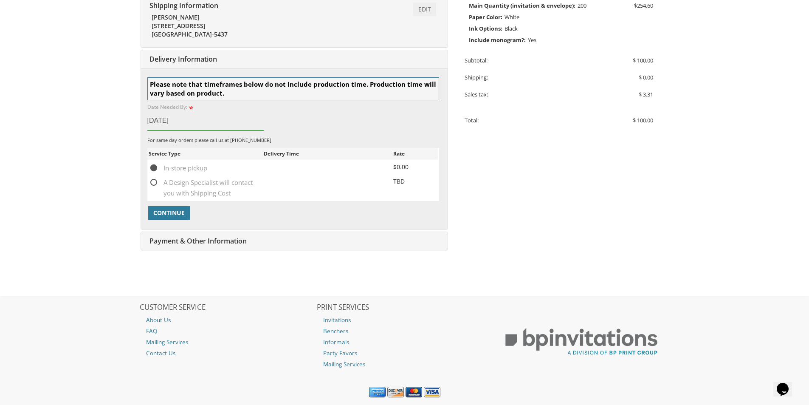
scroll to position [252, 0]
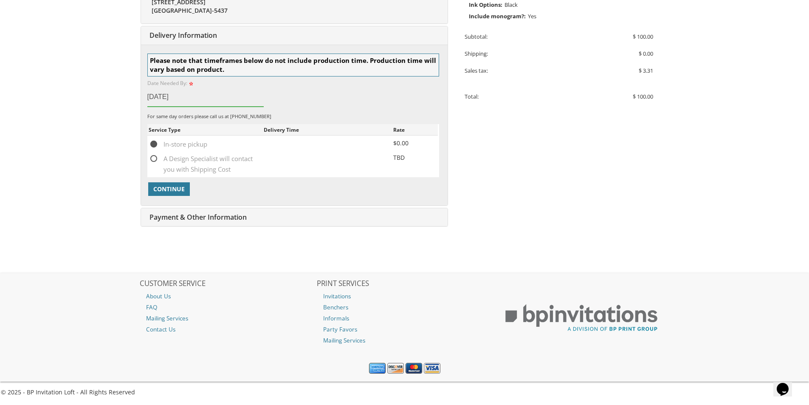
click at [157, 160] on span "A Design Specialist will contact you with Shipping Cost" at bounding box center [206, 158] width 115 height 11
click at [154, 160] on input "A Design Specialist will contact you with Shipping Cost" at bounding box center [152, 158] width 6 height 6
radio input "true"
click at [169, 191] on span "Continue" at bounding box center [168, 189] width 31 height 8
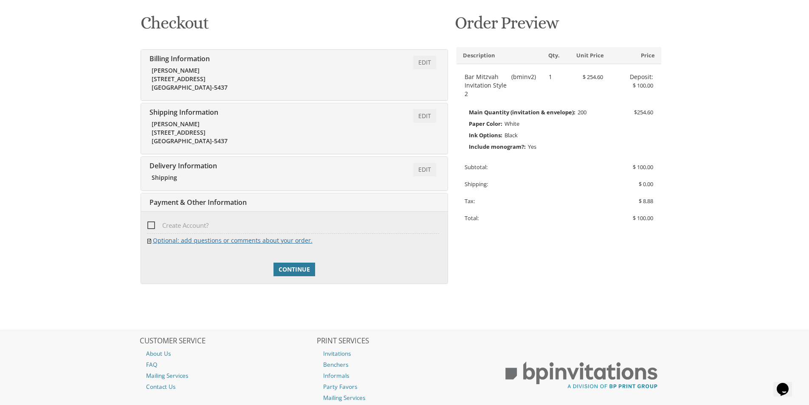
scroll to position [136, 0]
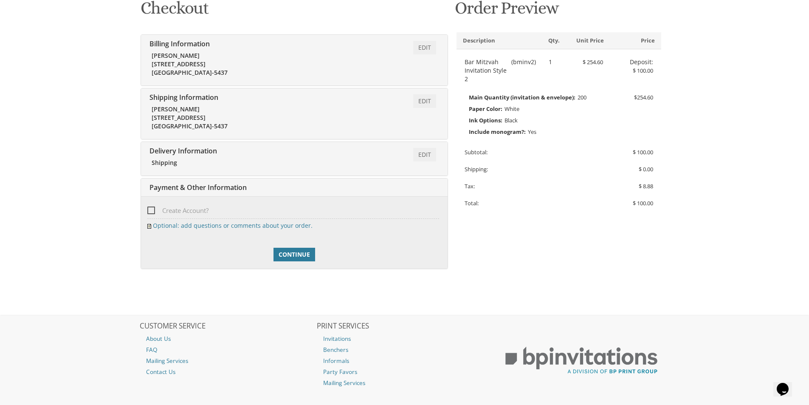
click at [151, 212] on span "Create Account?" at bounding box center [177, 210] width 61 height 11
click at [151, 212] on input "Create Account?" at bounding box center [150, 210] width 6 height 6
checkbox input "true"
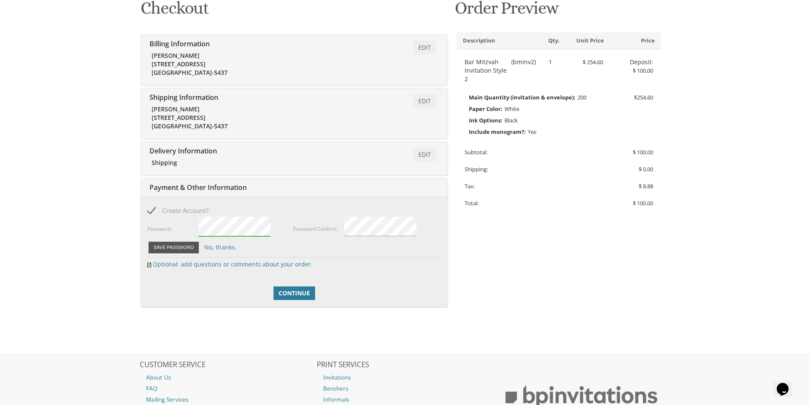
click at [173, 242] on button "Save Password" at bounding box center [173, 247] width 51 height 12
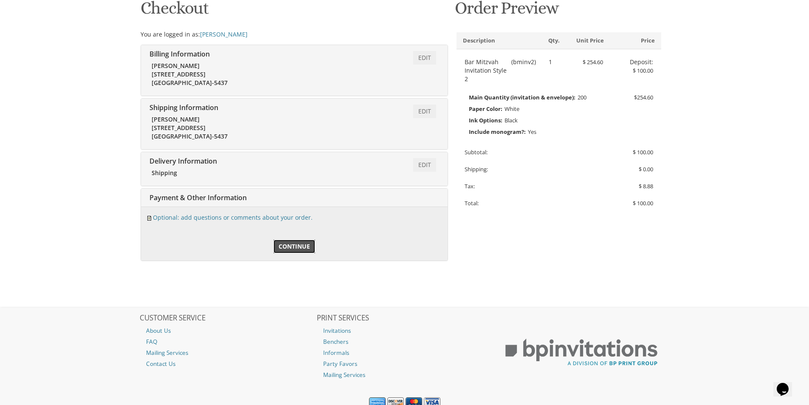
click at [292, 245] on span "Continue" at bounding box center [294, 246] width 31 height 8
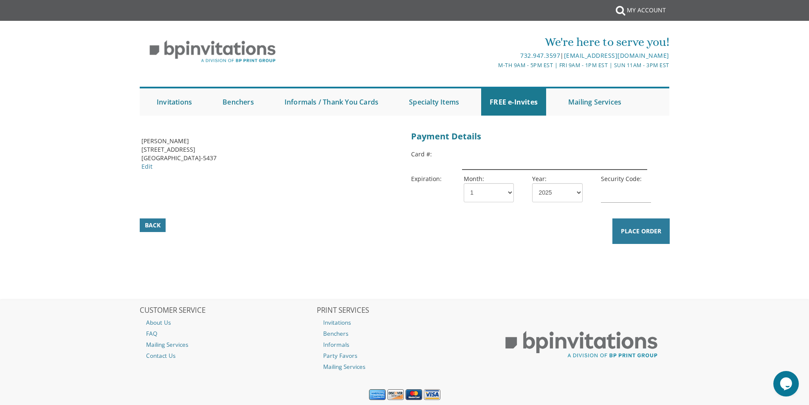
click at [497, 156] on input "text" at bounding box center [554, 160] width 185 height 20
type input "[CREDIT_CARD_NUMBER]"
click at [499, 197] on select "1 2 3 4 5 6 7 8 9 10 11 12" at bounding box center [489, 192] width 50 height 19
click at [464, 183] on select "1 2 3 4 5 6 7 8 9 10 11 12" at bounding box center [489, 192] width 50 height 19
click at [485, 184] on select "1 2 3 4 5 6 7 8 9 10 11 12" at bounding box center [489, 192] width 50 height 19
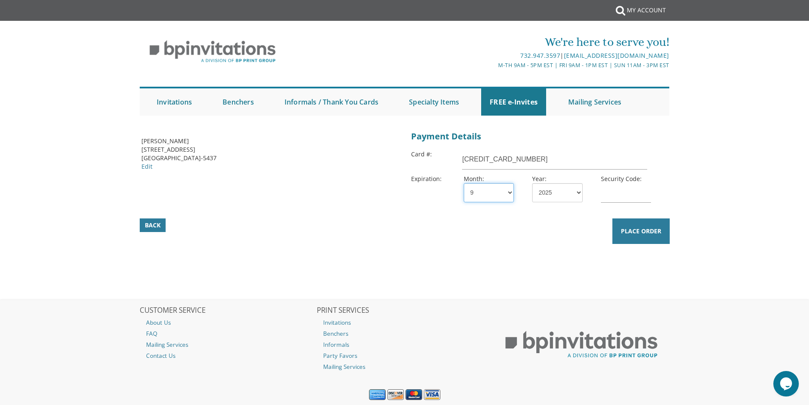
select select "04"
click at [464, 183] on select "1 2 3 4 5 6 7 8 9 10 11 12" at bounding box center [489, 192] width 50 height 19
drag, startPoint x: 544, startPoint y: 197, endPoint x: 544, endPoint y: 202, distance: 5.1
click at [544, 197] on select "2025 2026 2027 2028 2029 2030 2031 2032 2033 2034 2035" at bounding box center [557, 192] width 50 height 19
select select "29"
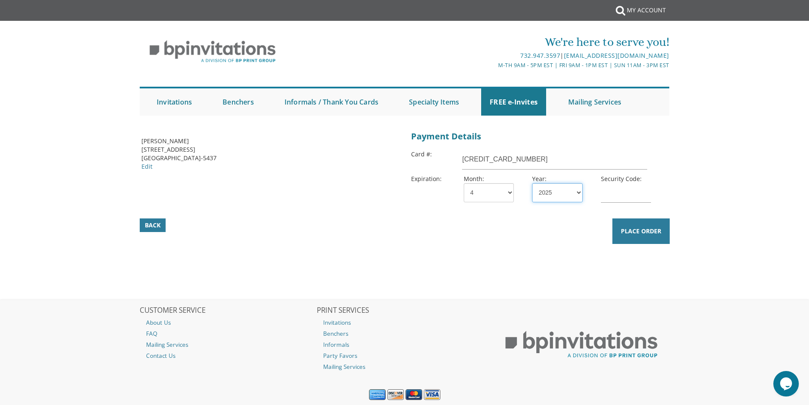
click at [532, 183] on select "2025 2026 2027 2028 2029 2030 2031 2032 2033 2034 2035" at bounding box center [557, 192] width 50 height 19
click at [624, 189] on input "text" at bounding box center [626, 193] width 50 height 20
type input "1"
type input "0531"
click at [661, 227] on button "Place Order" at bounding box center [640, 230] width 57 height 25
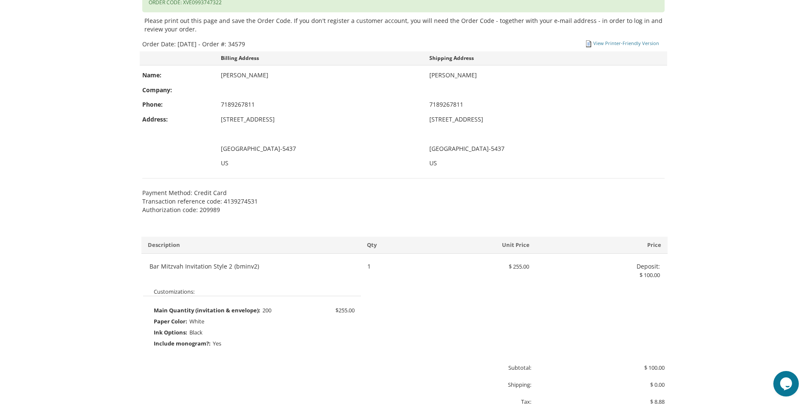
scroll to position [255, 0]
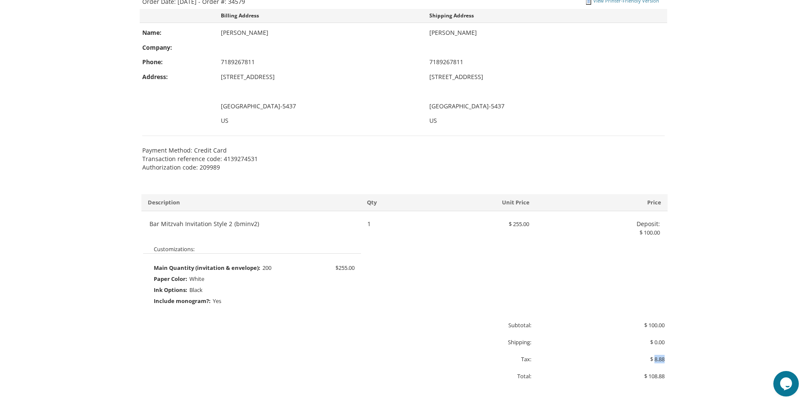
drag, startPoint x: 666, startPoint y: 358, endPoint x: 655, endPoint y: 356, distance: 11.6
click at [655, 356] on div "$ 8.88" at bounding box center [604, 359] width 133 height 8
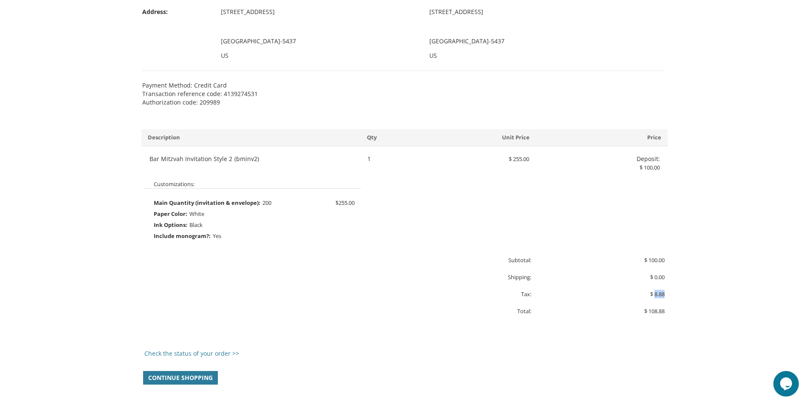
scroll to position [340, 0]
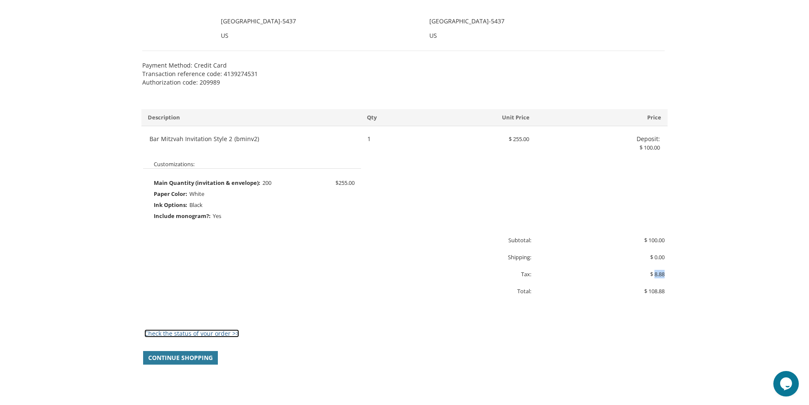
click at [224, 332] on link "Check the status of your order >>" at bounding box center [191, 333] width 95 height 8
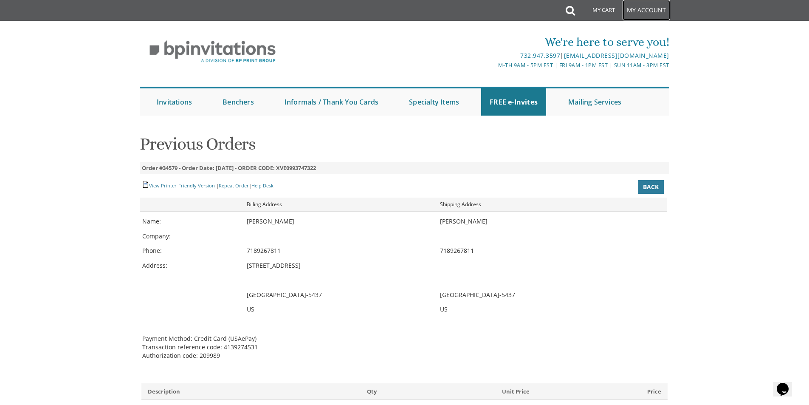
click at [663, 9] on link "My Account" at bounding box center [647, 10] width 48 height 20
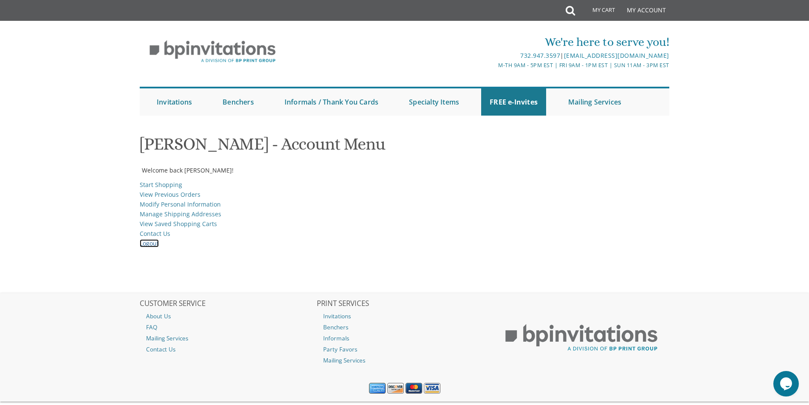
click at [144, 247] on link "Logout" at bounding box center [149, 243] width 19 height 8
